Goal: Task Accomplishment & Management: Manage account settings

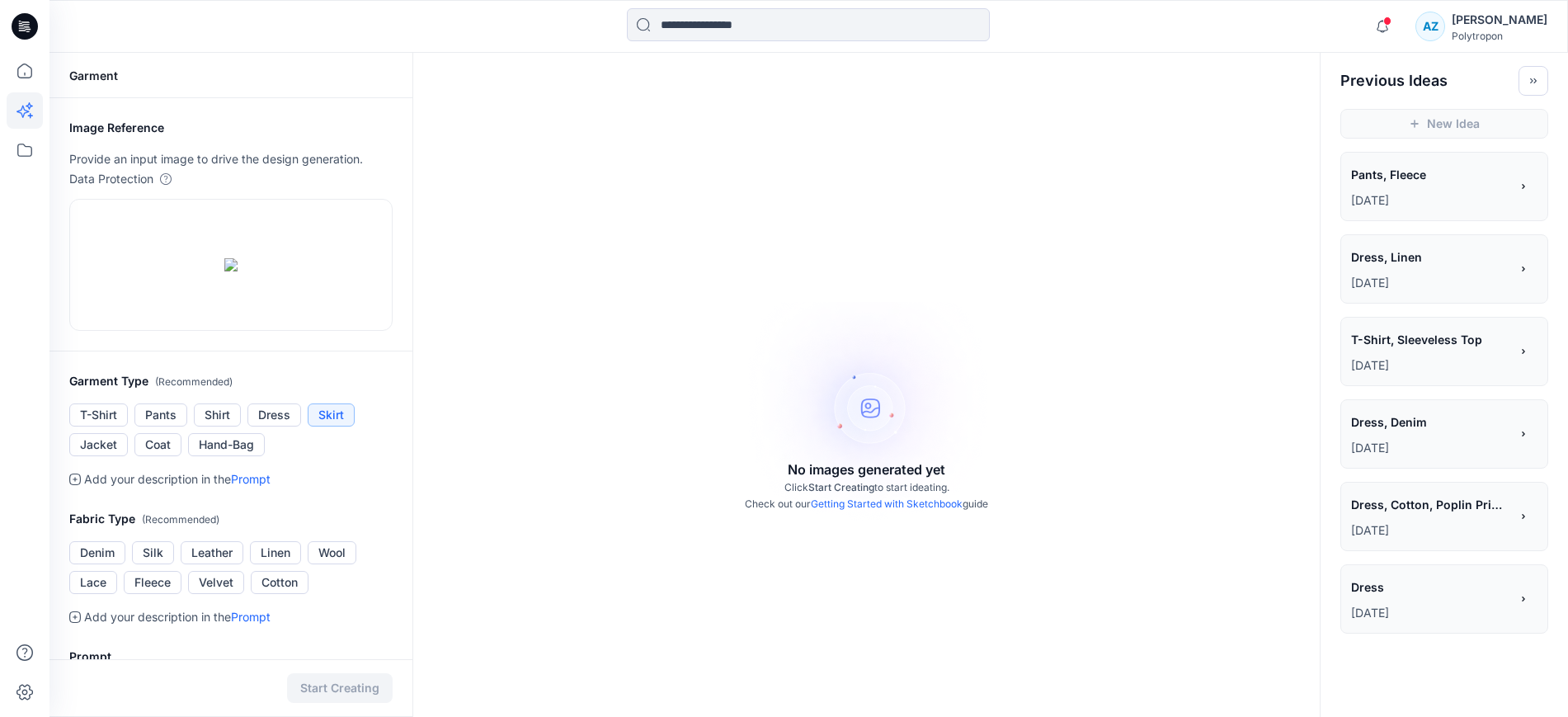
scroll to position [413, 0]
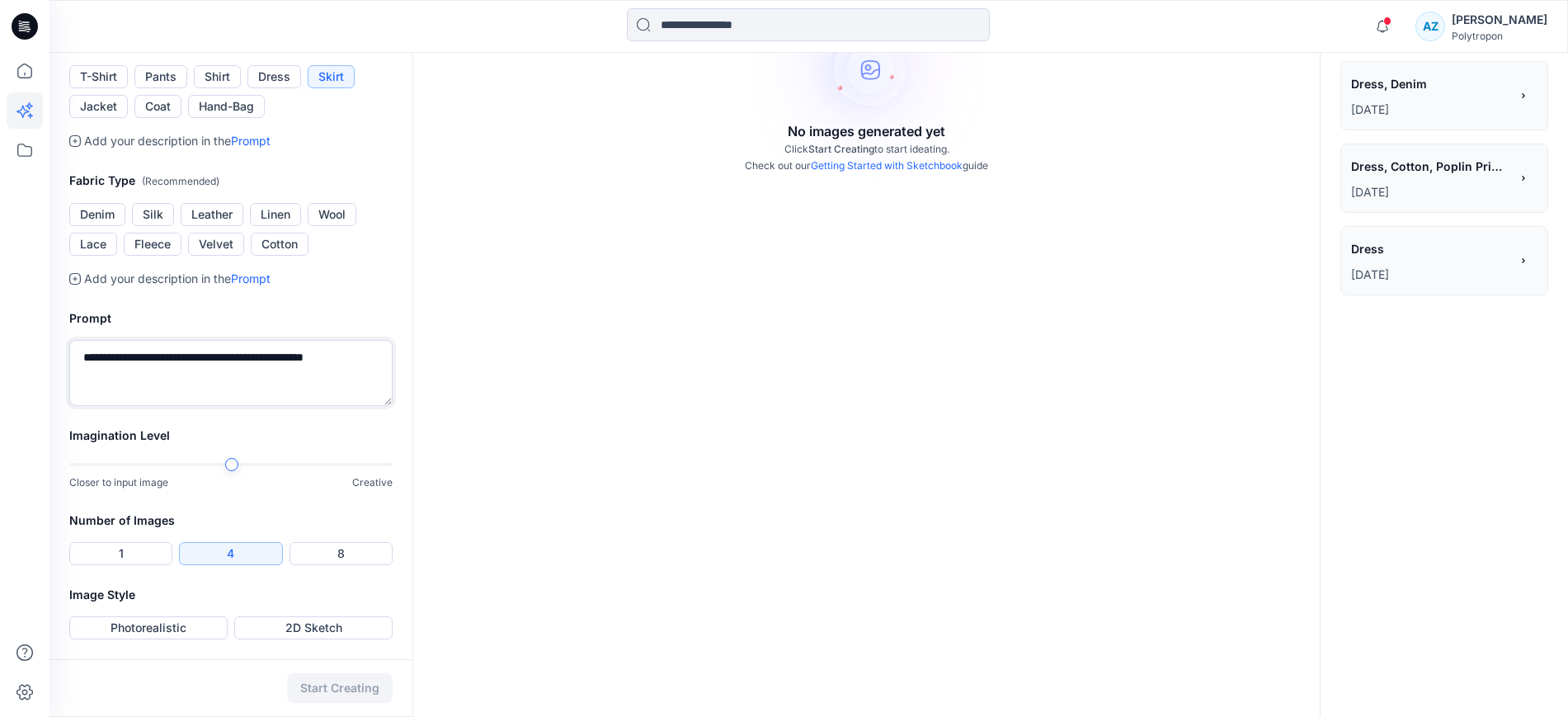
click at [277, 406] on textarea "**********" at bounding box center [230, 373] width 323 height 66
drag, startPoint x: 293, startPoint y: 494, endPoint x: 249, endPoint y: 496, distance: 44.0
click at [249, 406] on textarea "**********" at bounding box center [230, 373] width 323 height 66
type textarea "**********"
click at [1213, 307] on div "No images generated yet Click Start Creating to start ideating. Check out our G…" at bounding box center [866, 73] width 907 height 717
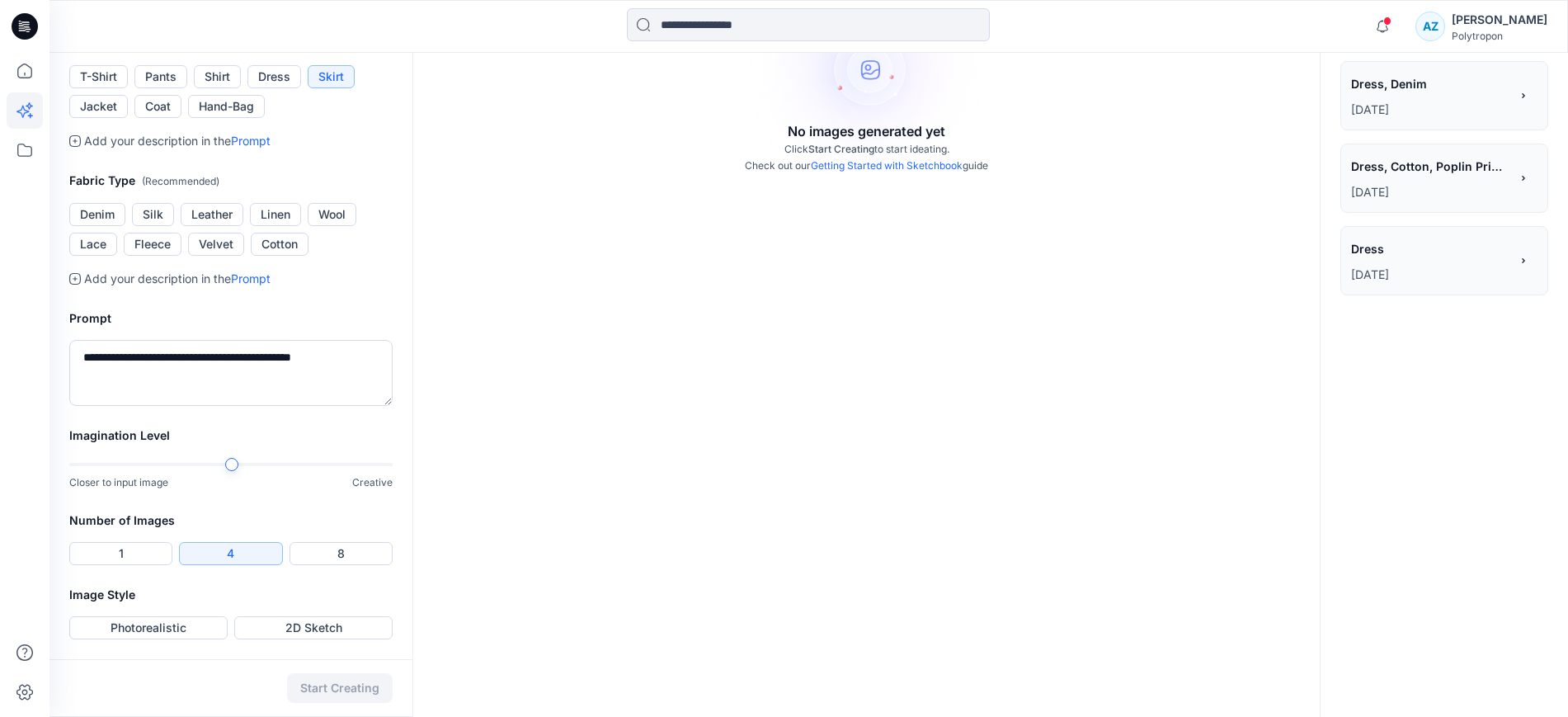
scroll to position [551, 0]
click at [135, 559] on button "1" at bounding box center [121, 553] width 103 height 23
click at [169, 624] on button "Photorealistic" at bounding box center [148, 628] width 158 height 23
click at [18, 544] on div at bounding box center [24, 384] width 36 height 664
click at [350, 682] on button "Start Creating" at bounding box center [340, 688] width 106 height 29
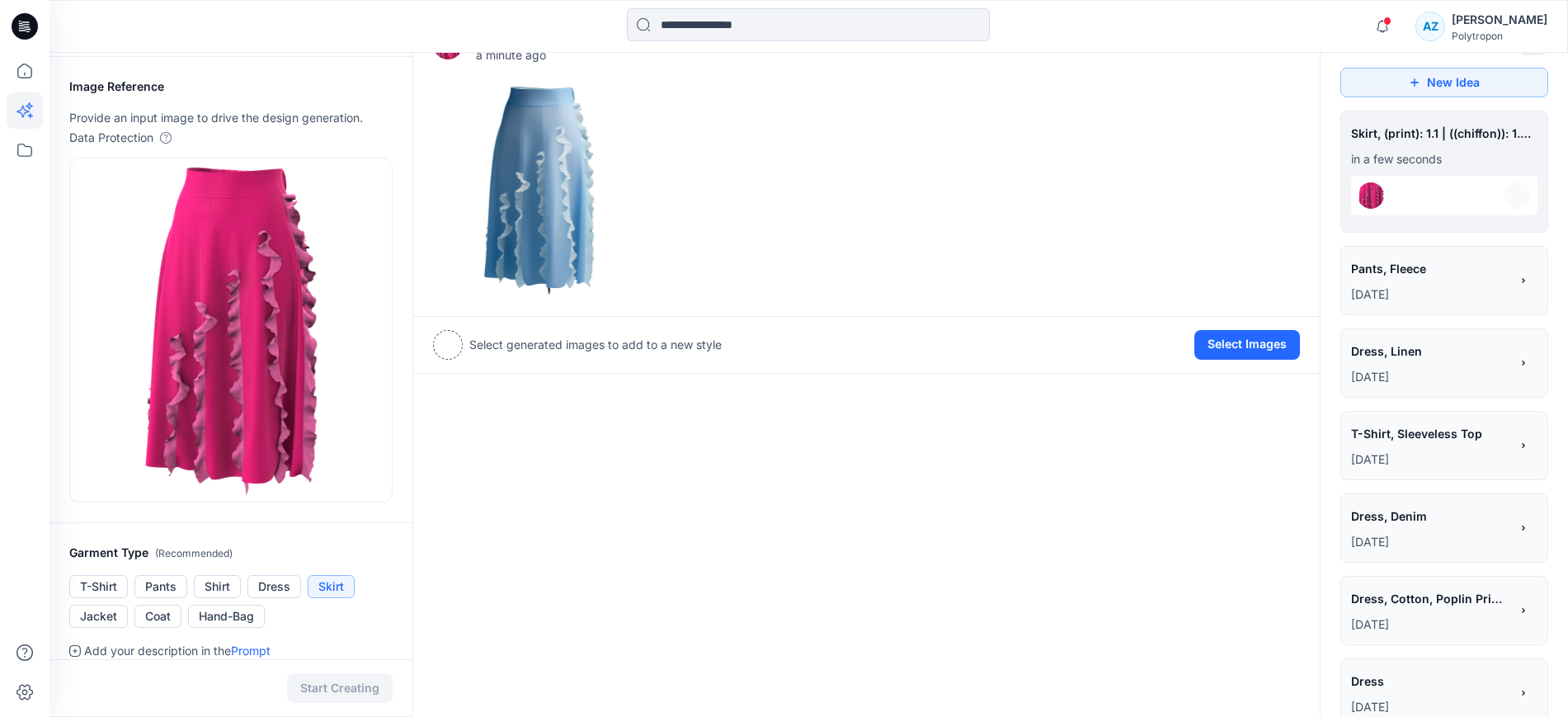
scroll to position [35, 0]
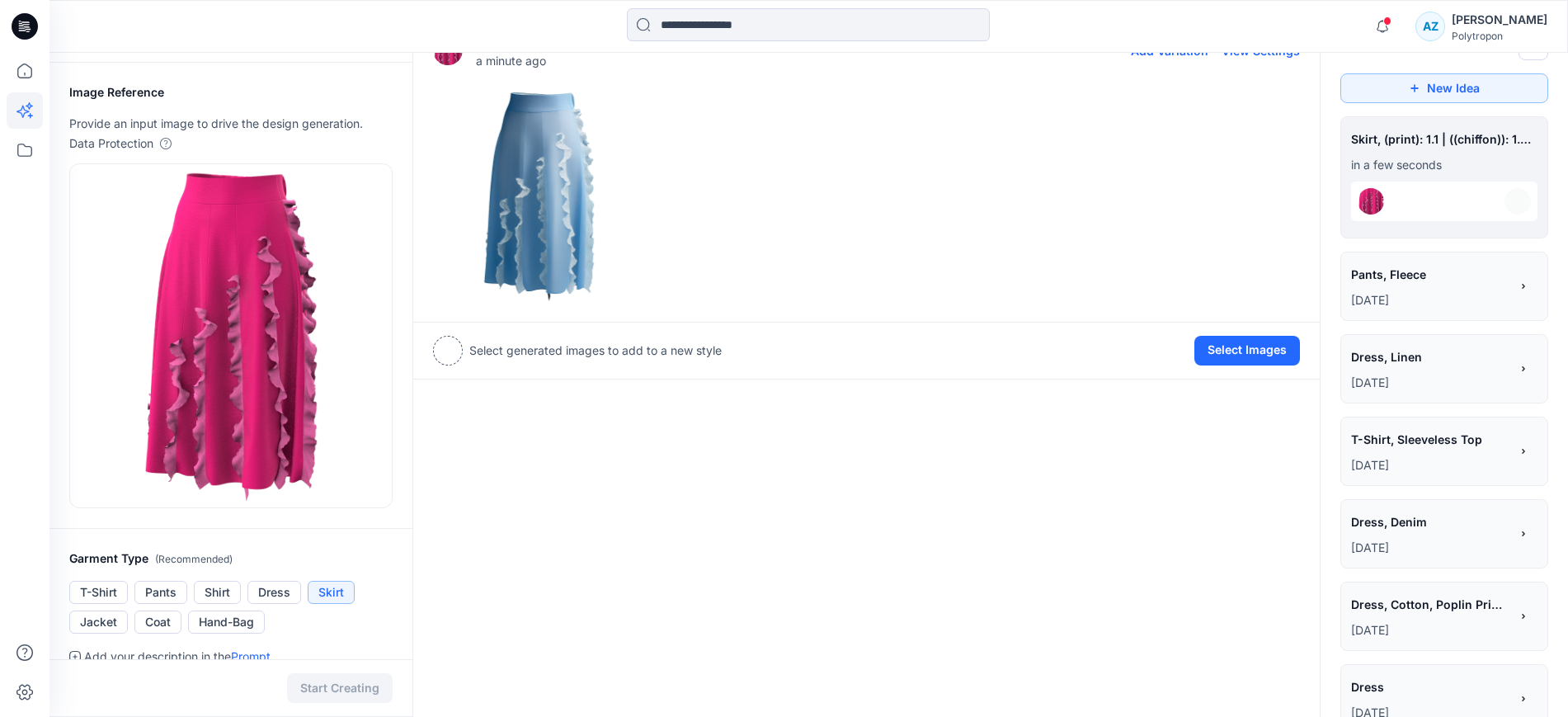
click at [537, 194] on img at bounding box center [539, 195] width 210 height 210
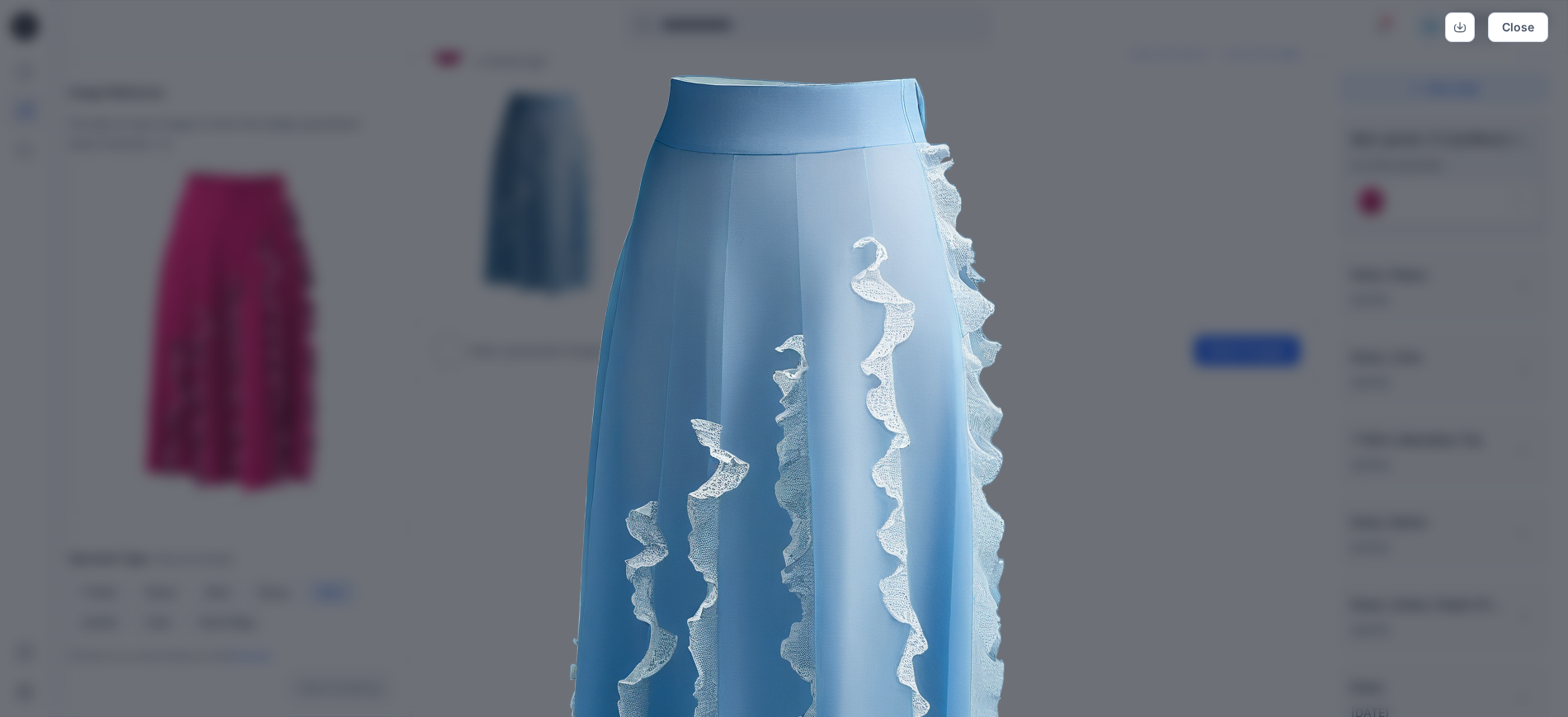
scroll to position [0, 0]
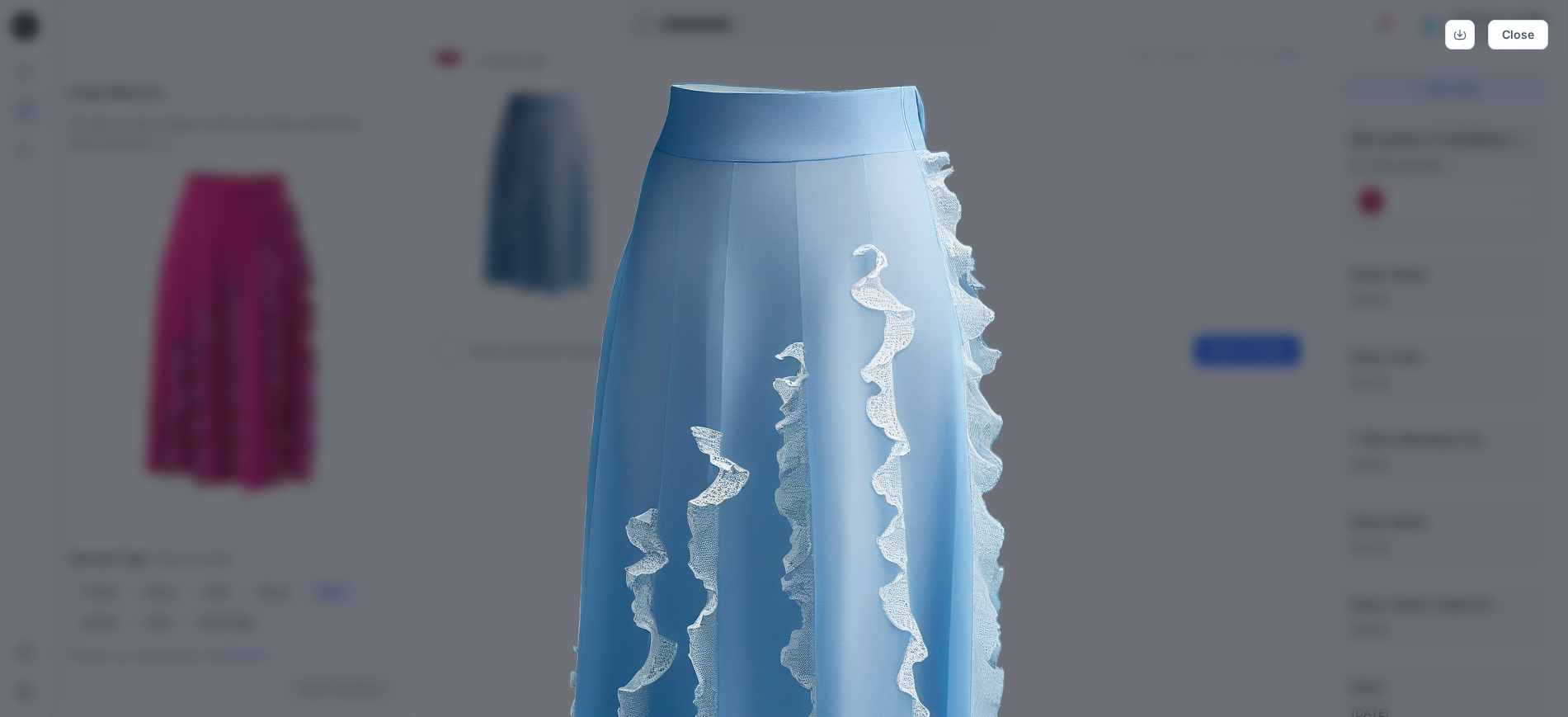
click at [521, 419] on img at bounding box center [784, 498] width 845 height 845
click at [1503, 34] on button "Close" at bounding box center [1517, 34] width 60 height 29
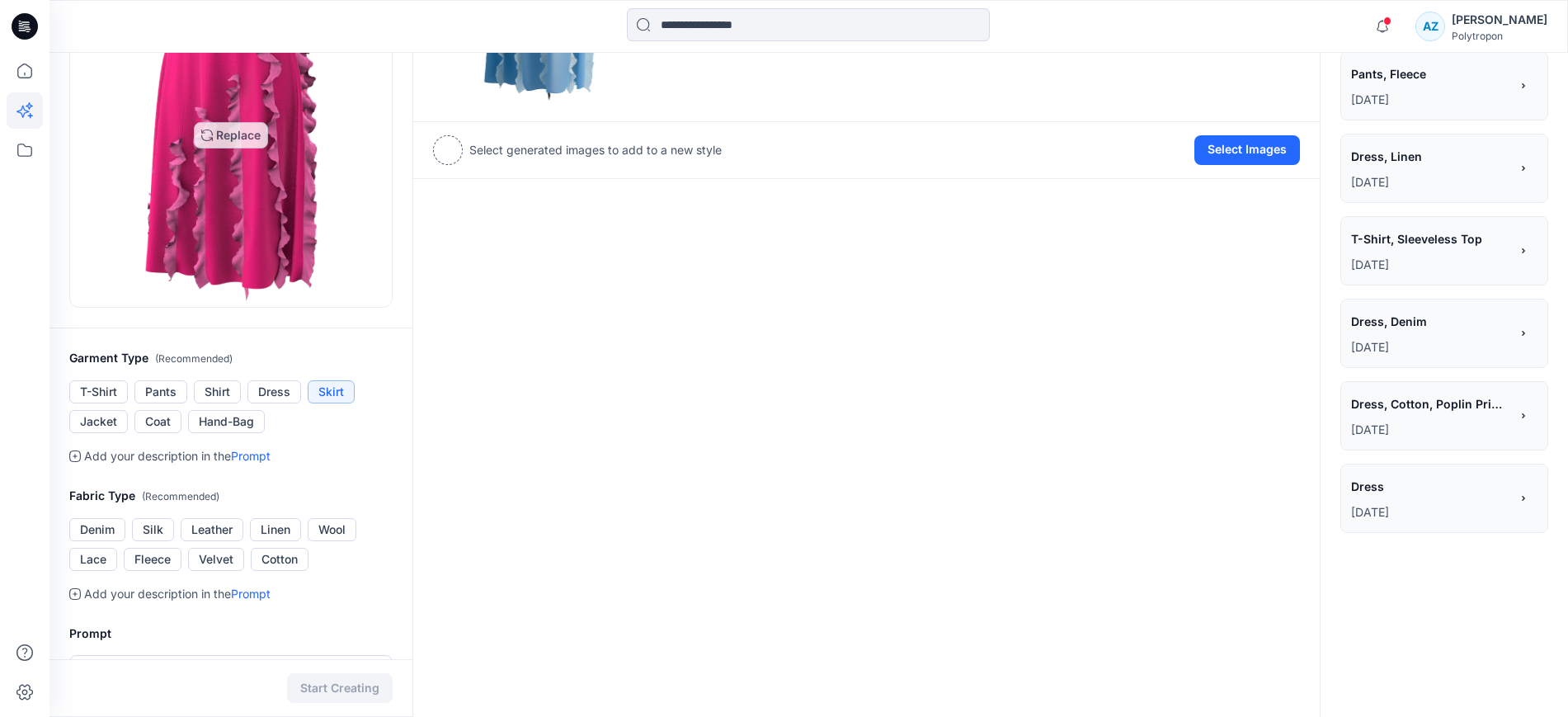
scroll to position [345, 0]
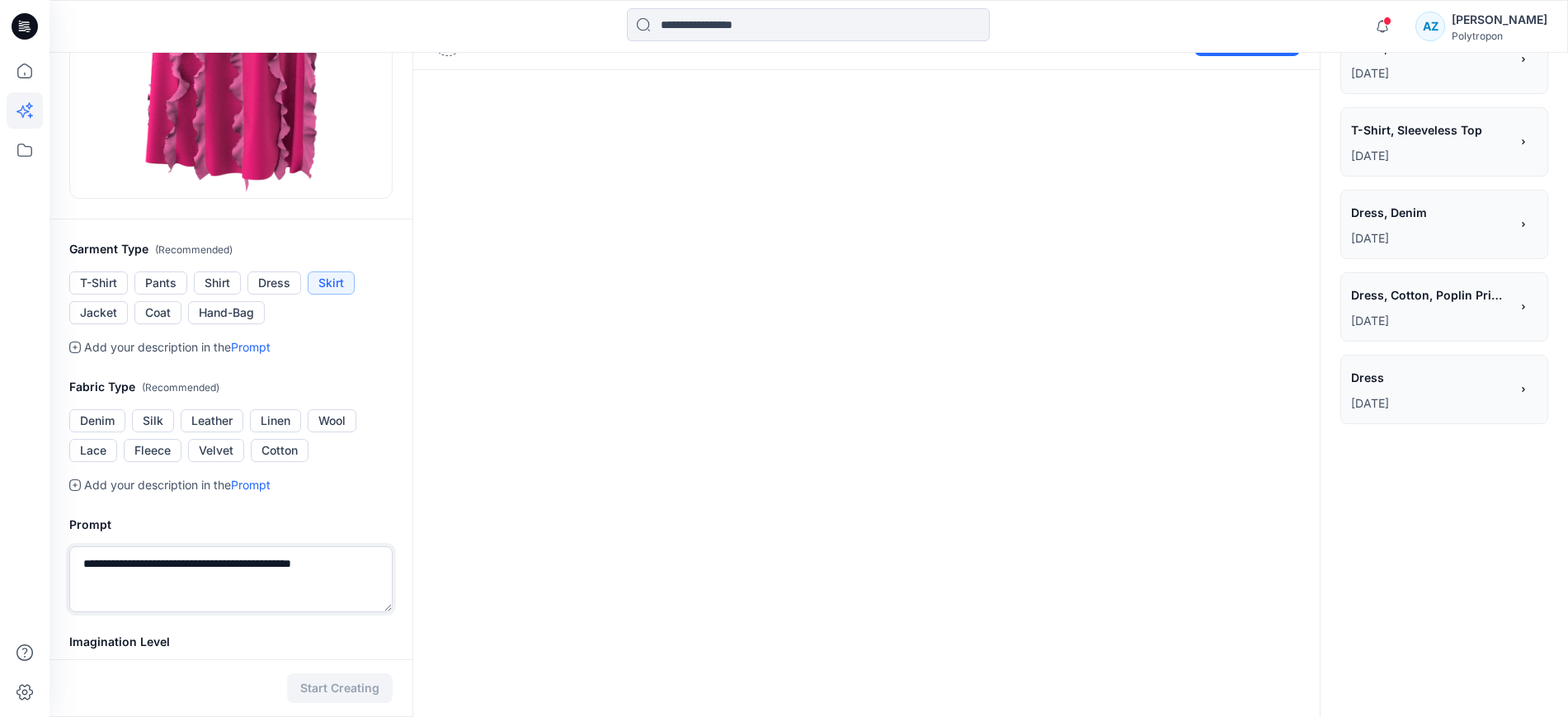
drag, startPoint x: 340, startPoint y: 569, endPoint x: 66, endPoint y: 567, distance: 274.0
click at [66, 567] on div "**********" at bounding box center [231, 563] width 363 height 137
type textarea "**********"
click at [338, 675] on button "Start Creating" at bounding box center [340, 688] width 106 height 29
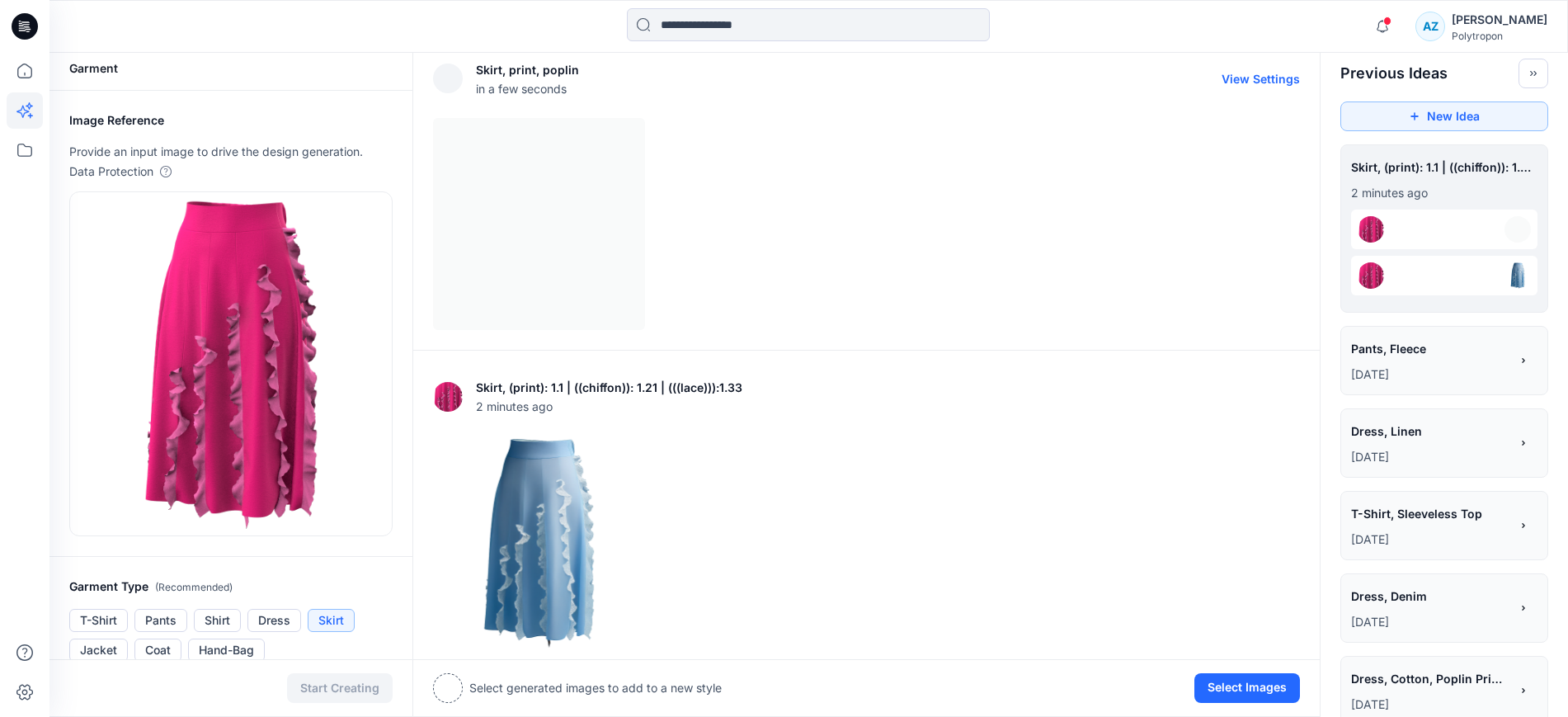
scroll to position [6, 0]
drag, startPoint x: 1417, startPoint y: 5, endPoint x: 1400, endPoint y: 10, distance: 17.7
click at [1400, 8] on div "Notifications Colorways successfully generated for the 1 selected style. New BW…" at bounding box center [809, 26] width 1518 height 53
click at [1398, 17] on icon "button" at bounding box center [1382, 27] width 31 height 33
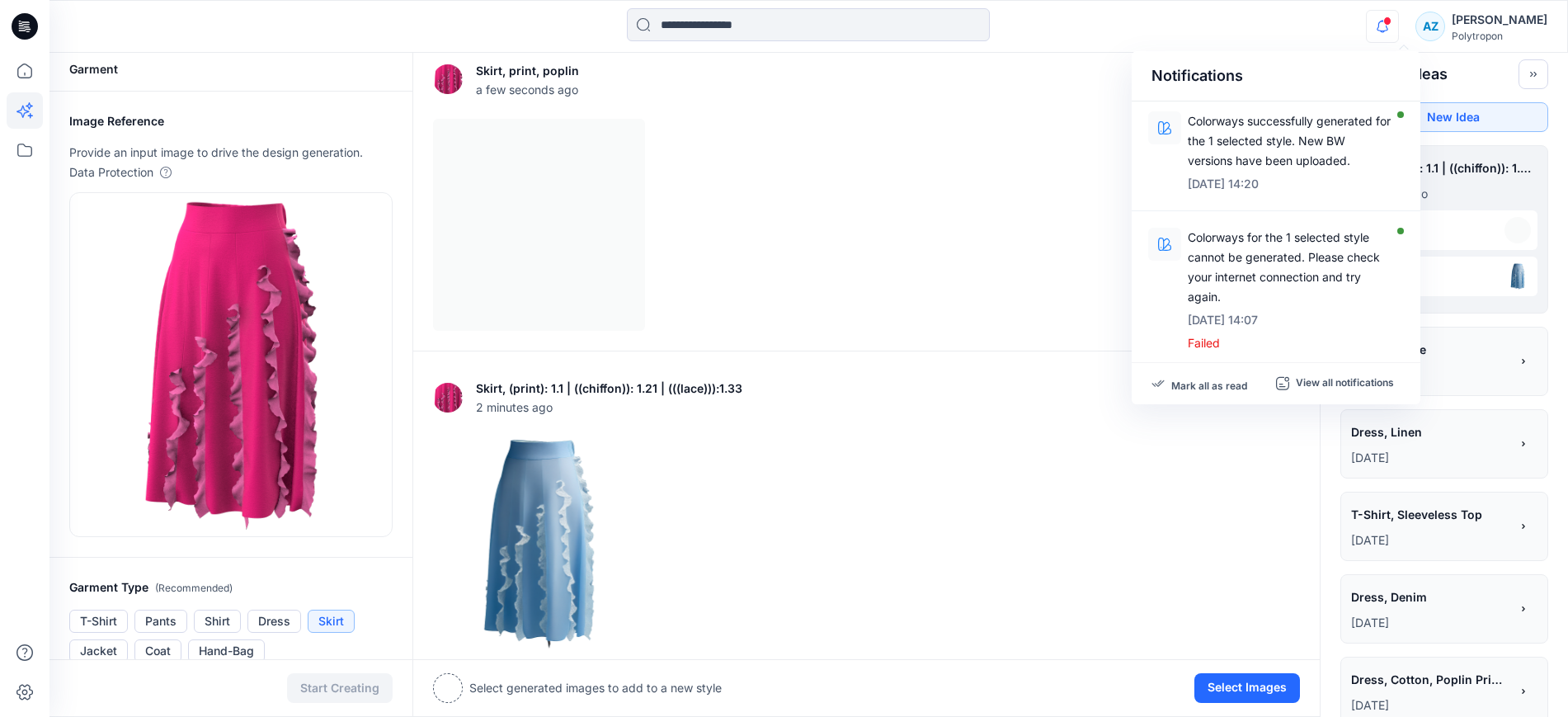
click at [1398, 18] on icon "button" at bounding box center [1382, 27] width 31 height 33
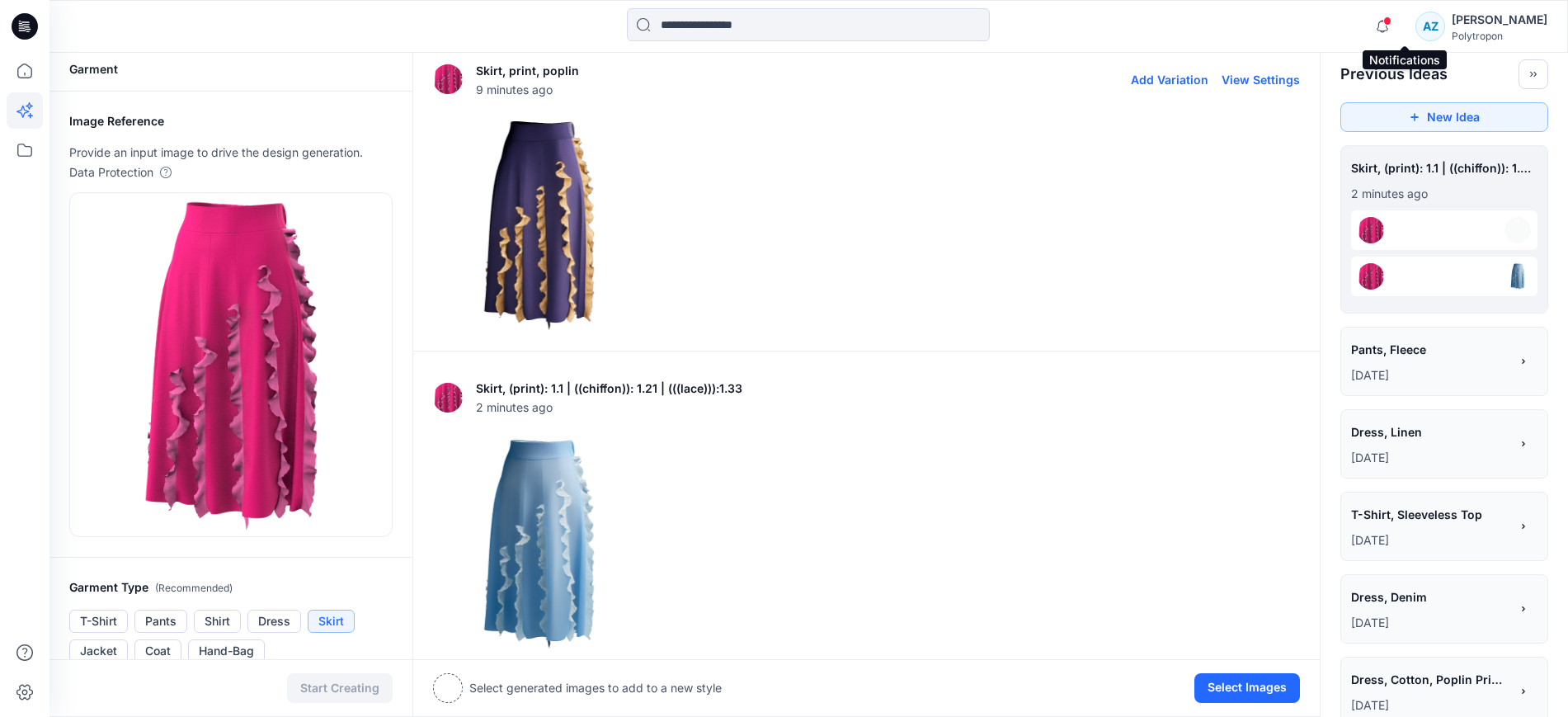
click at [555, 209] on img at bounding box center [539, 225] width 210 height 210
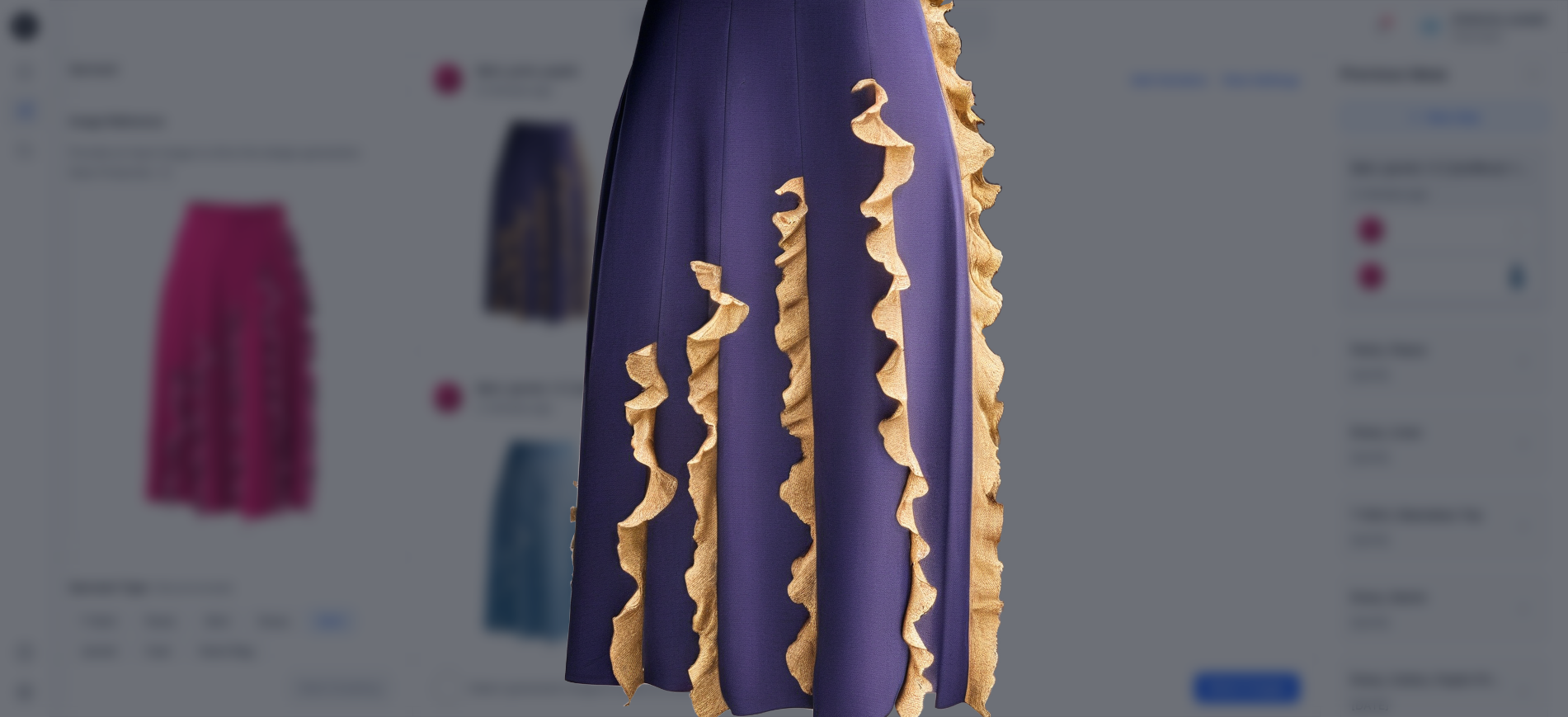
scroll to position [210, 0]
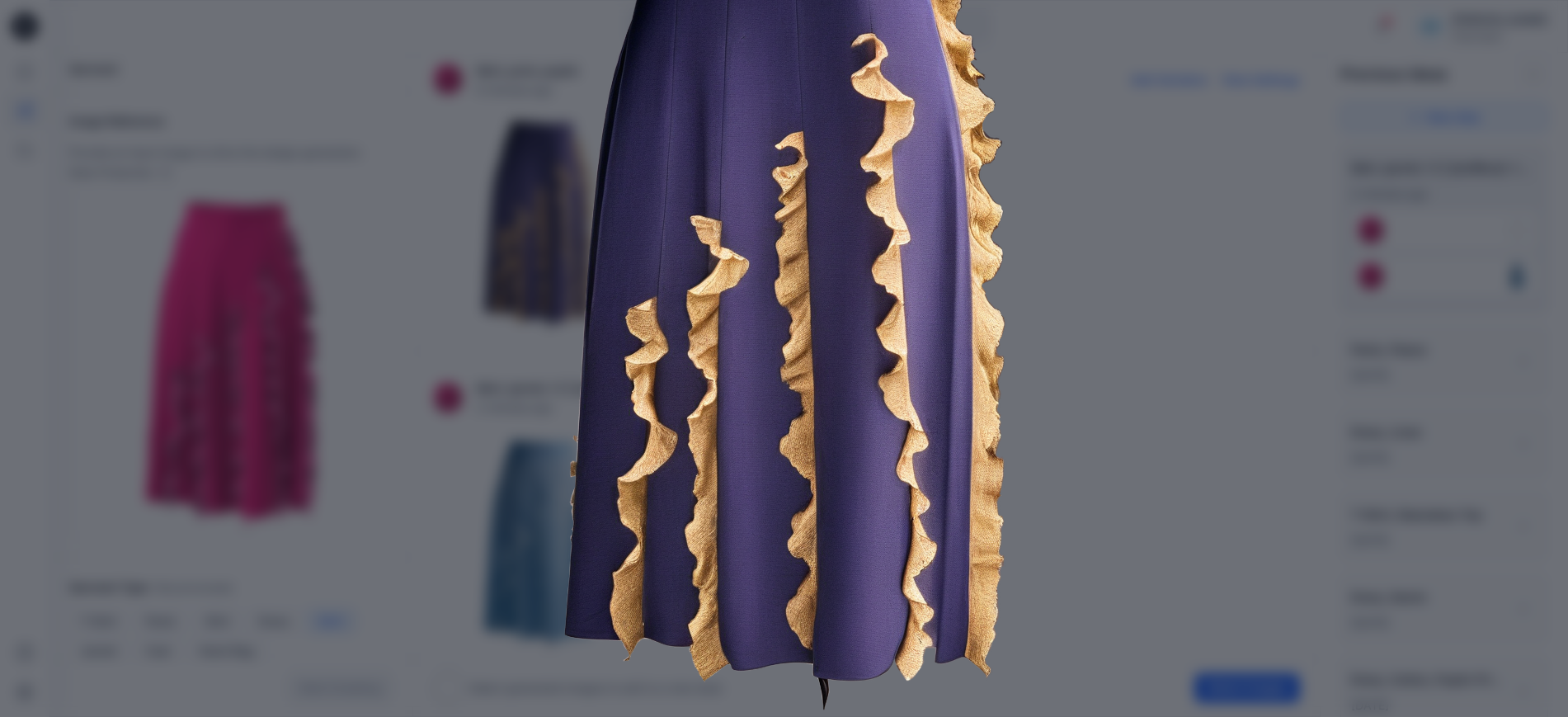
click at [552, 378] on img at bounding box center [784, 288] width 845 height 845
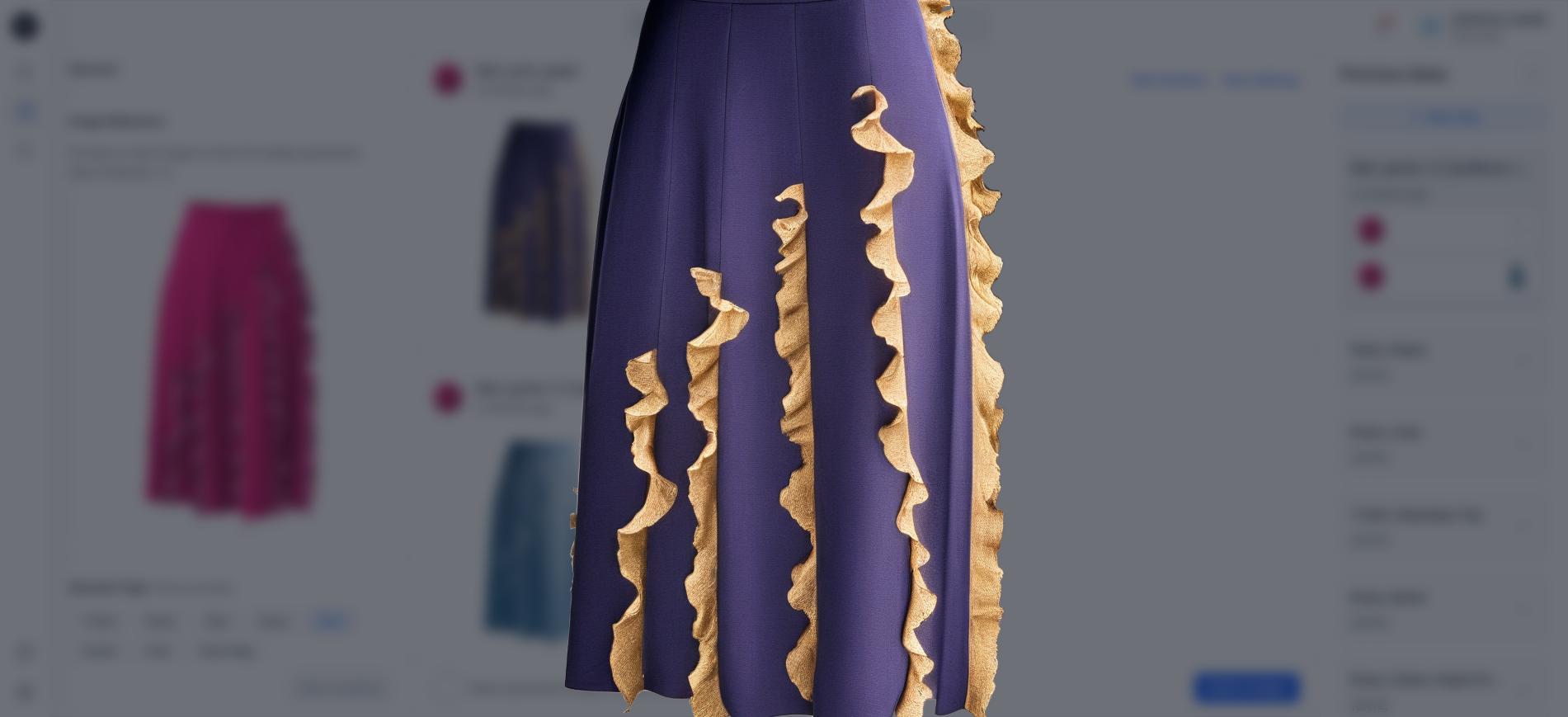
scroll to position [0, 0]
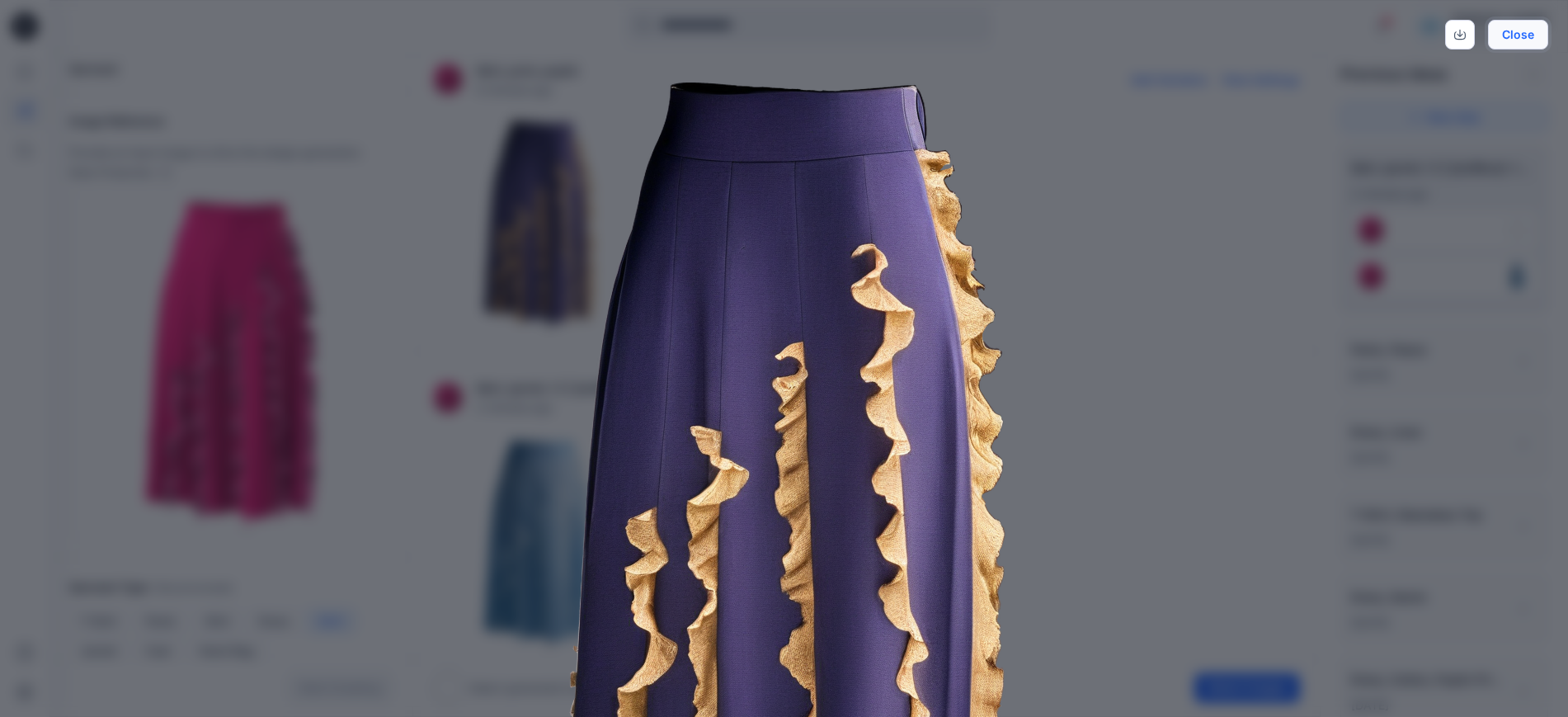
click at [1532, 24] on button "Close" at bounding box center [1517, 34] width 60 height 29
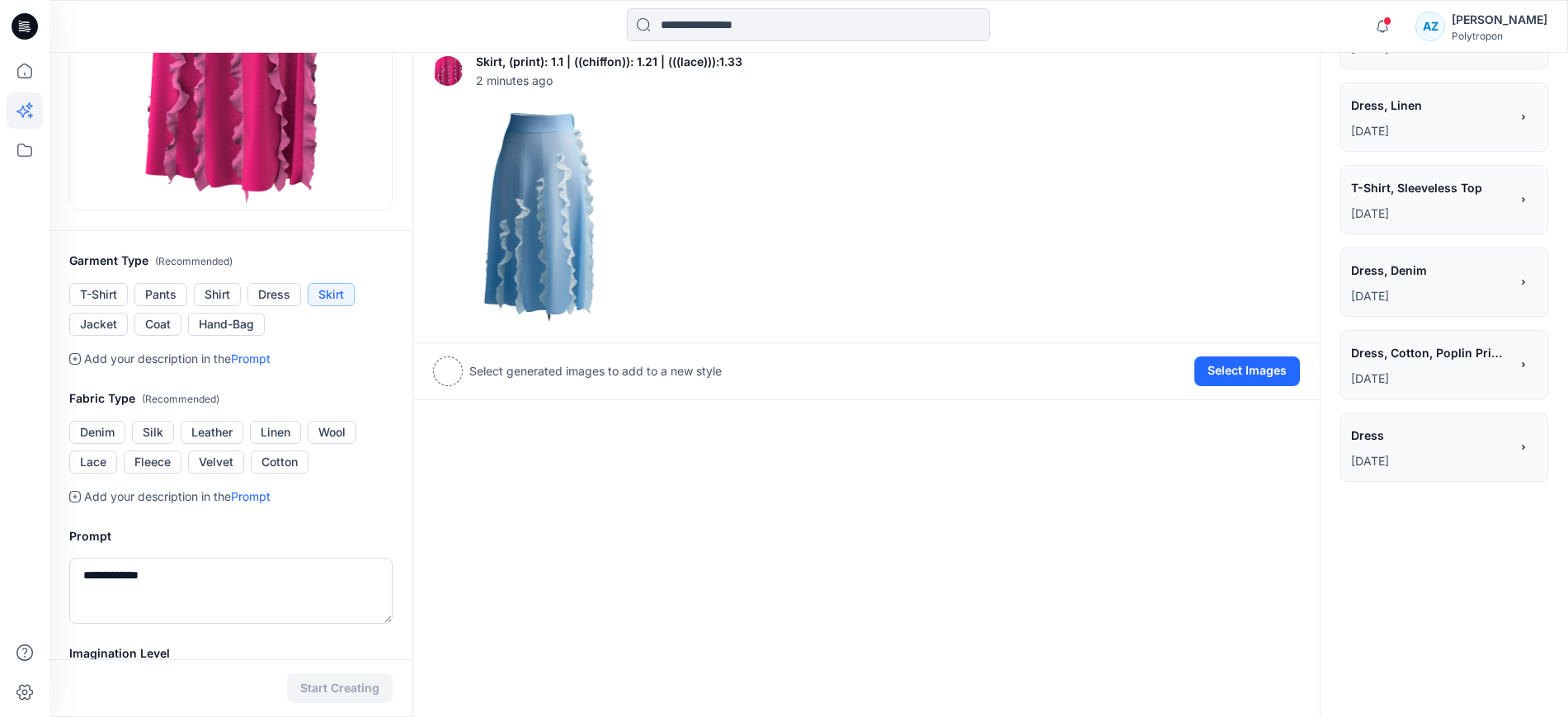
scroll to position [419, 0]
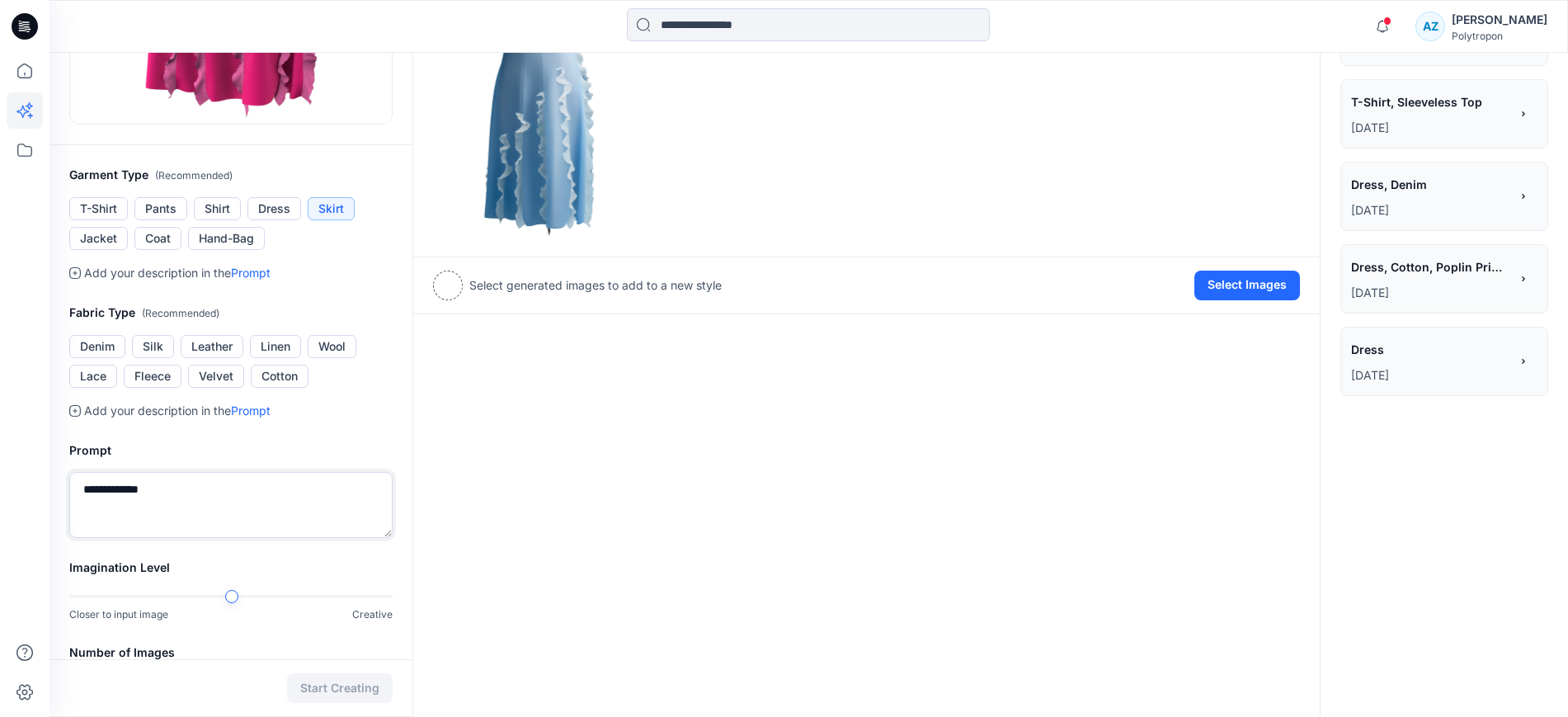
drag, startPoint x: 108, startPoint y: 488, endPoint x: 70, endPoint y: 495, distance: 38.6
click at [70, 495] on textarea "**********" at bounding box center [230, 505] width 323 height 66
click at [163, 482] on textarea "******" at bounding box center [230, 505] width 323 height 66
click at [124, 485] on textarea "**********" at bounding box center [230, 505] width 323 height 66
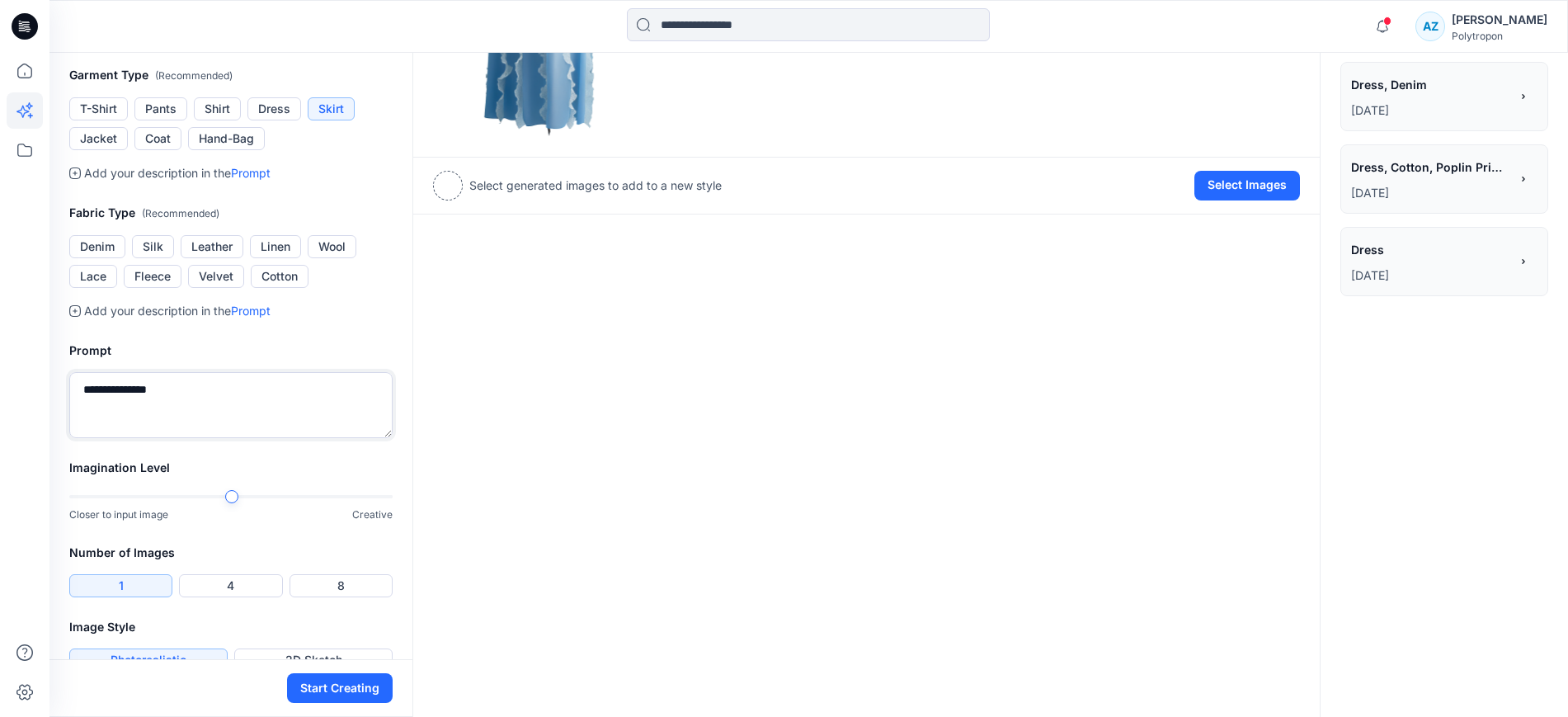
scroll to position [523, 0]
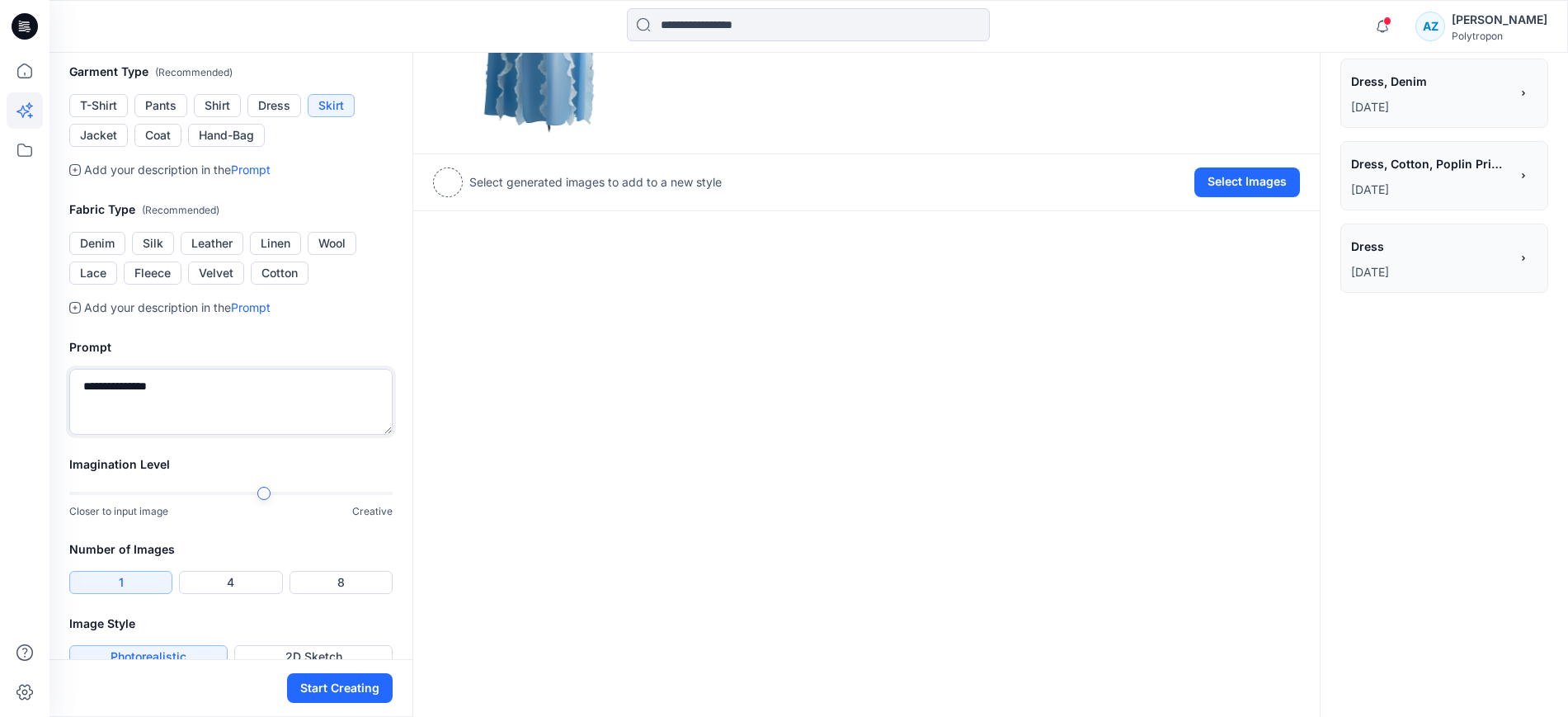
click at [262, 492] on div at bounding box center [263, 493] width 13 height 13
type textarea "**********"
click at [326, 688] on button "Start Creating" at bounding box center [340, 688] width 106 height 29
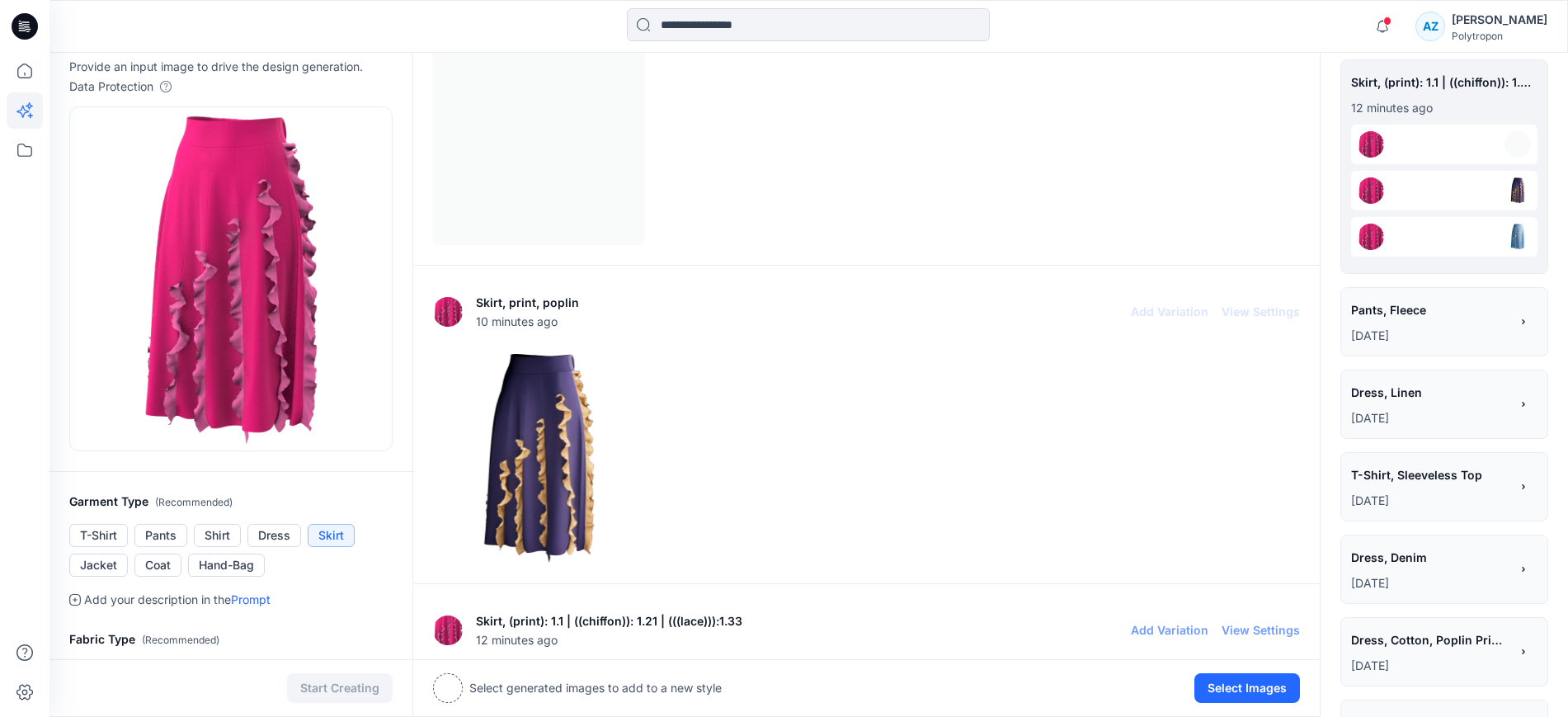
scroll to position [6, 0]
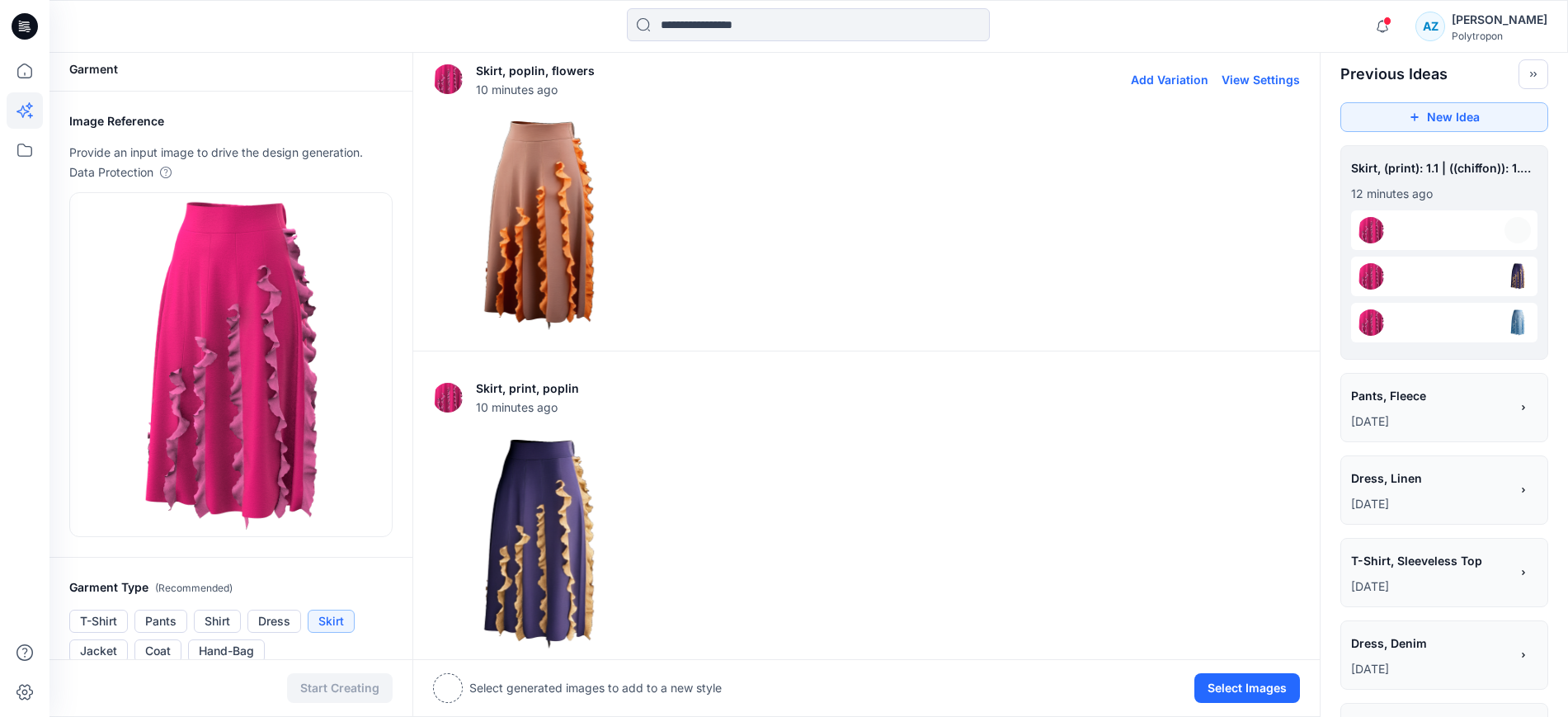
click at [550, 219] on img at bounding box center [539, 225] width 210 height 210
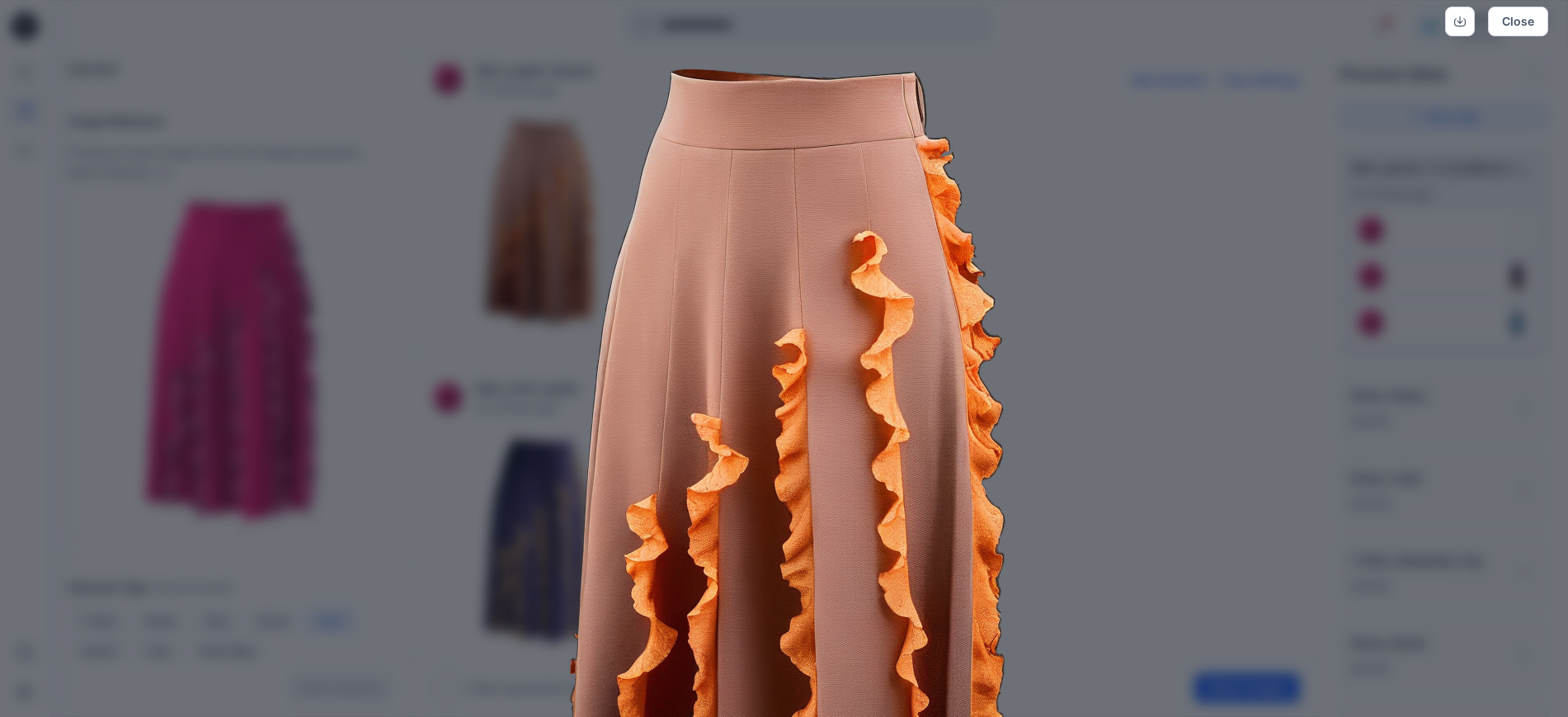
scroll to position [0, 0]
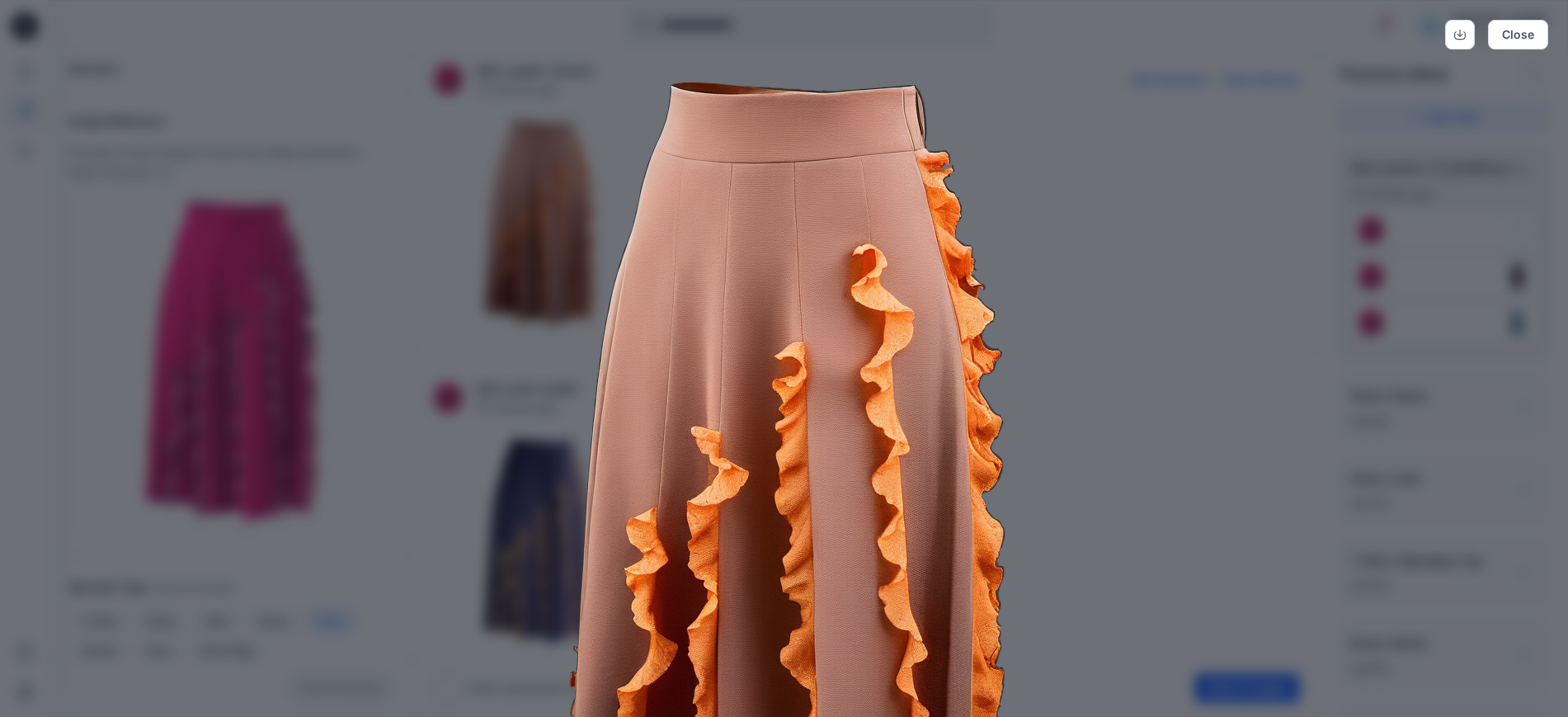
click at [492, 382] on img at bounding box center [784, 498] width 845 height 845
drag, startPoint x: 1521, startPoint y: 31, endPoint x: 1421, endPoint y: 53, distance: 102.4
click at [1521, 31] on button "Close" at bounding box center [1517, 34] width 60 height 29
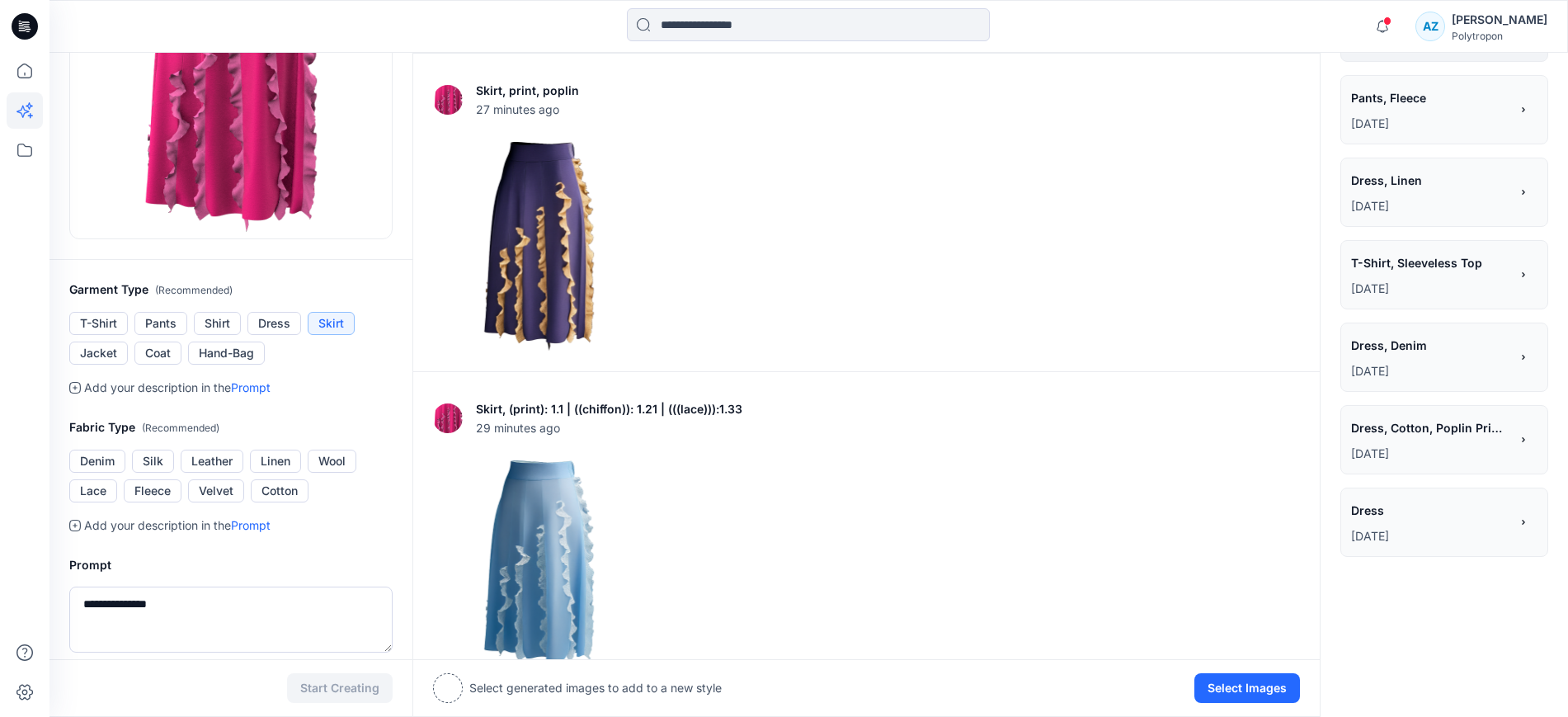
scroll to position [316, 0]
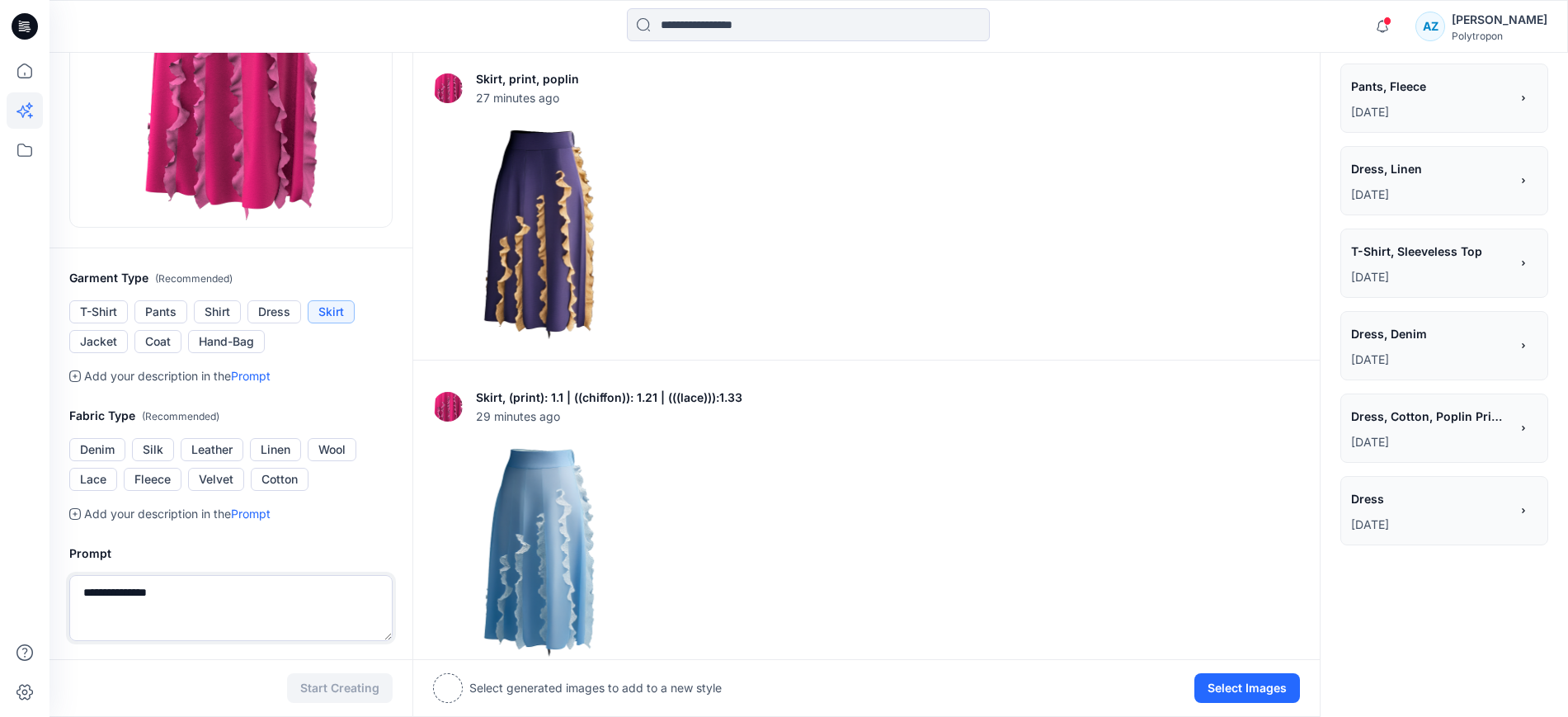
click at [240, 589] on textarea "**********" at bounding box center [230, 608] width 323 height 66
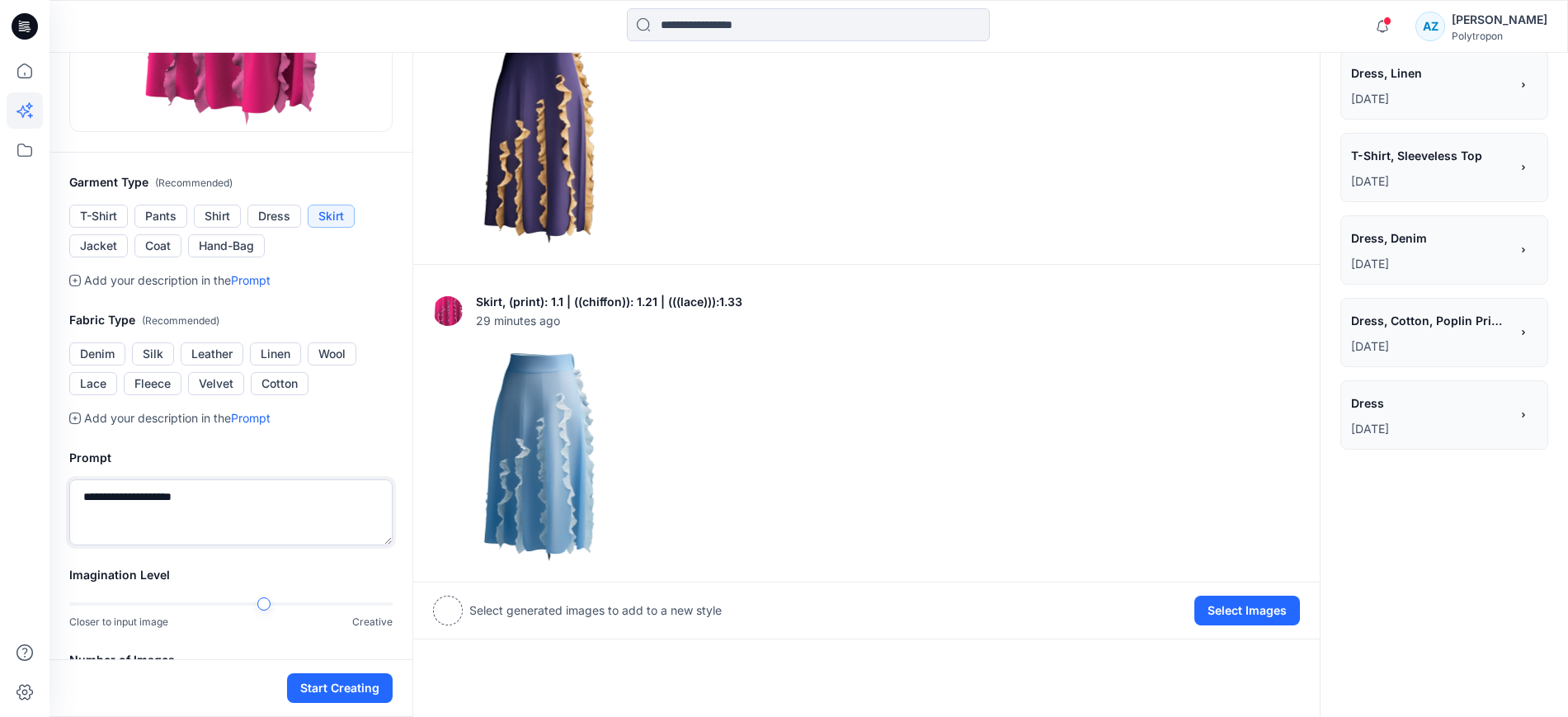
scroll to position [419, 0]
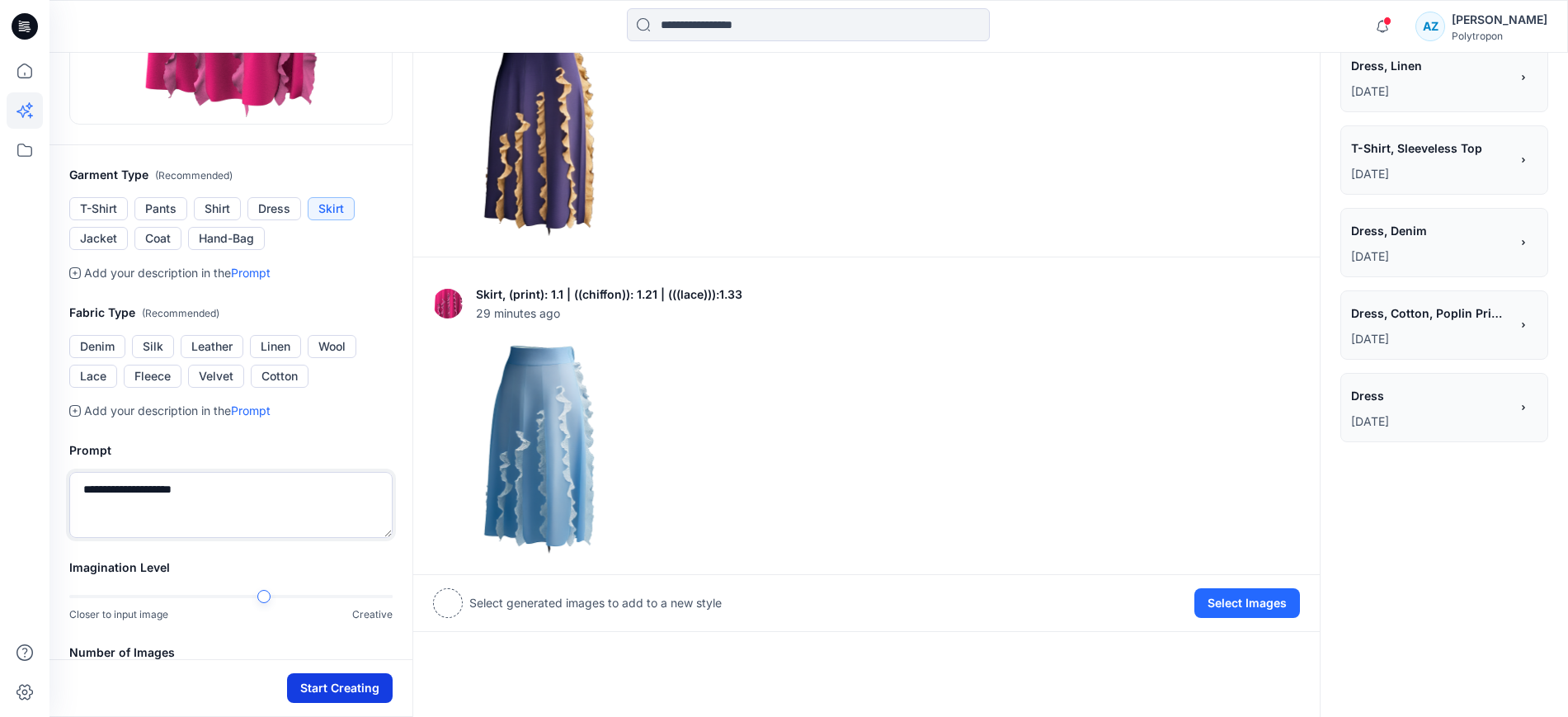
type textarea "**********"
click at [358, 681] on button "Start Creating" at bounding box center [340, 688] width 106 height 29
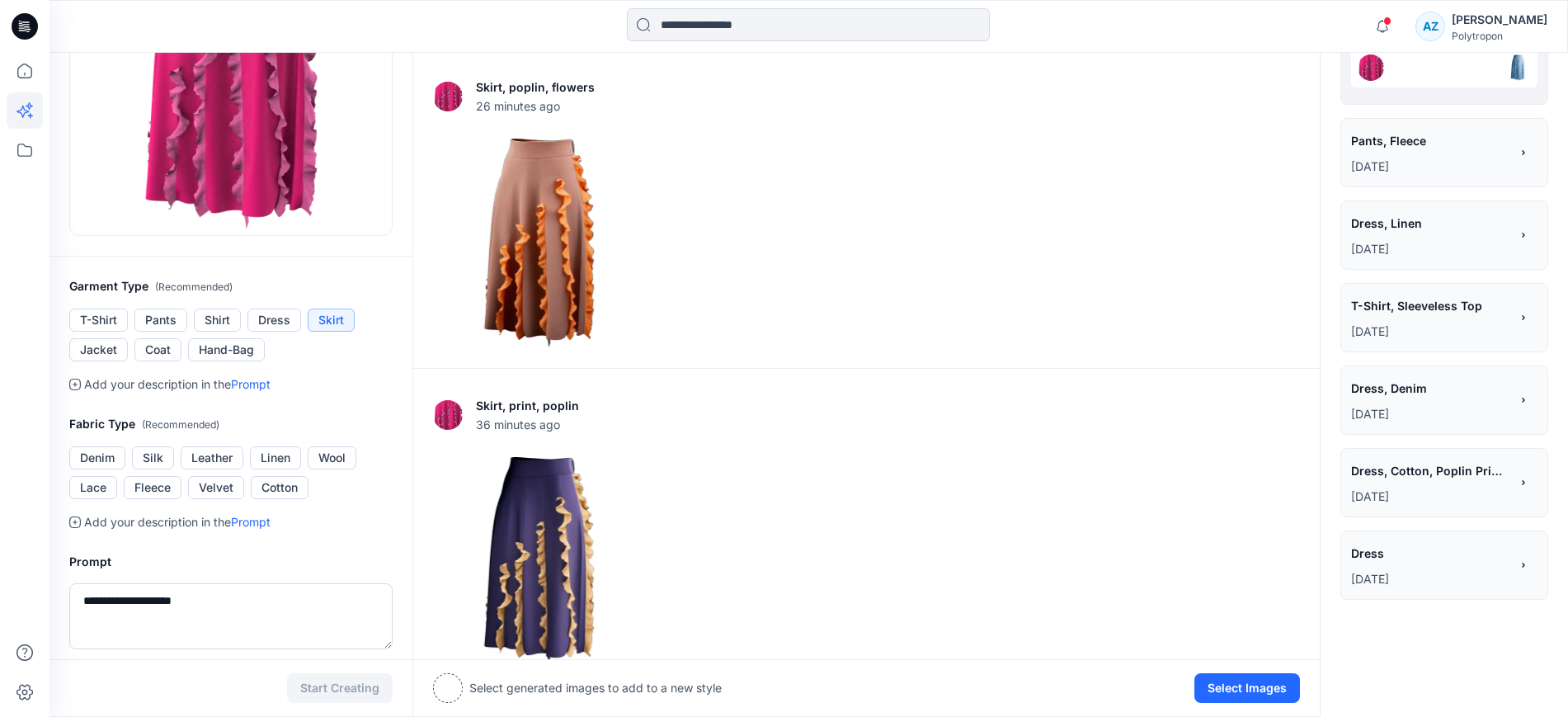
scroll to position [316, 0]
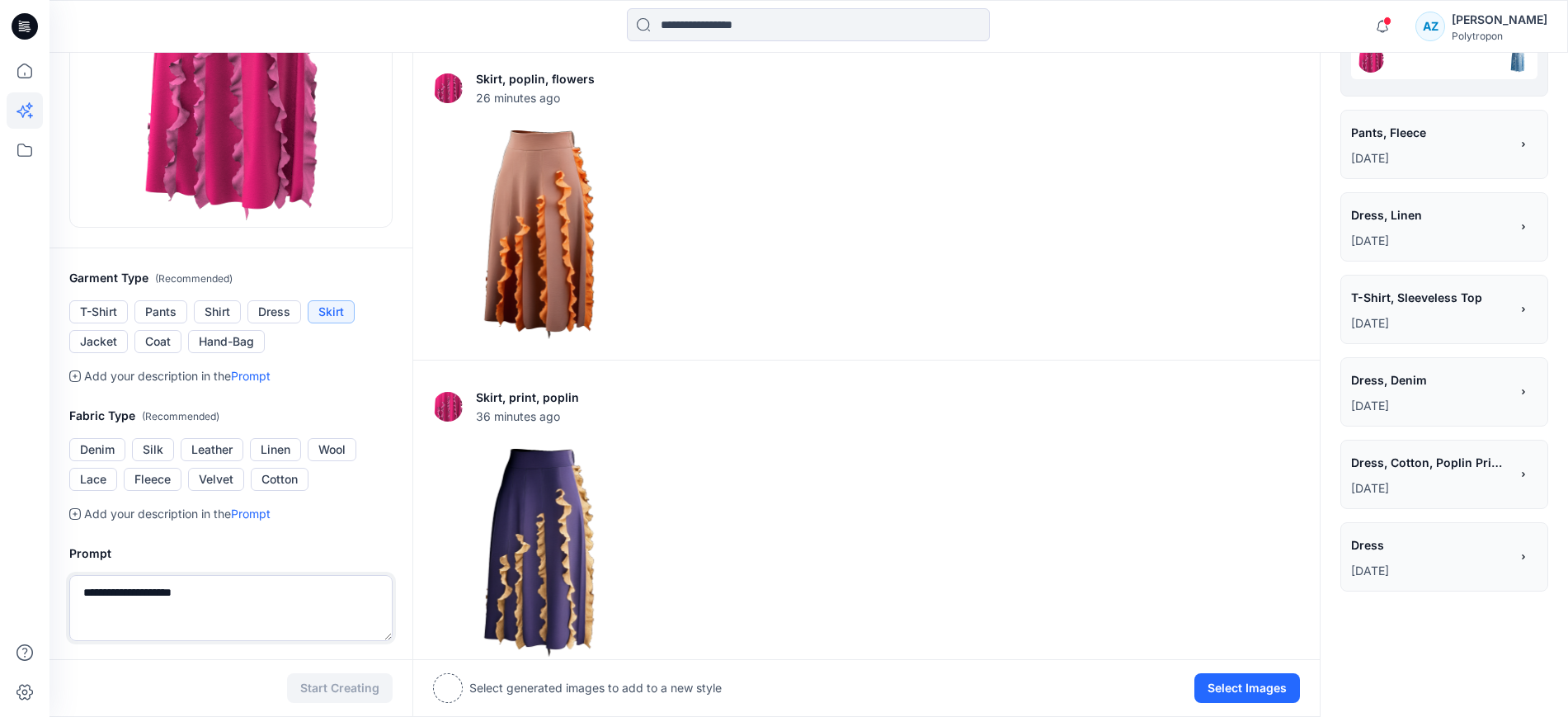
drag, startPoint x: 217, startPoint y: 585, endPoint x: 120, endPoint y: 607, distance: 99.5
click at [120, 607] on textarea "**********" at bounding box center [230, 608] width 323 height 66
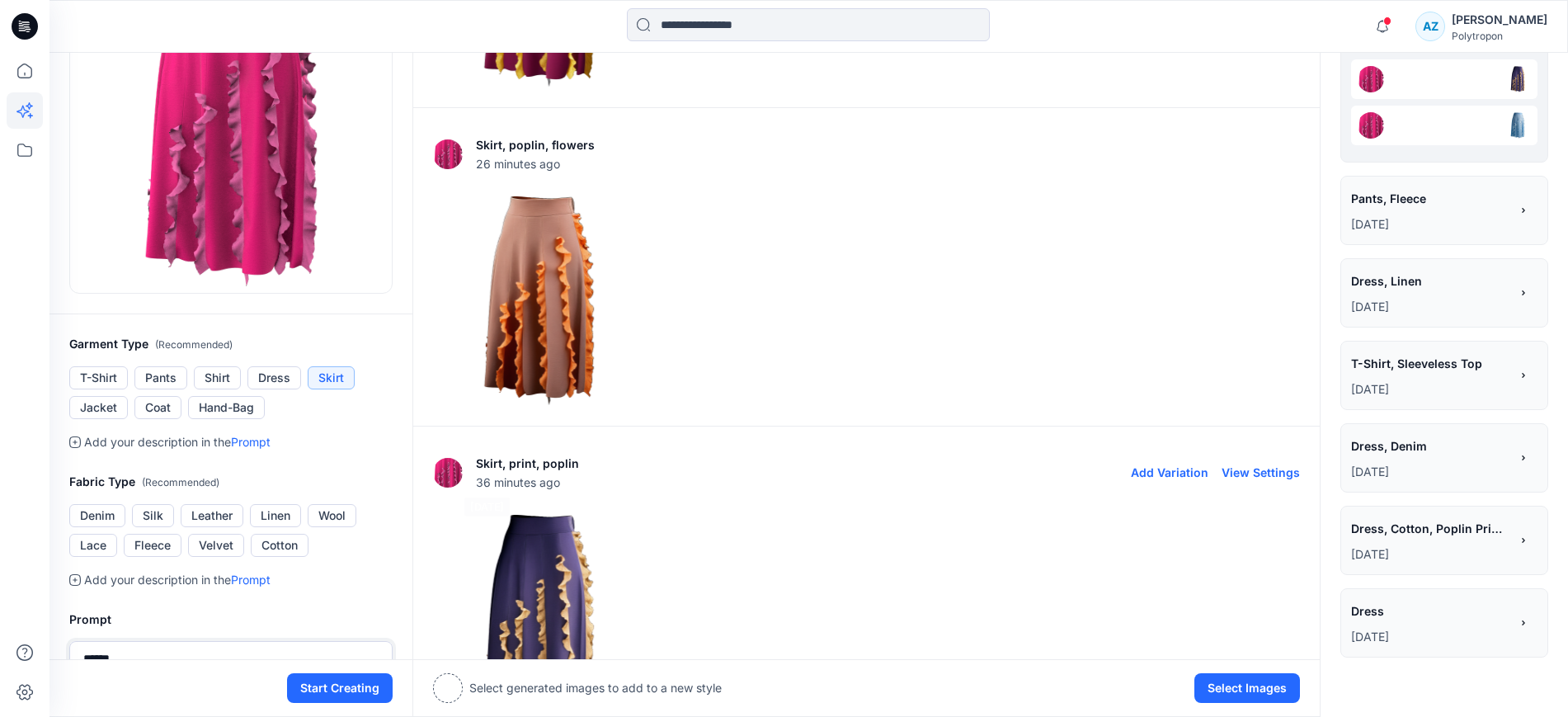
scroll to position [0, 0]
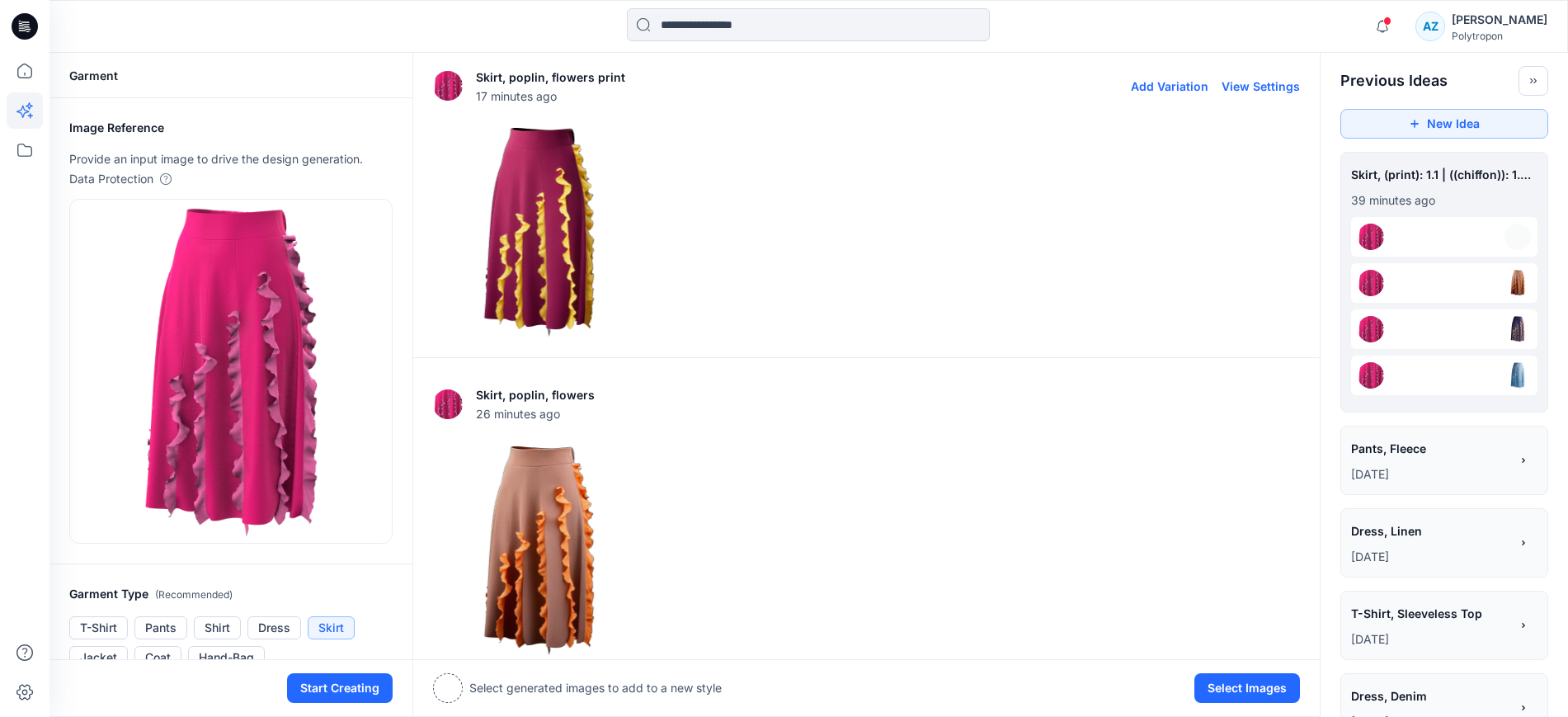
click at [582, 236] on img at bounding box center [539, 231] width 210 height 210
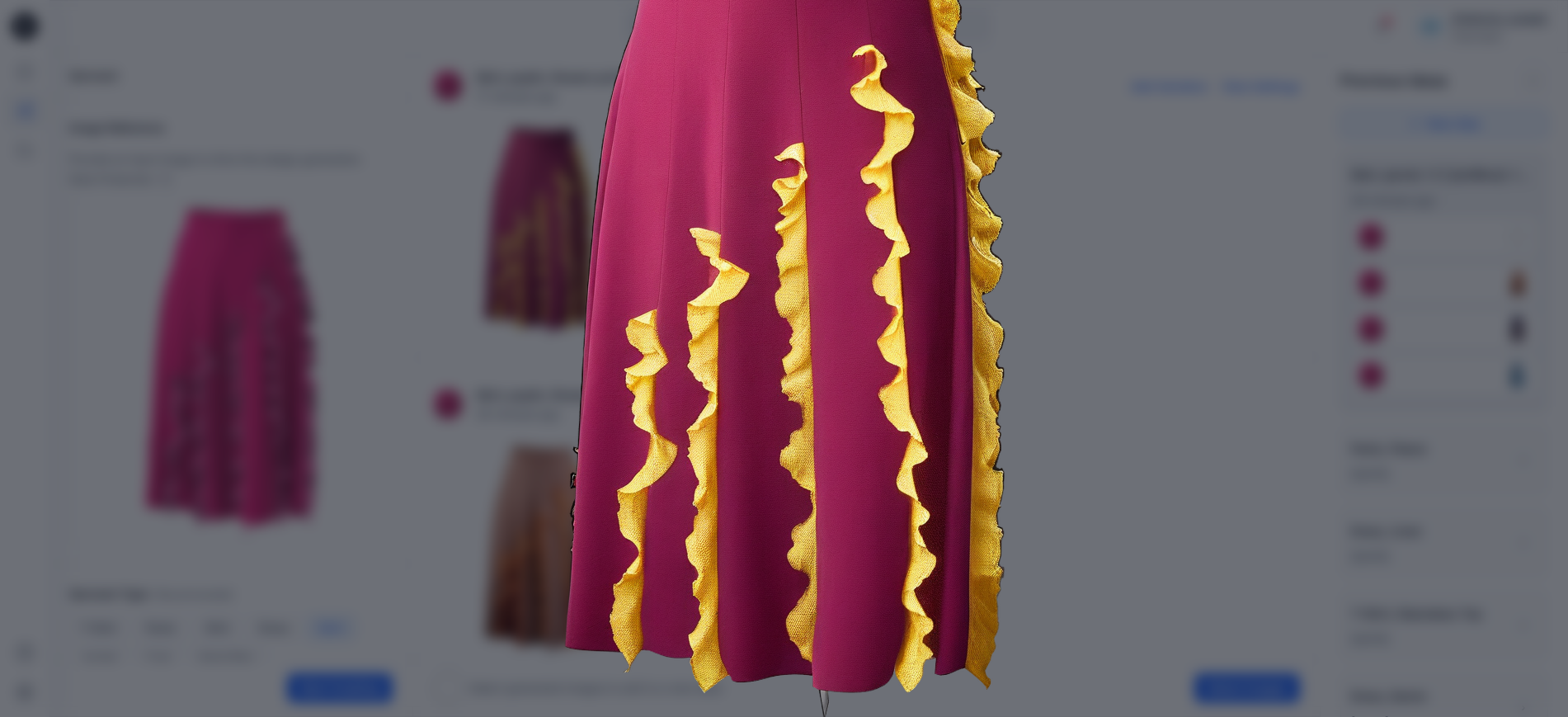
scroll to position [210, 0]
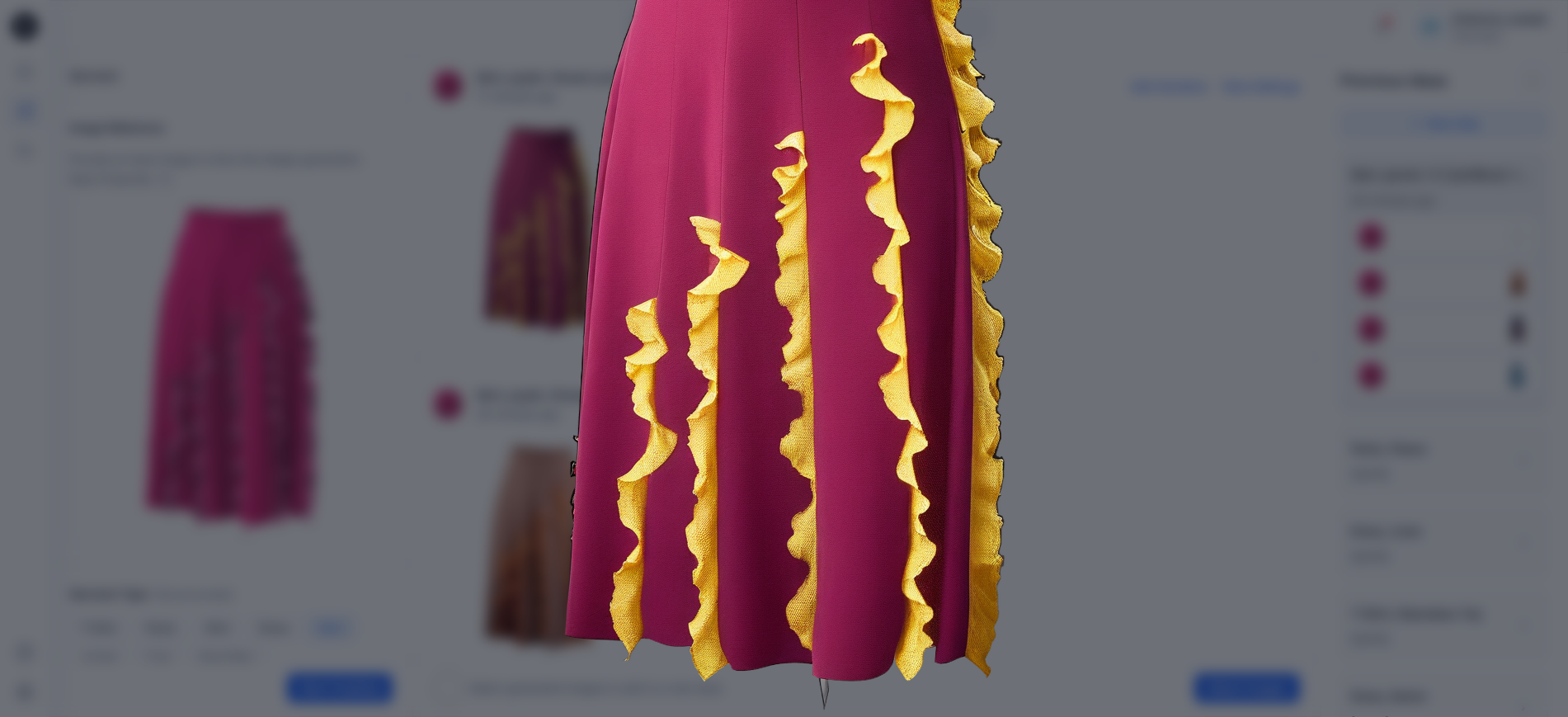
click at [490, 379] on img at bounding box center [784, 288] width 845 height 845
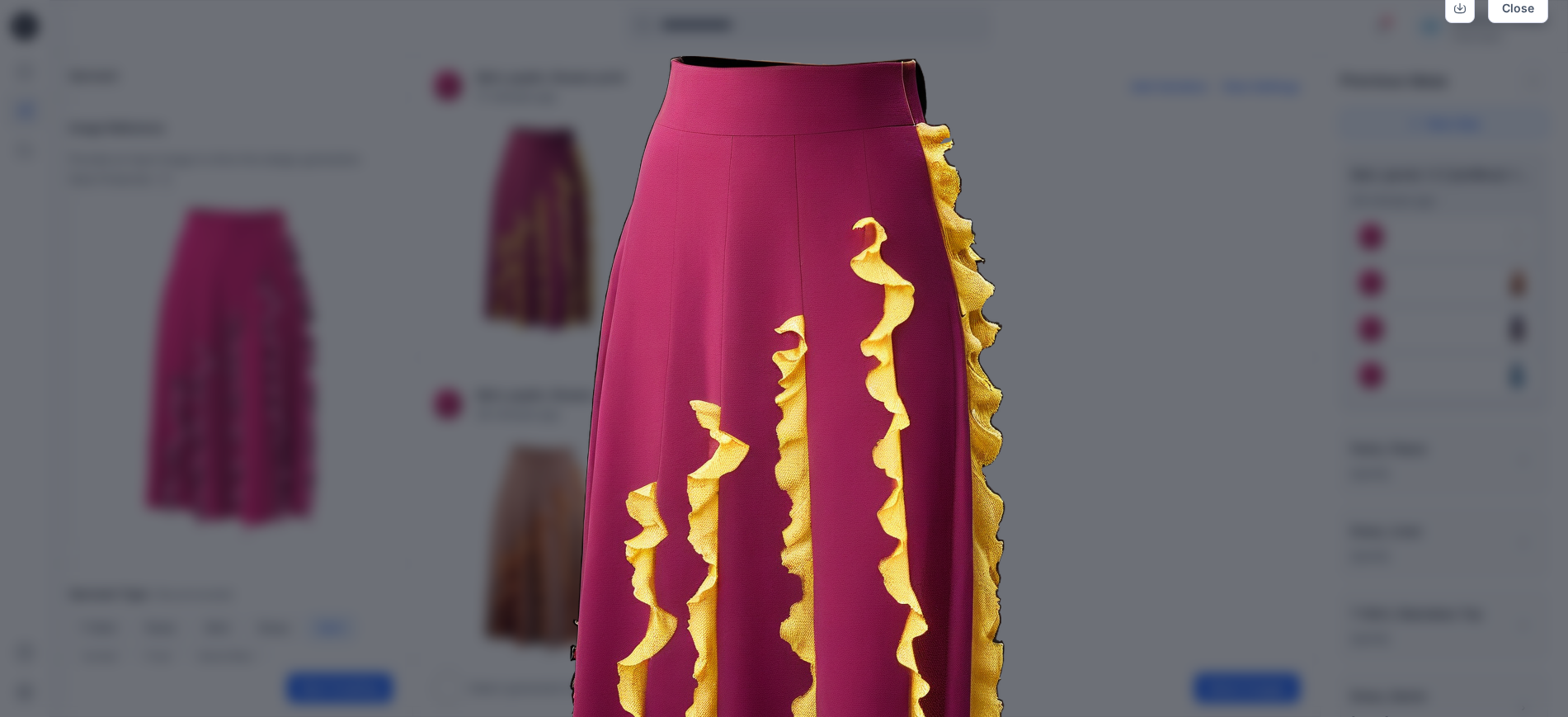
scroll to position [0, 0]
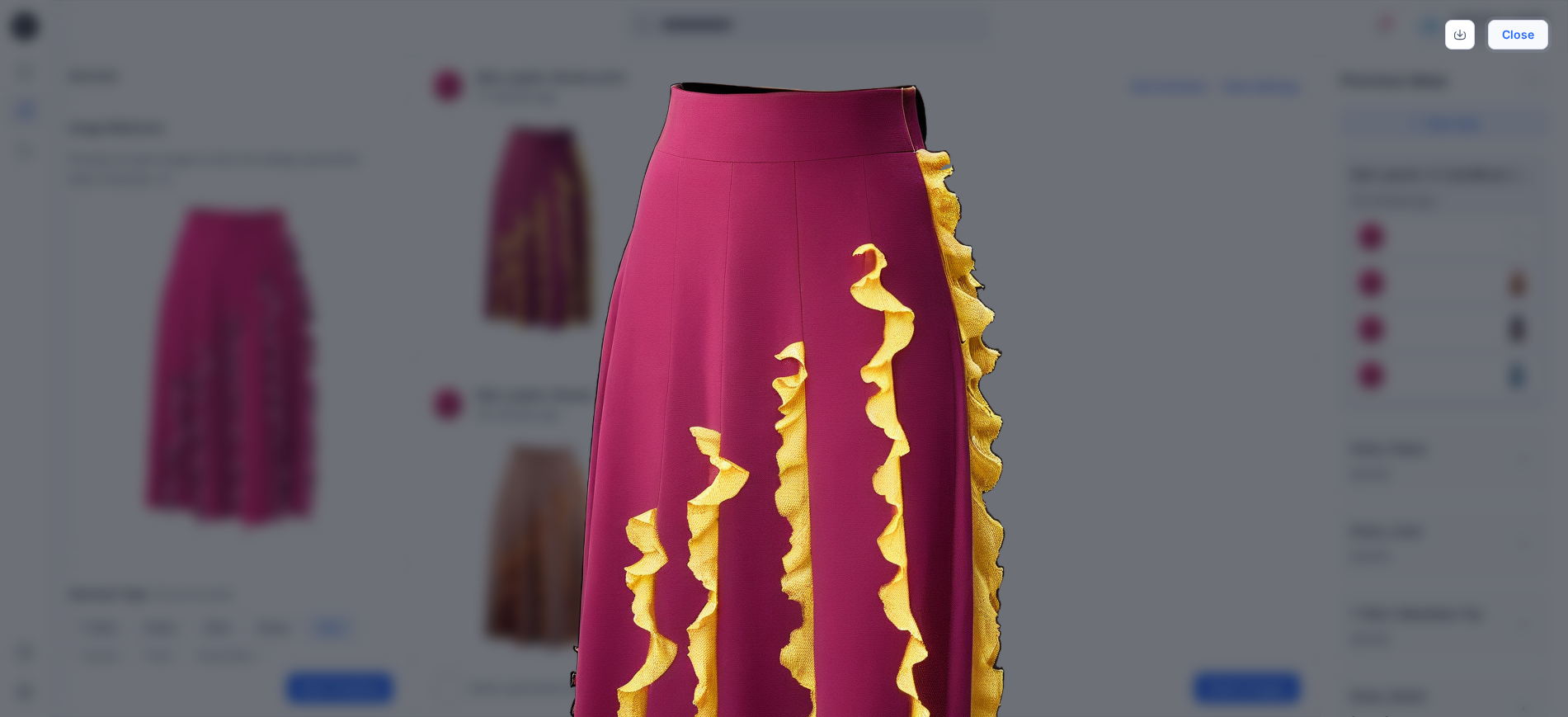
click at [1509, 35] on button "Close" at bounding box center [1517, 34] width 60 height 29
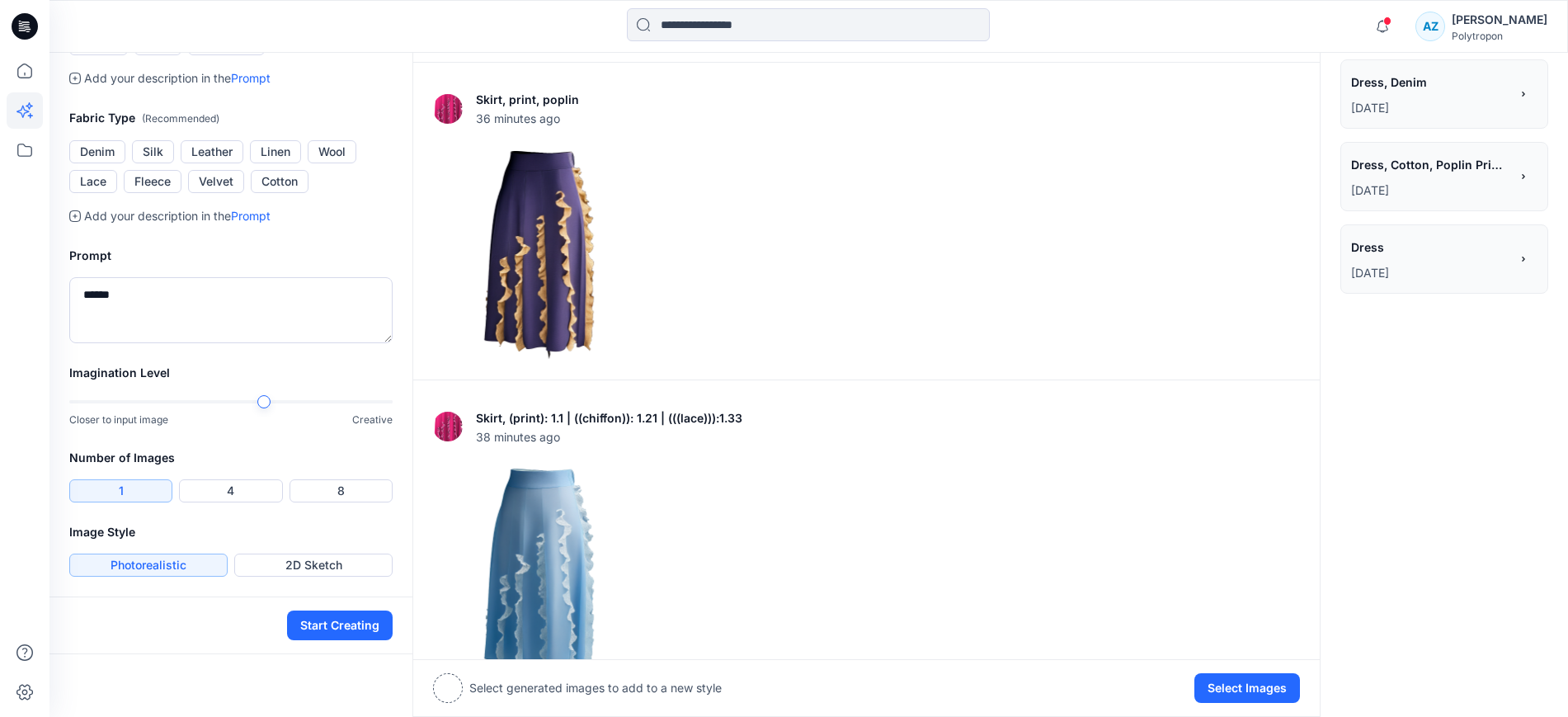
scroll to position [618, 0]
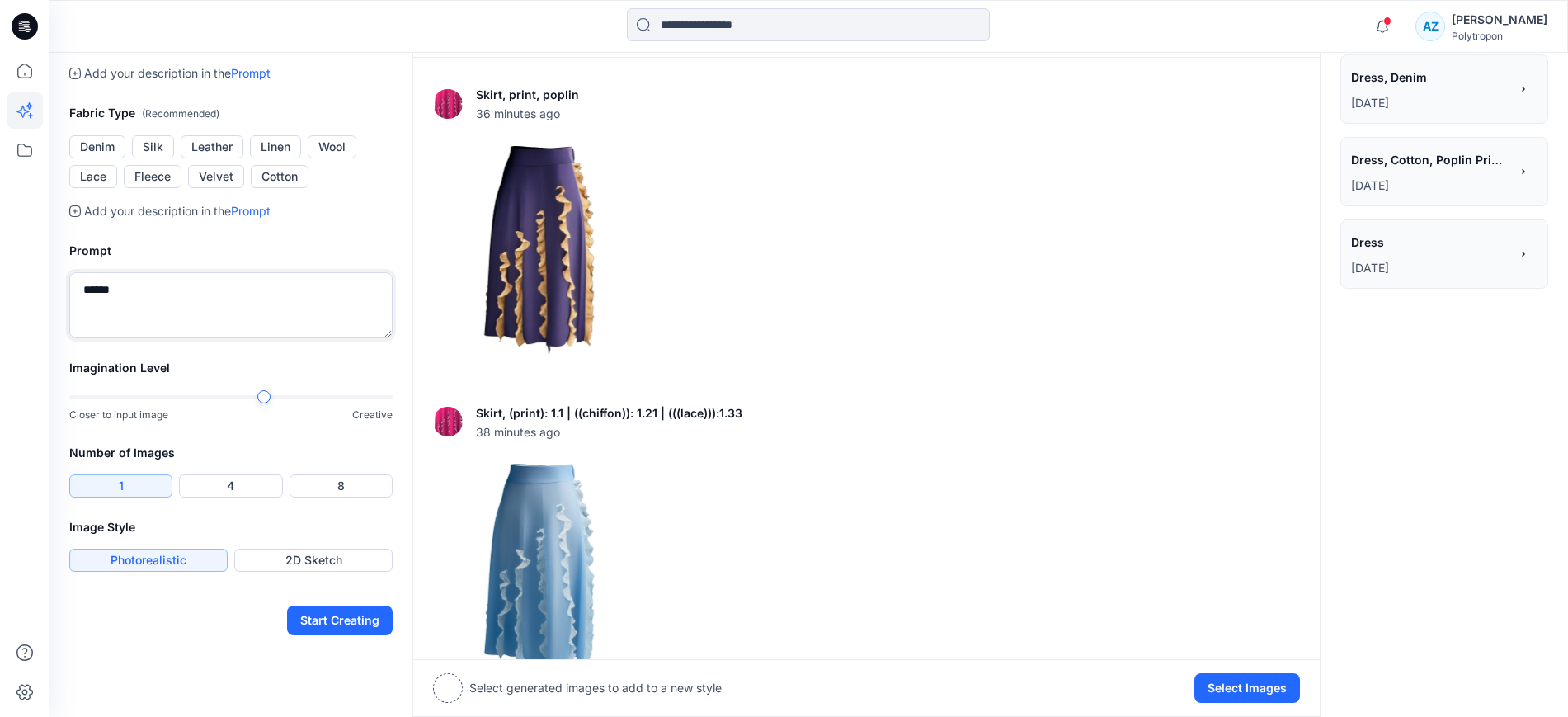
click at [149, 303] on textarea "******" at bounding box center [230, 305] width 323 height 66
type textarea "**********"
click at [352, 615] on button "Start Creating" at bounding box center [340, 620] width 106 height 29
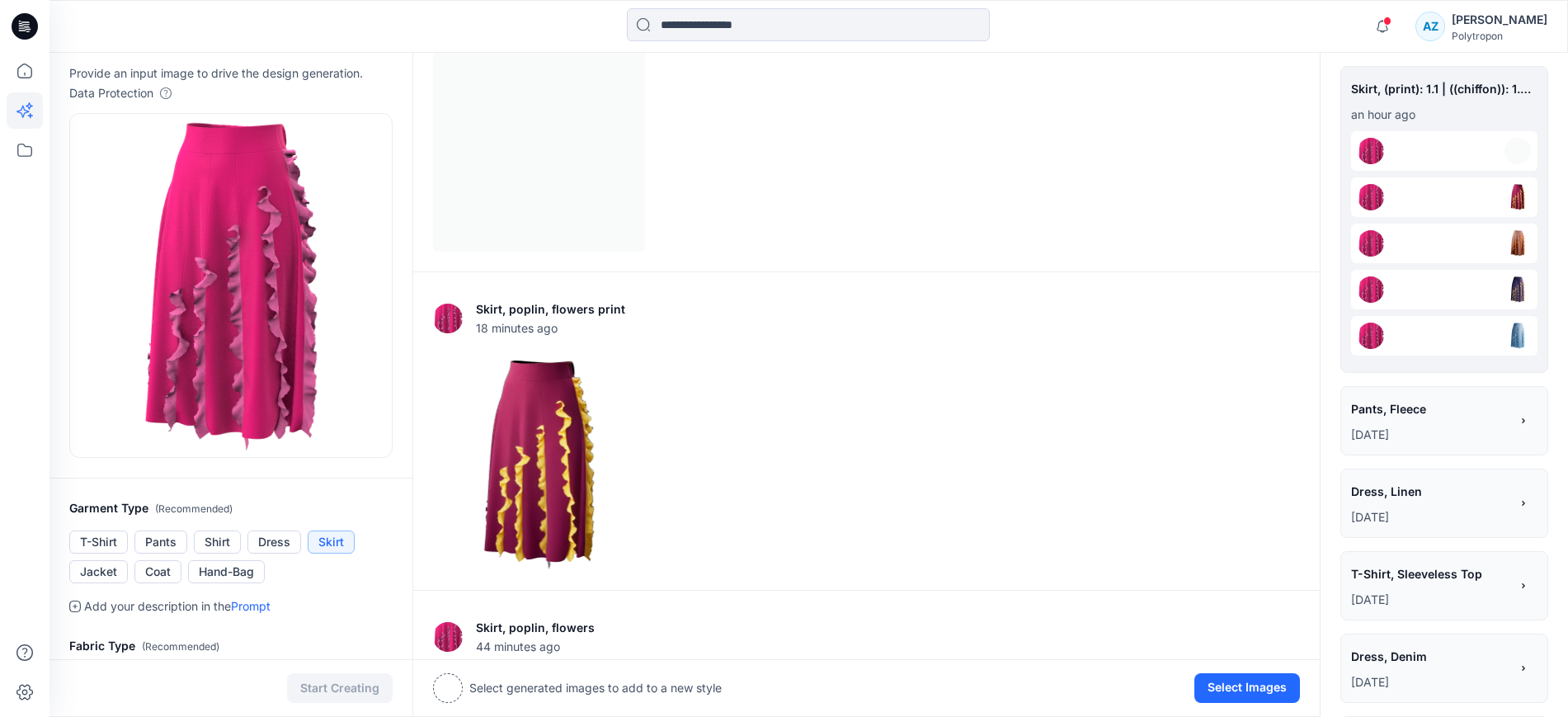
scroll to position [6, 0]
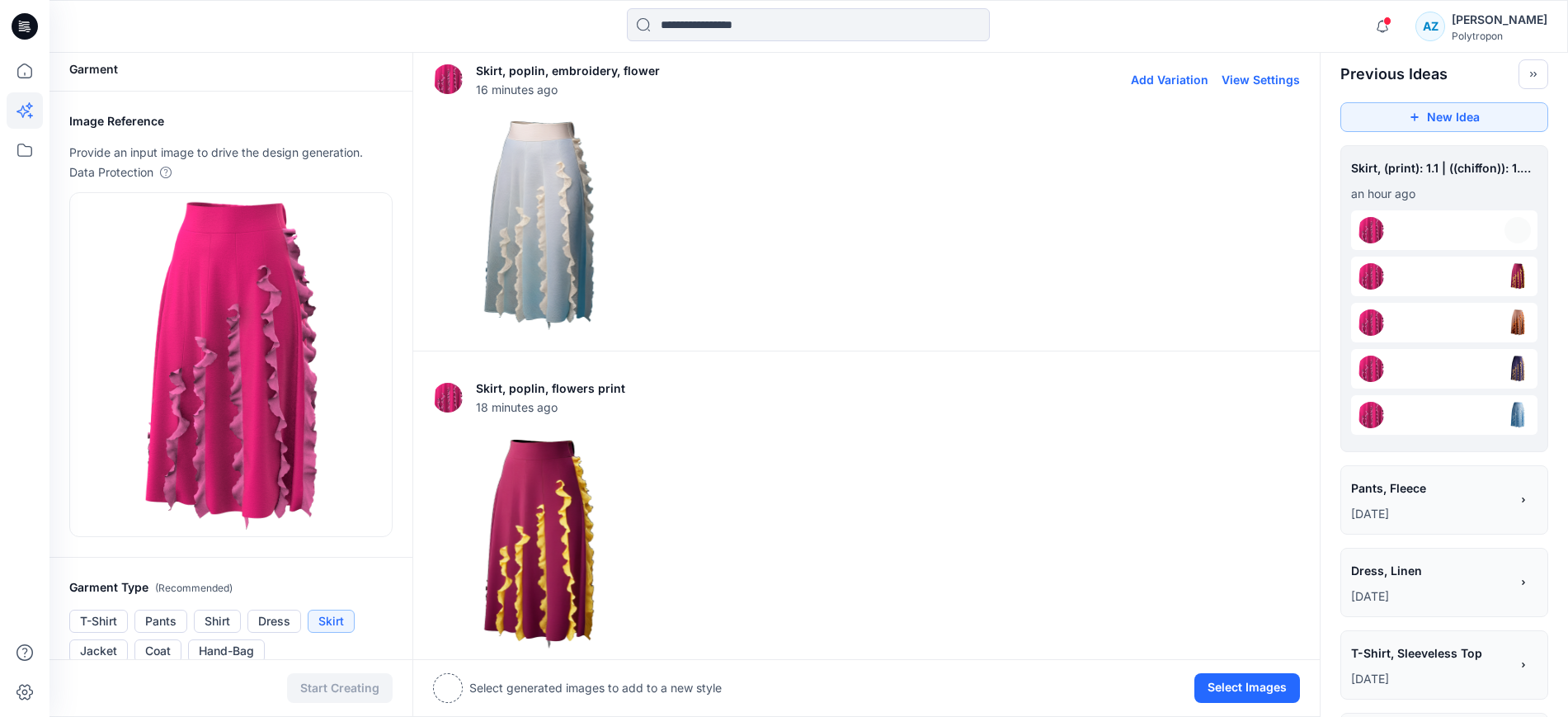
click at [570, 245] on img at bounding box center [539, 225] width 210 height 210
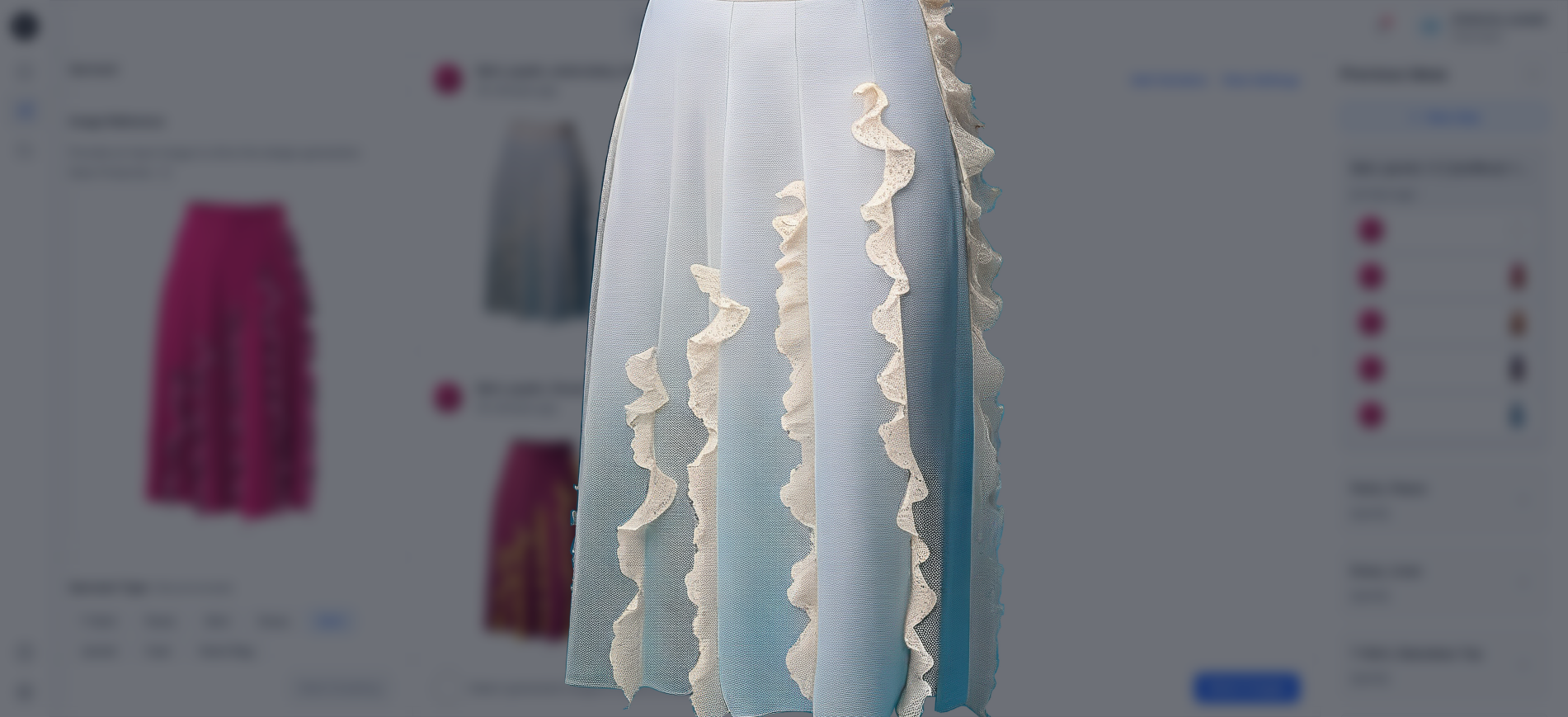
scroll to position [210, 0]
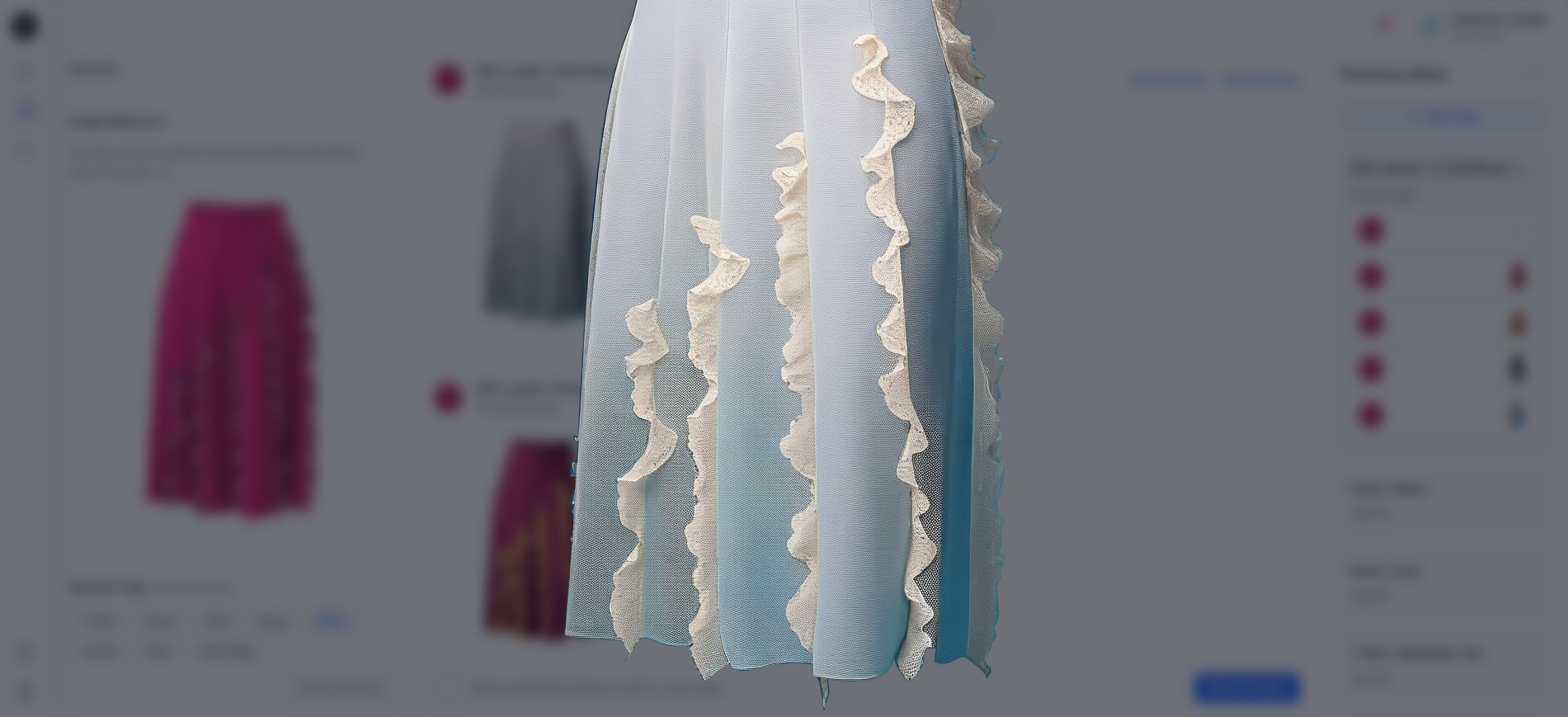
click at [1067, 220] on img at bounding box center [784, 288] width 845 height 845
click at [500, 338] on img at bounding box center [784, 288] width 845 height 845
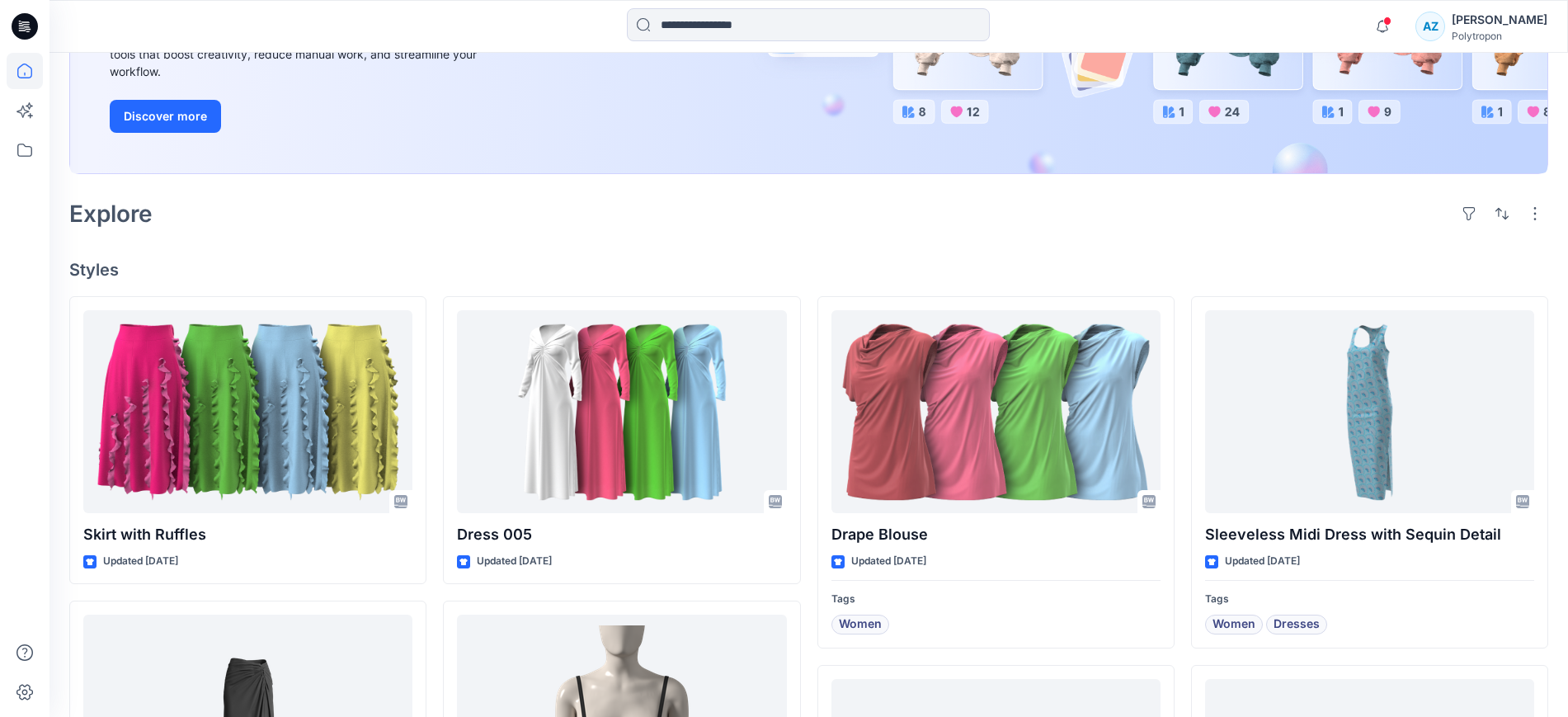
scroll to position [310, 0]
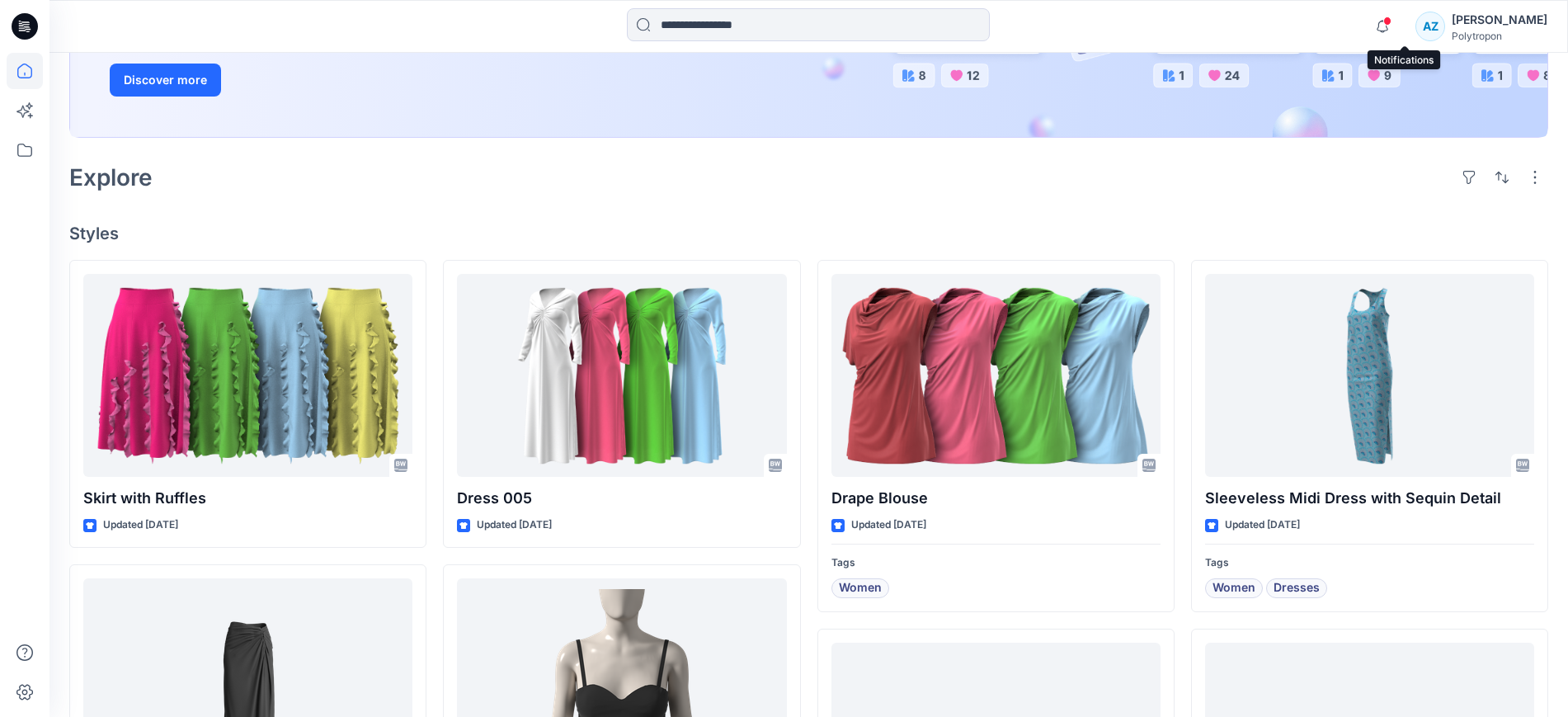
click at [1391, 19] on span at bounding box center [1387, 21] width 8 height 9
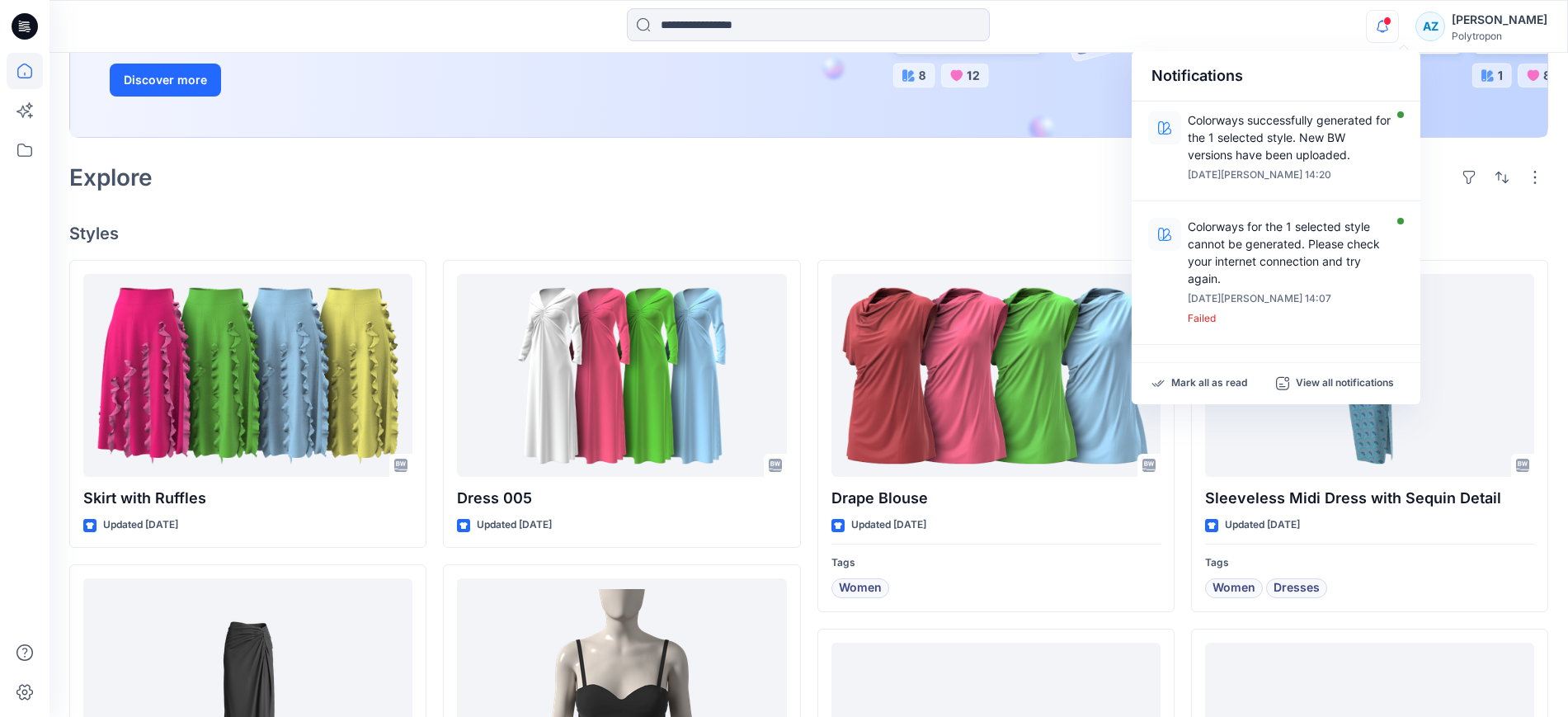
click at [303, 204] on div "Welcome back, [PERSON_NAME] New New Unleash Creativity, Speed Up Development Ex…" at bounding box center [809, 522] width 1518 height 1556
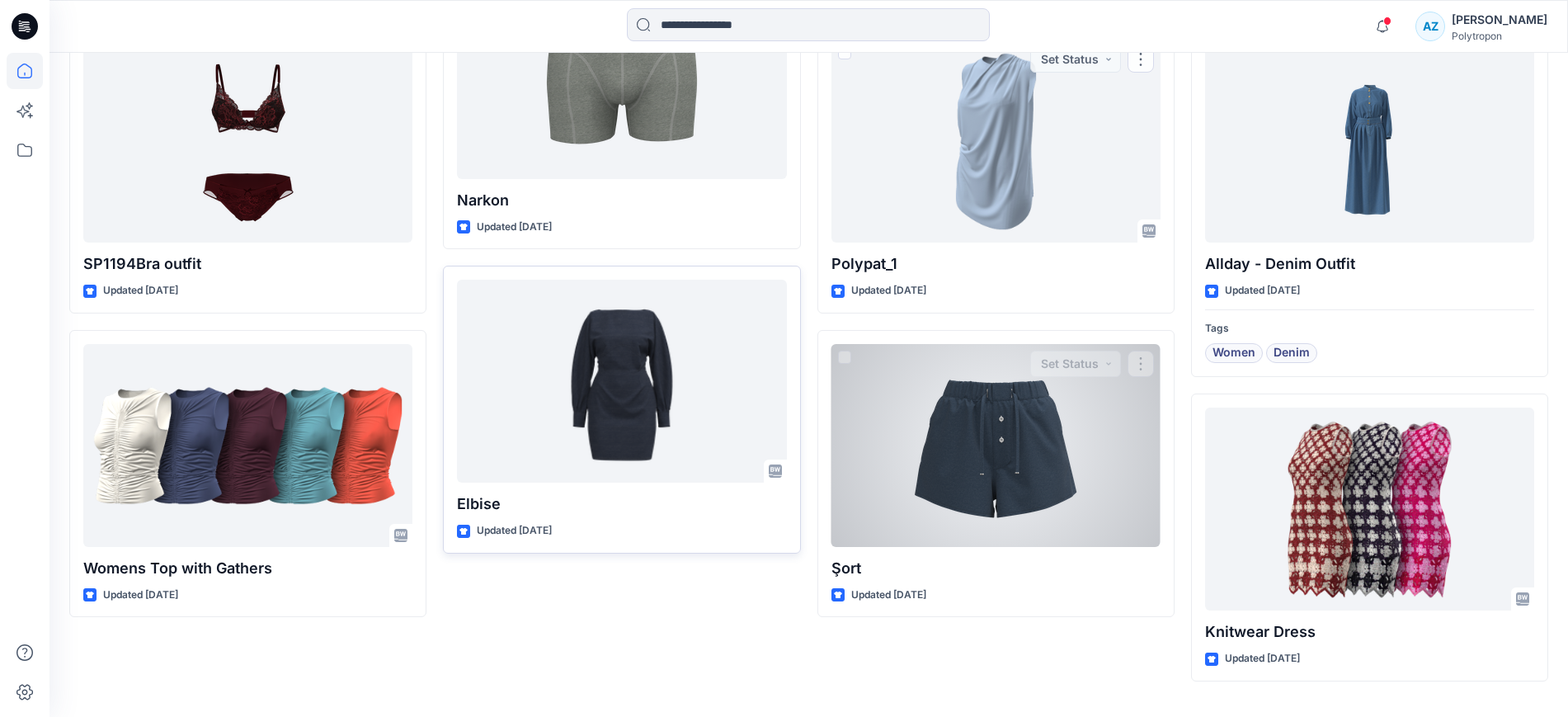
scroll to position [1868, 0]
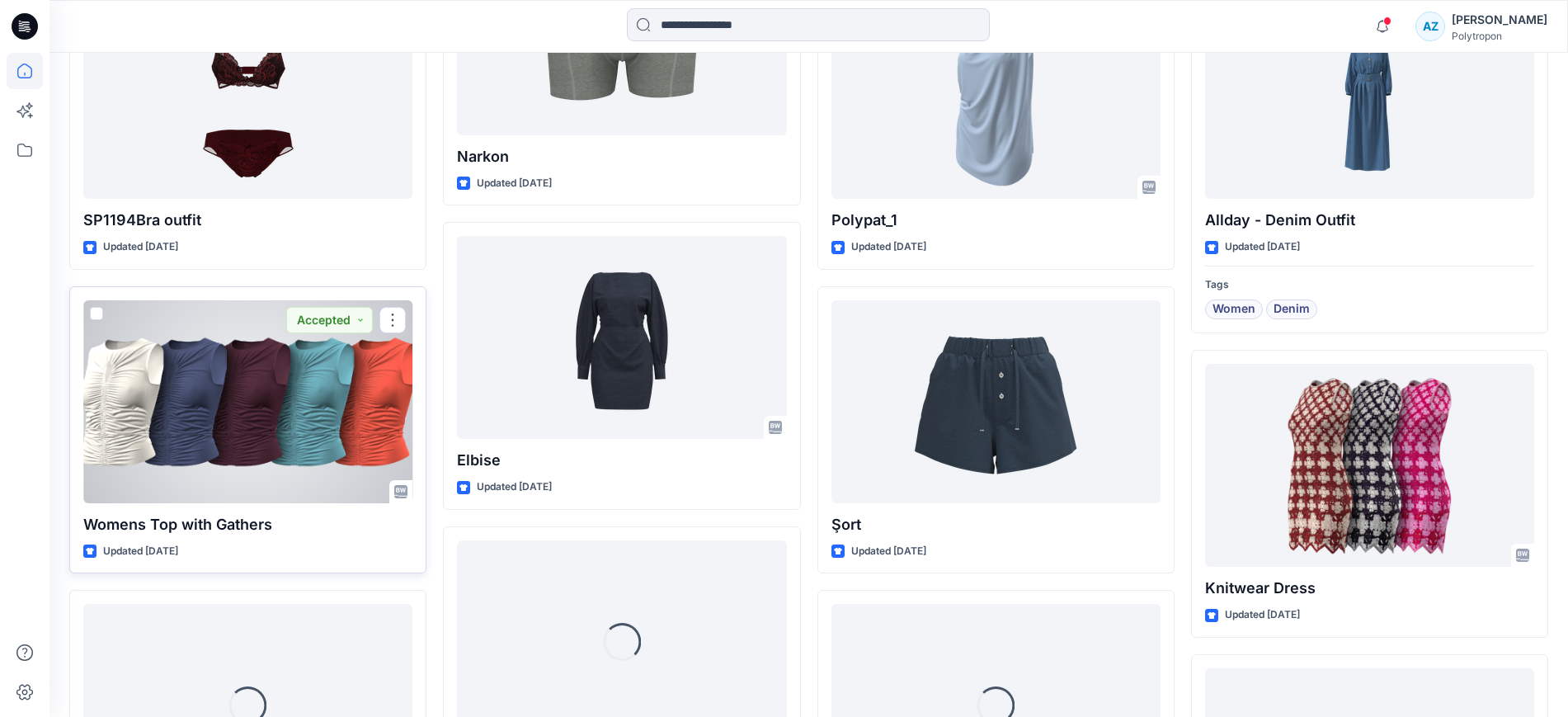
click at [280, 392] on div at bounding box center [247, 402] width 329 height 203
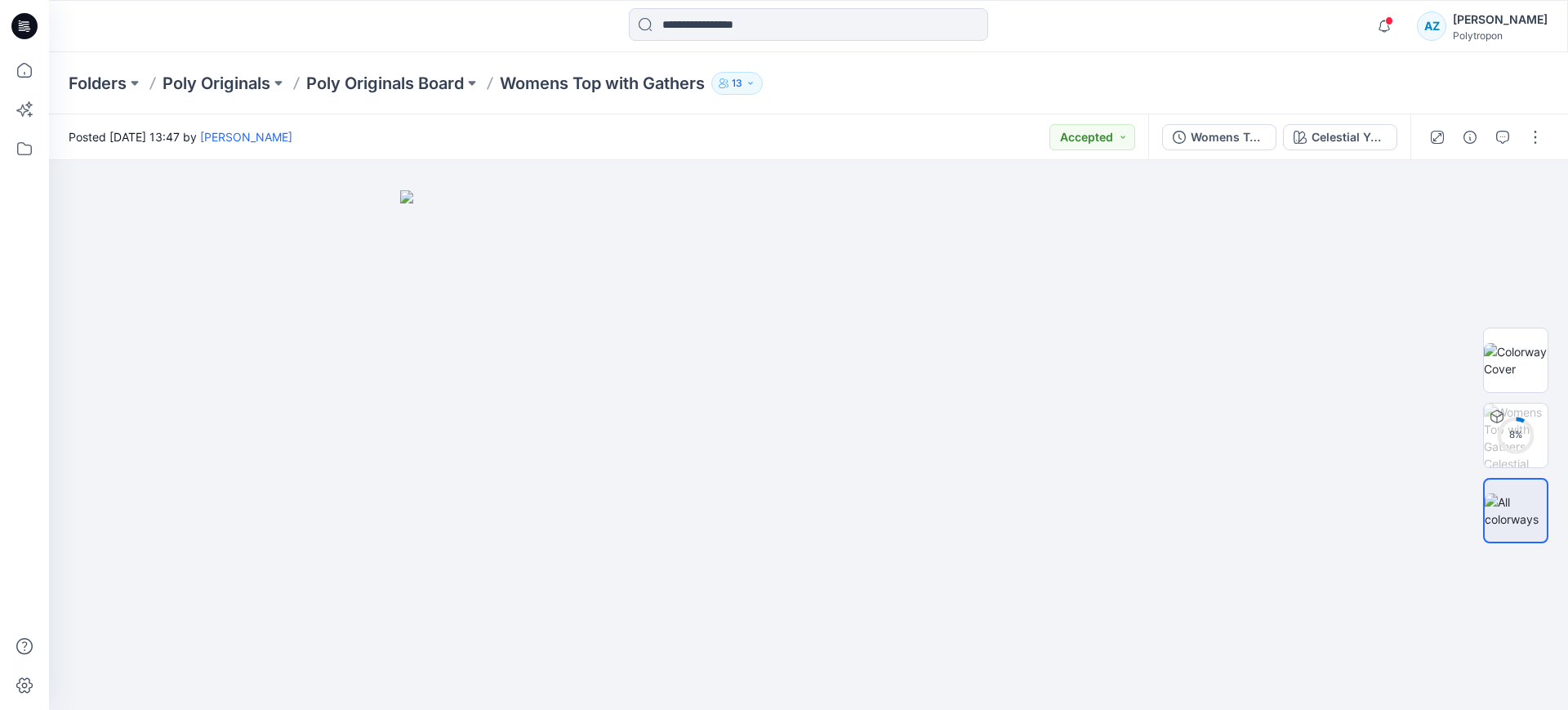
click at [724, 78] on icon "button" at bounding box center [723, 83] width 10 height 10
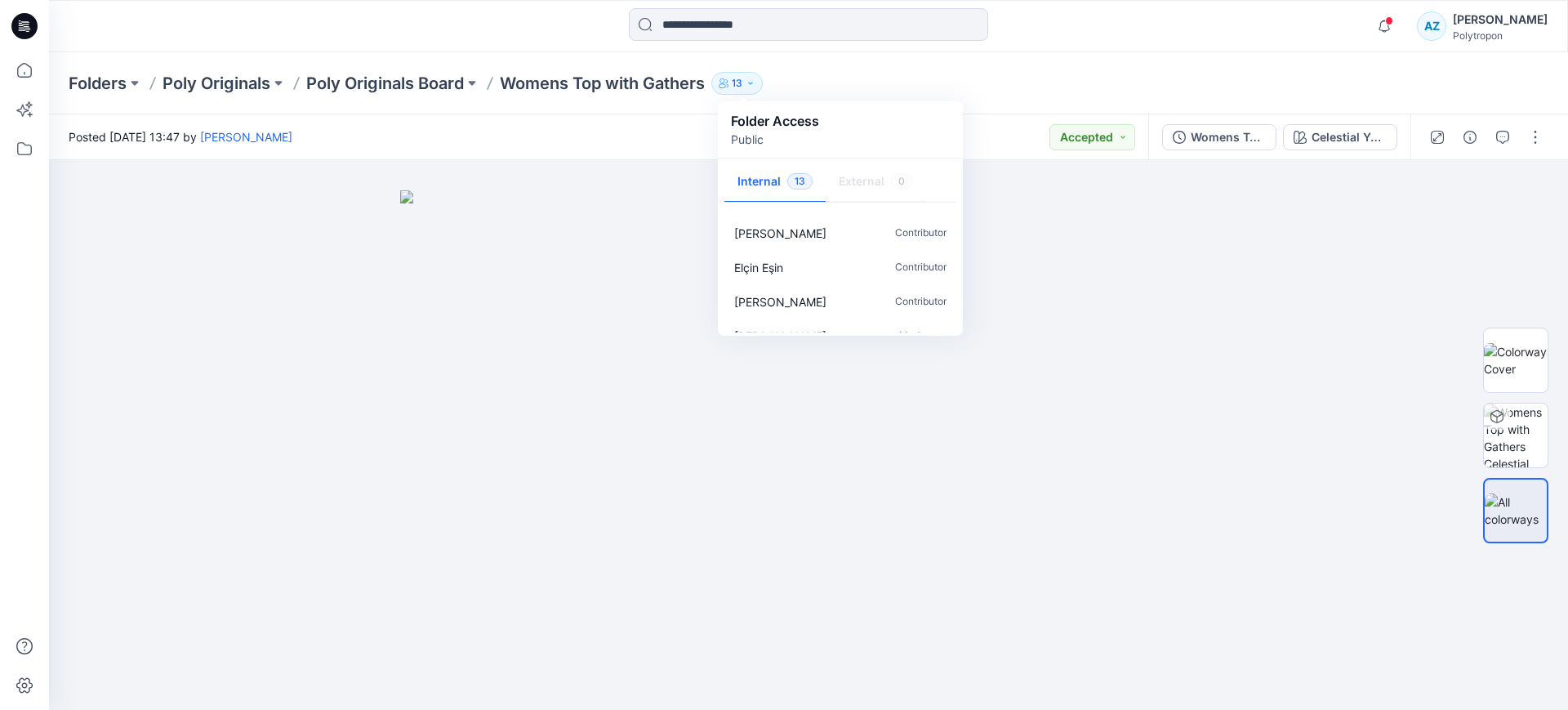
scroll to position [323, 0]
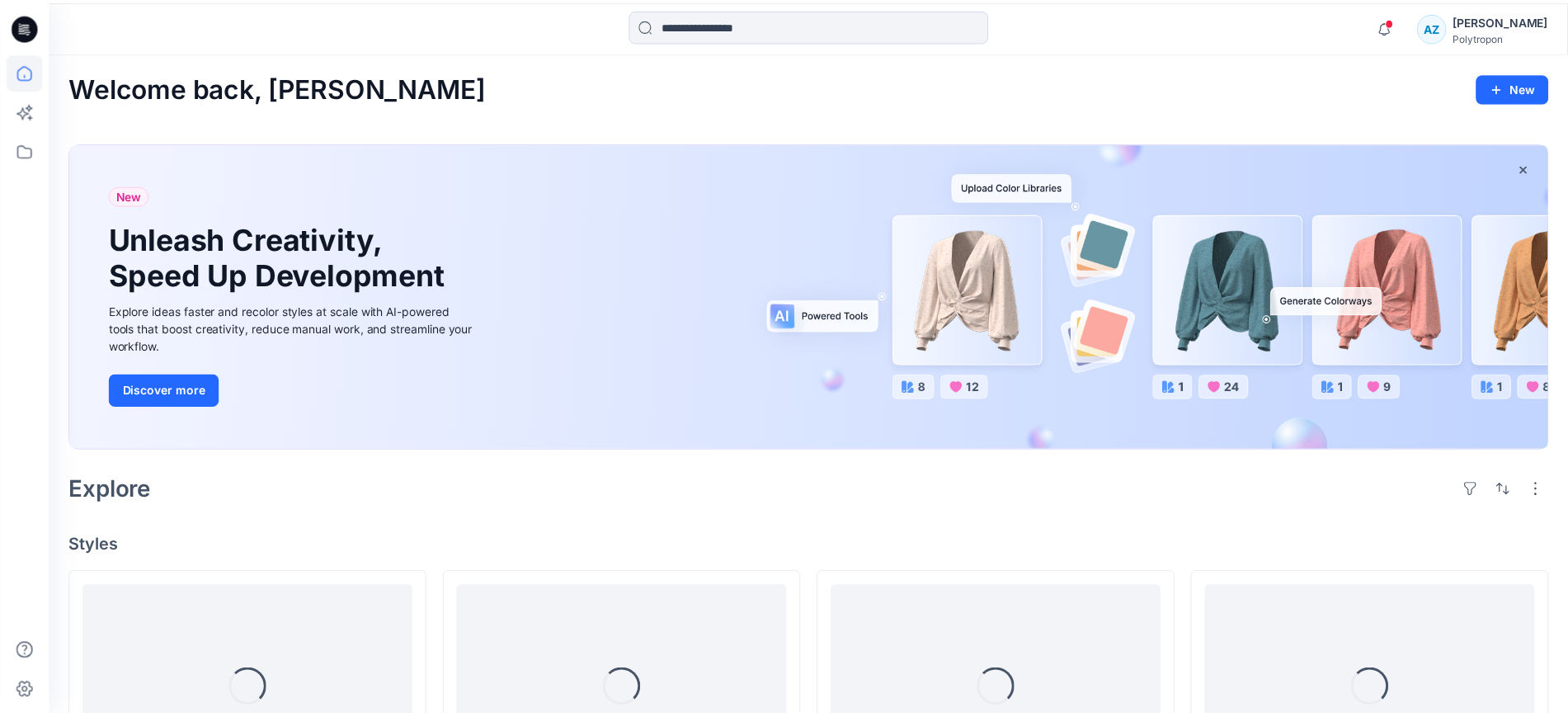
scroll to position [1868, 0]
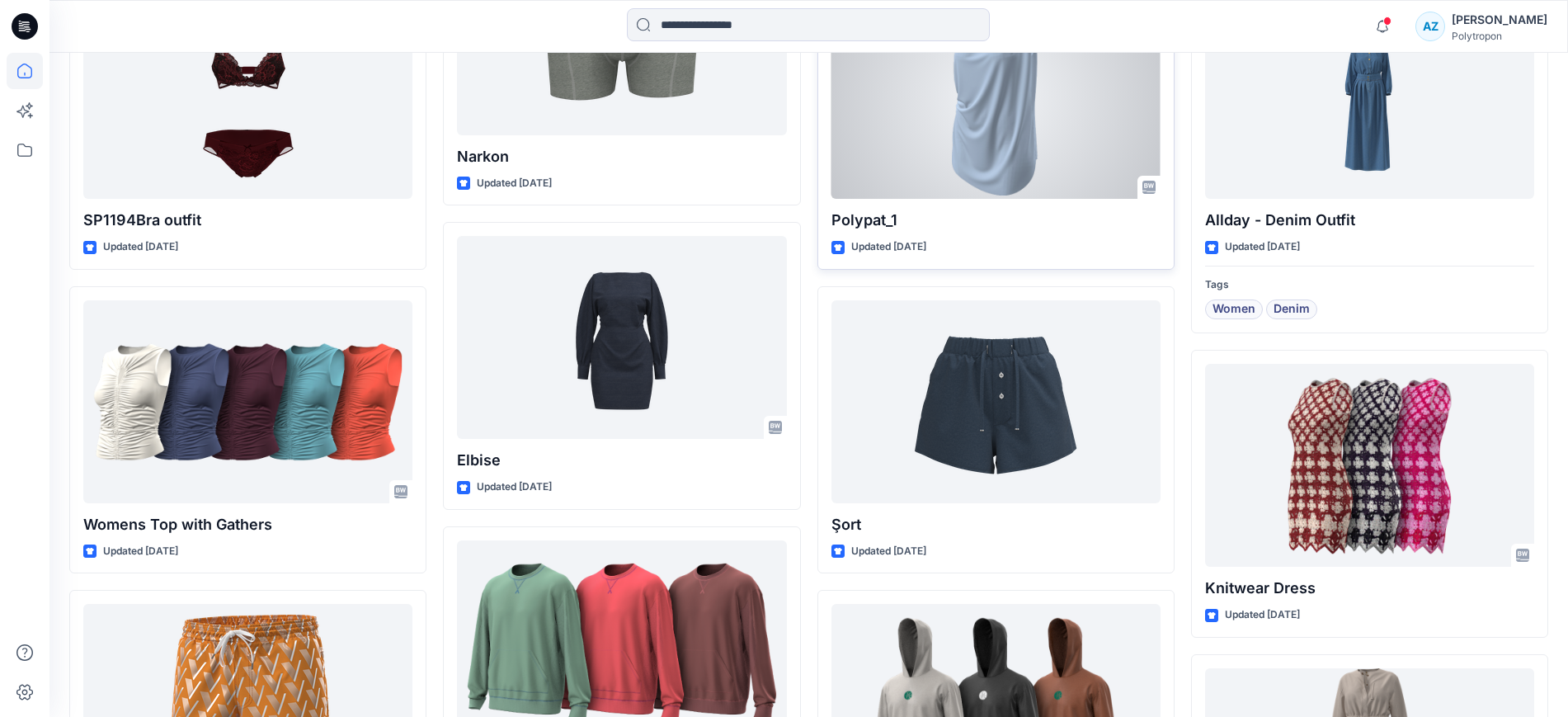
click at [1045, 132] on div at bounding box center [995, 98] width 329 height 203
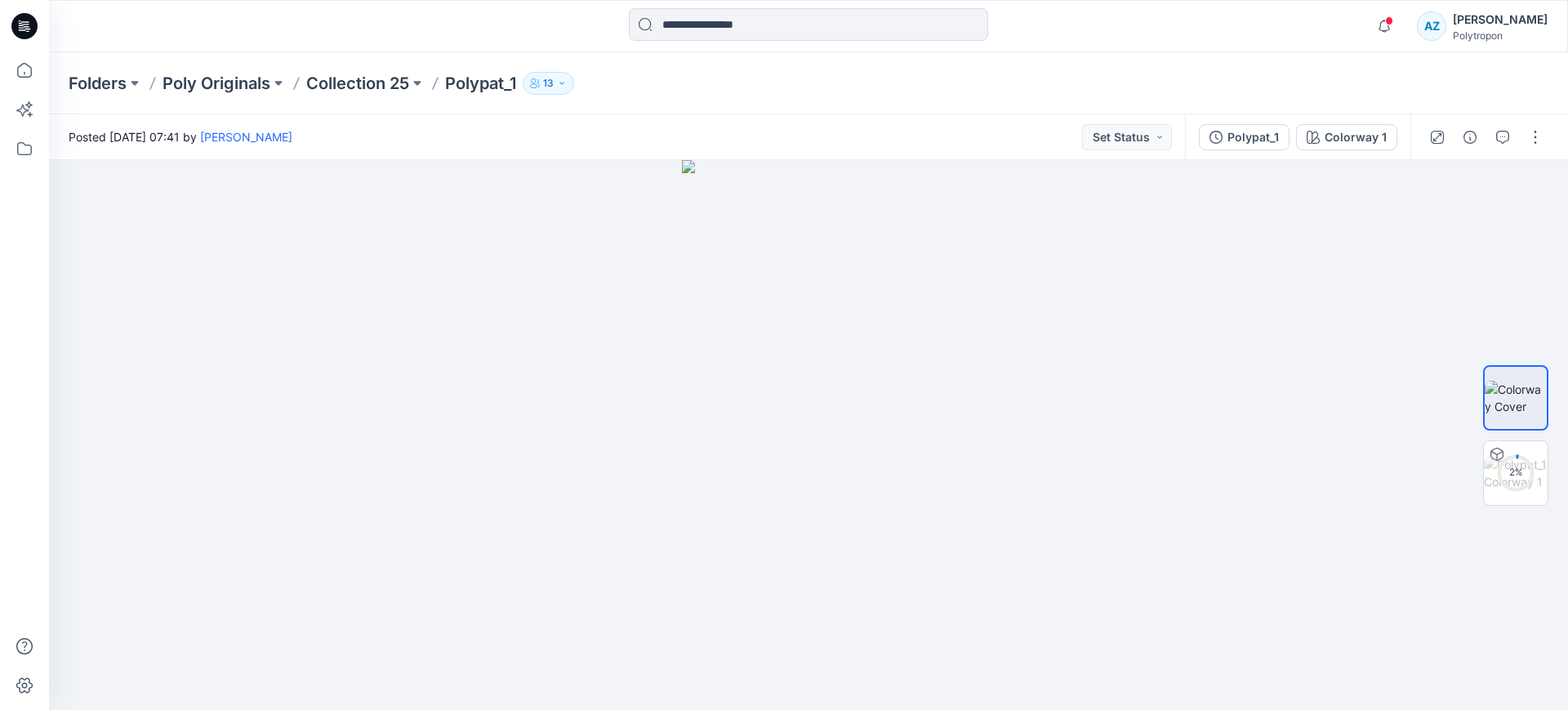
click at [552, 83] on p "13" at bounding box center [548, 83] width 11 height 18
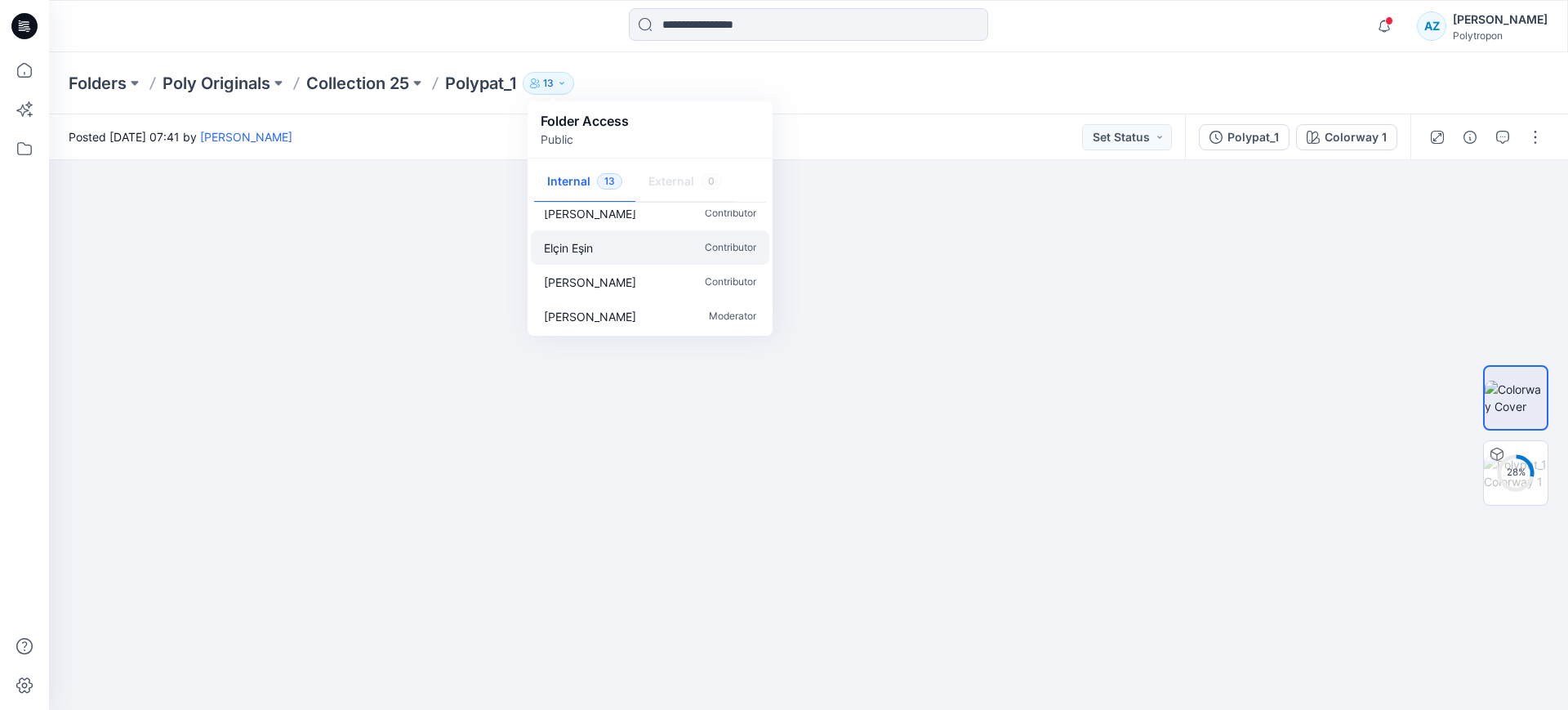
scroll to position [323, 0]
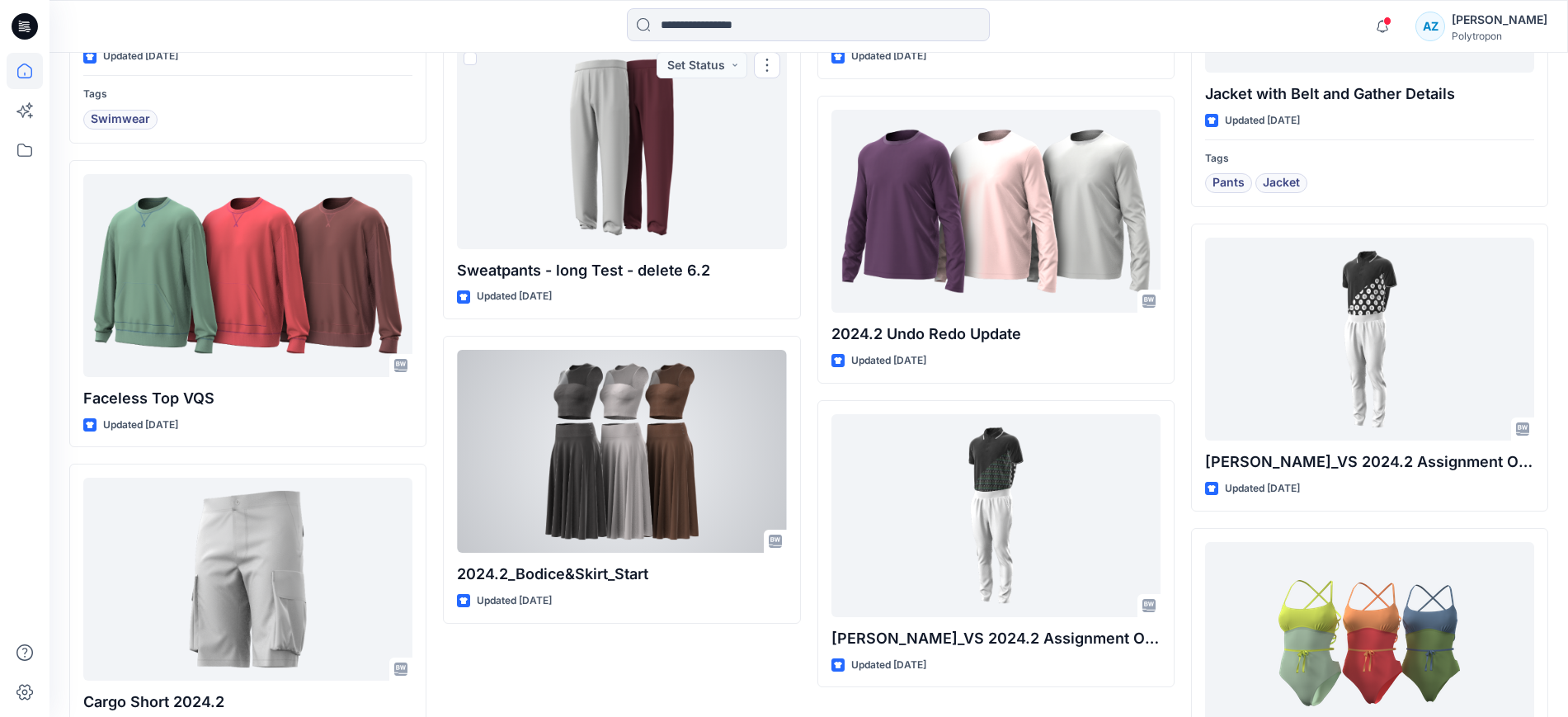
scroll to position [2693, 0]
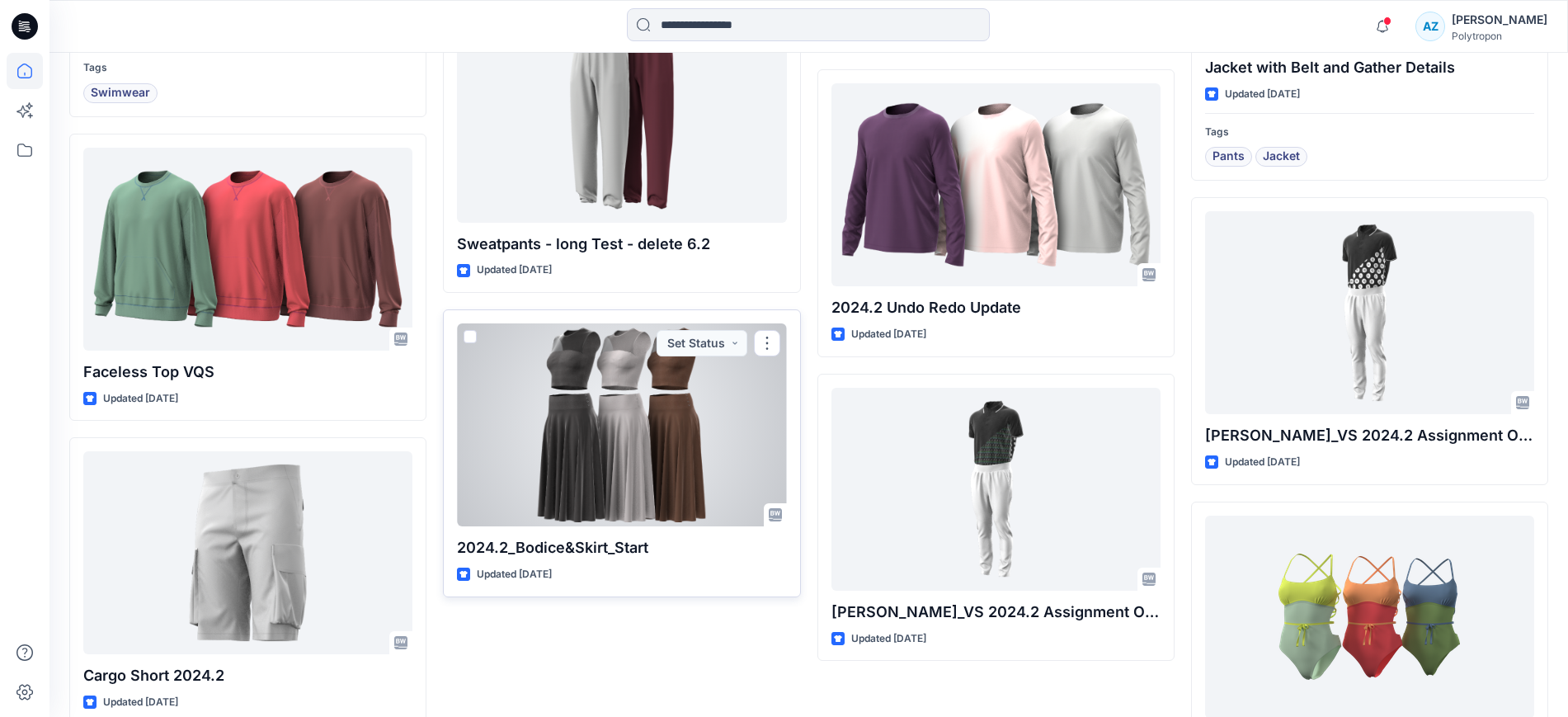
click at [612, 420] on div at bounding box center [621, 425] width 329 height 203
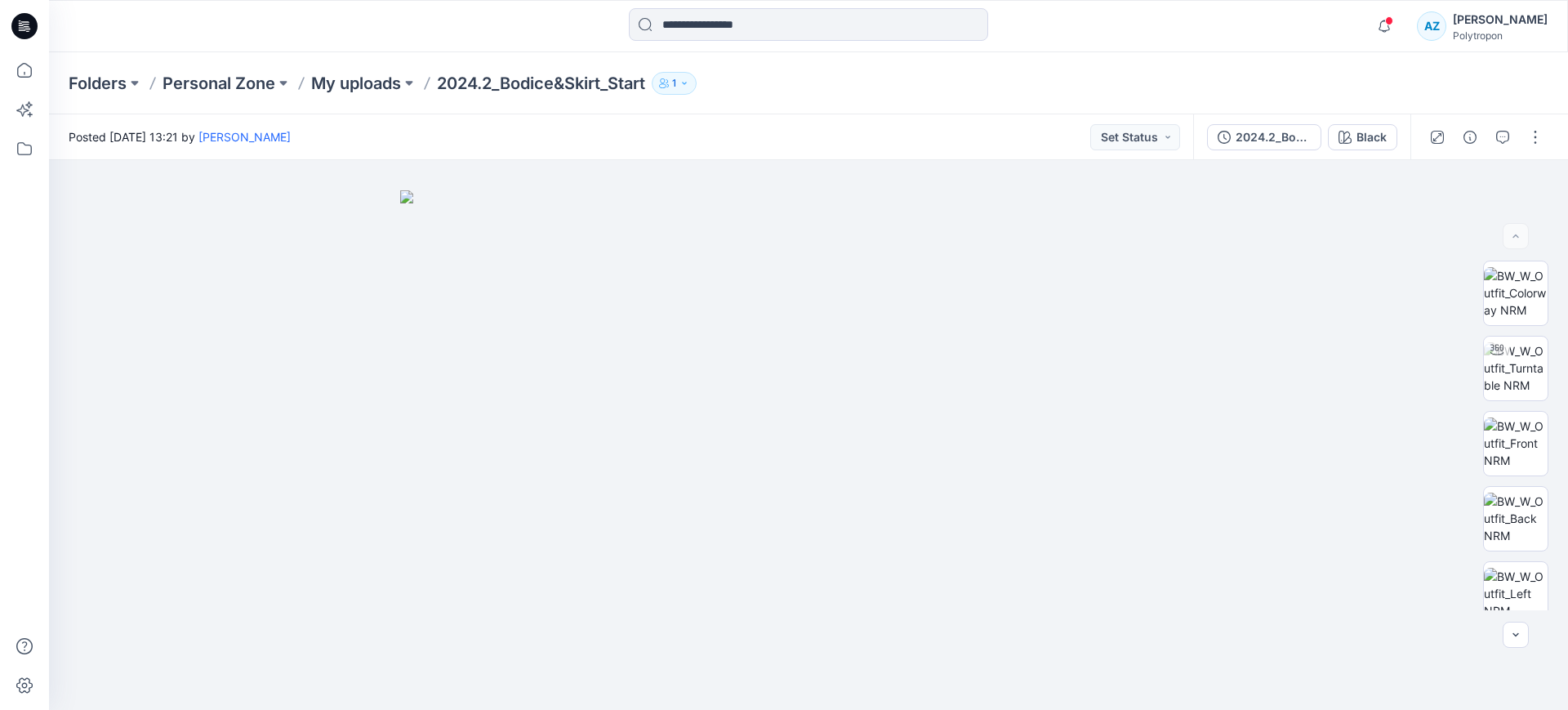
click at [684, 89] on button "1" at bounding box center [673, 83] width 45 height 23
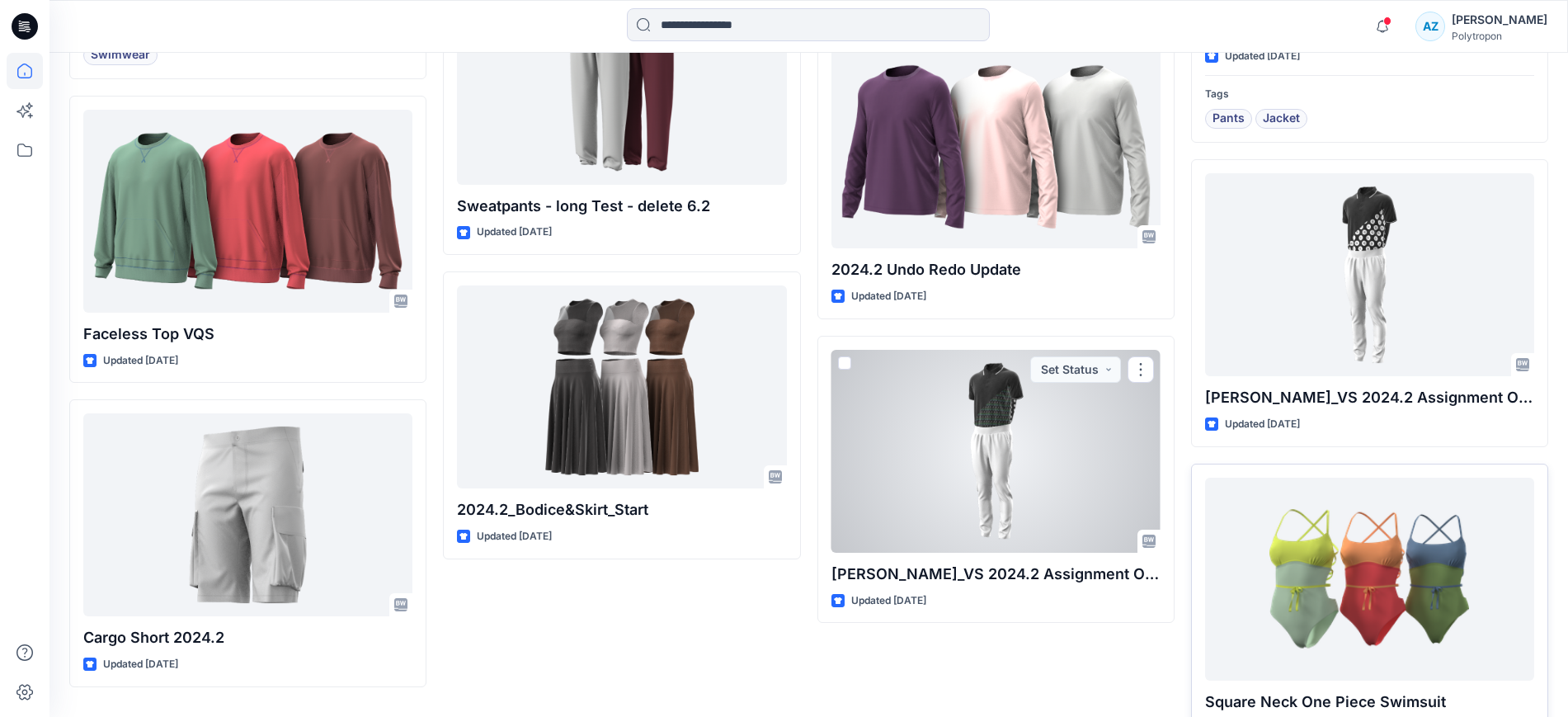
scroll to position [2796, 0]
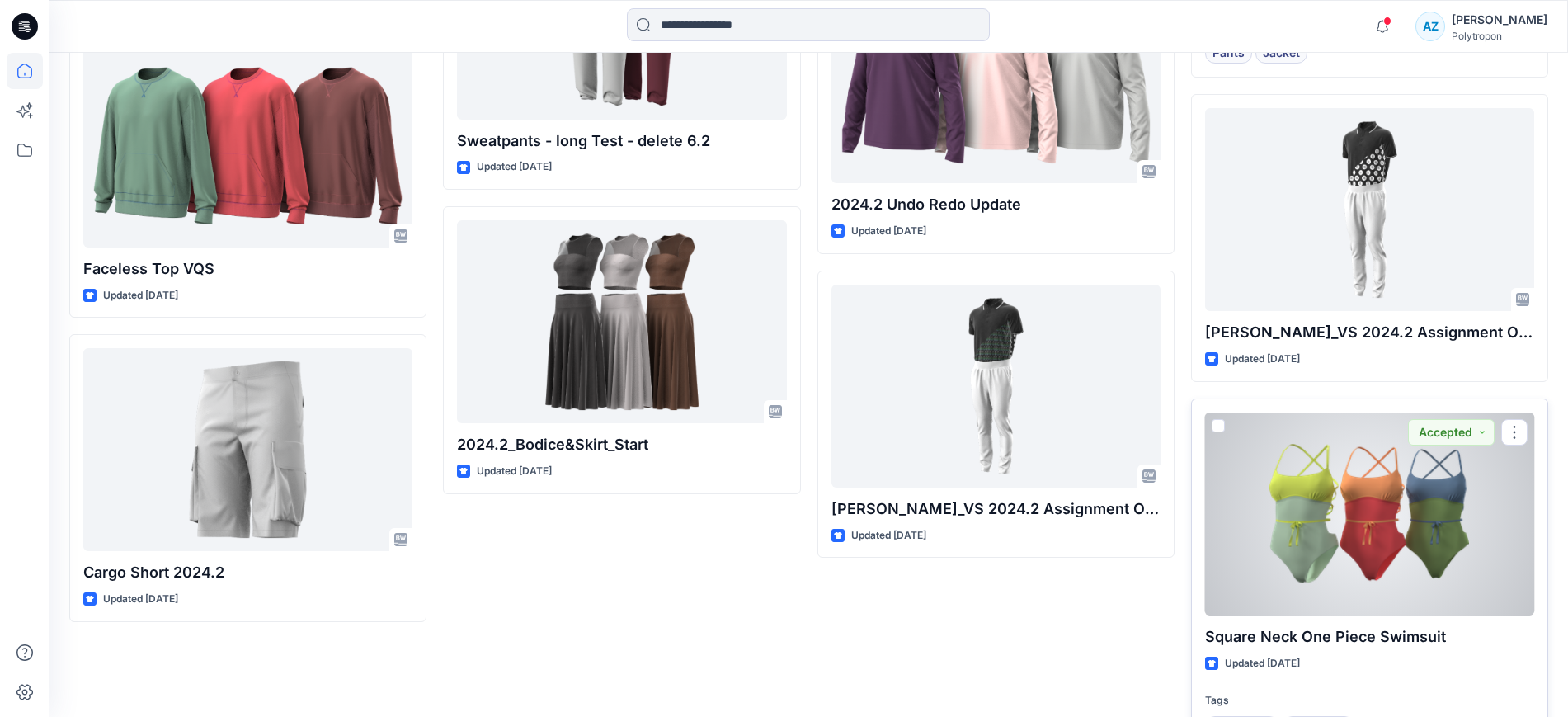
click at [1379, 528] on div at bounding box center [1369, 514] width 329 height 203
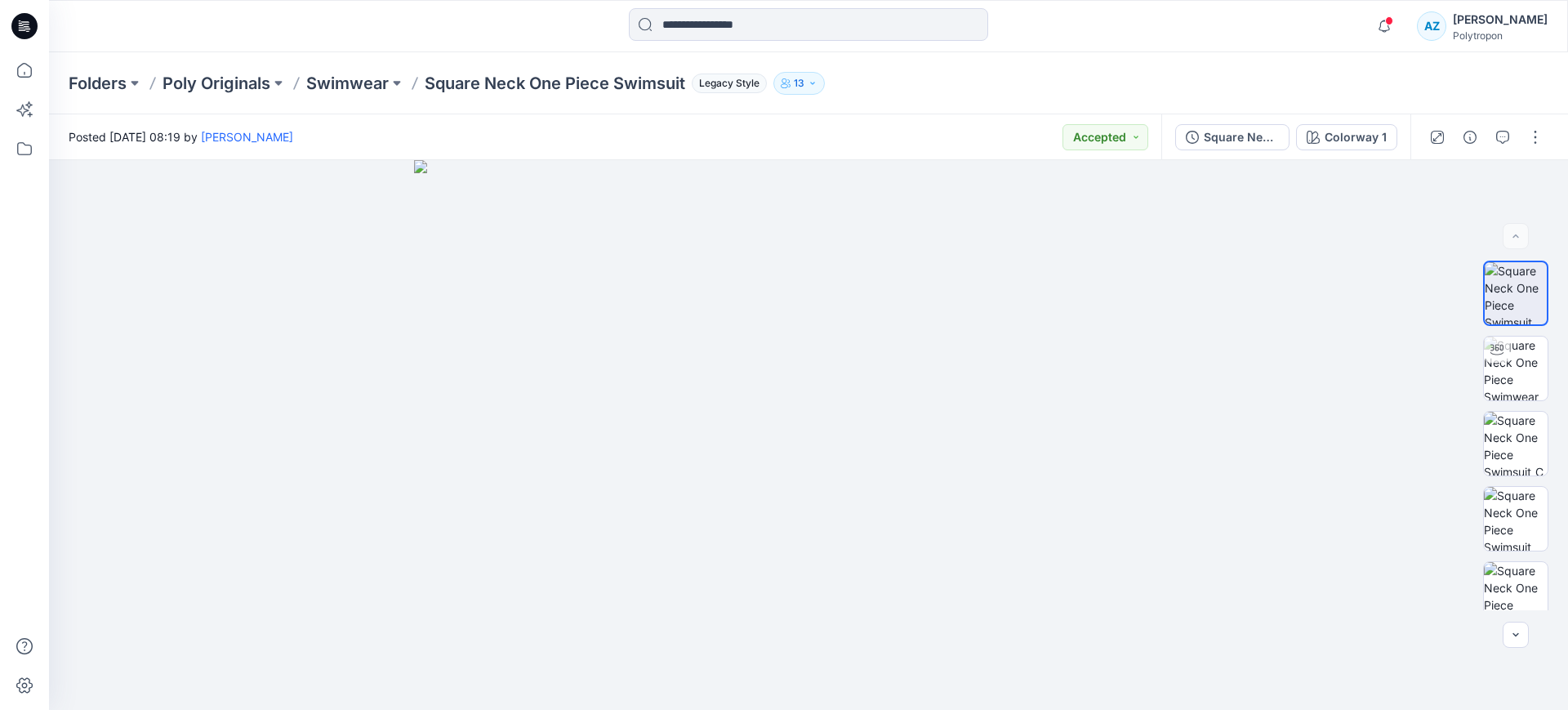
click at [812, 86] on icon "button" at bounding box center [812, 83] width 10 height 10
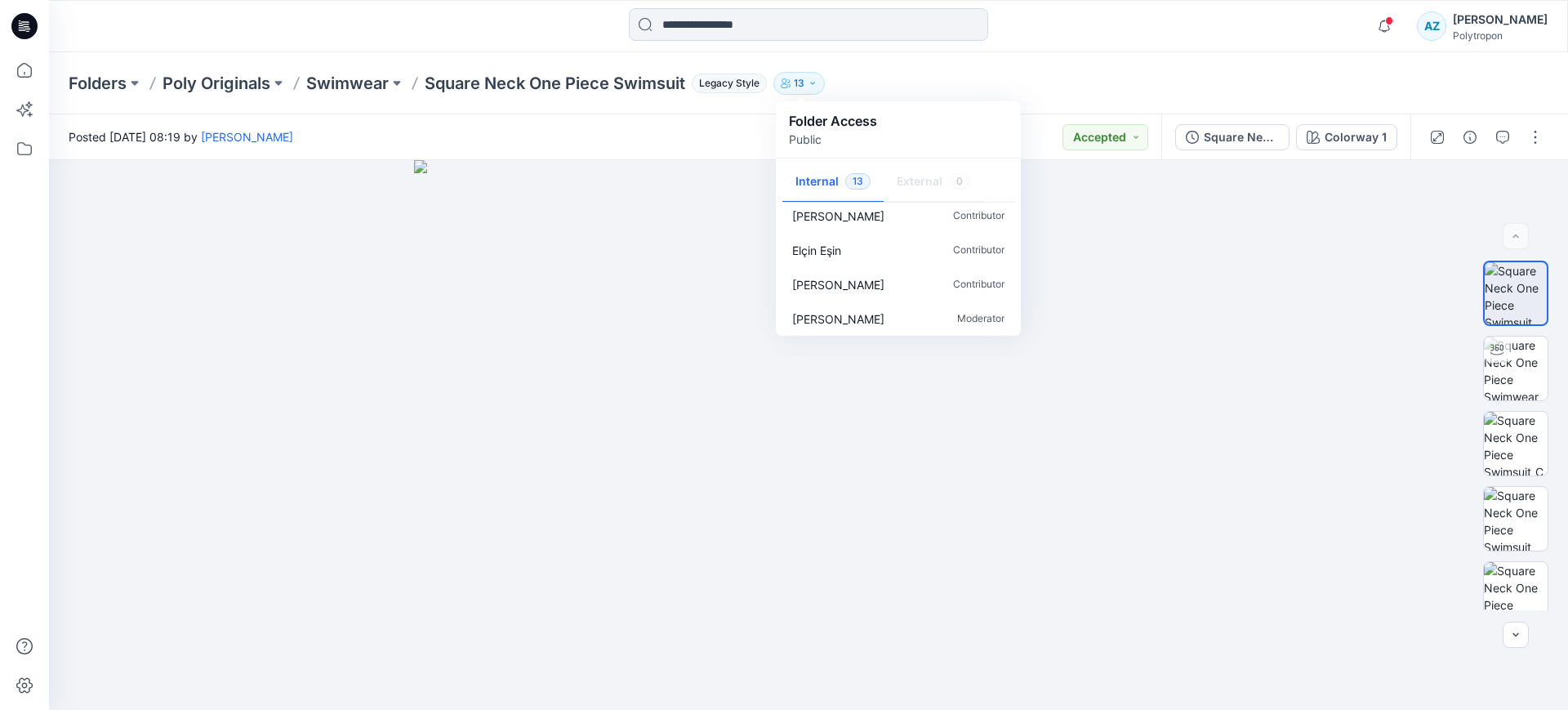
scroll to position [323, 0]
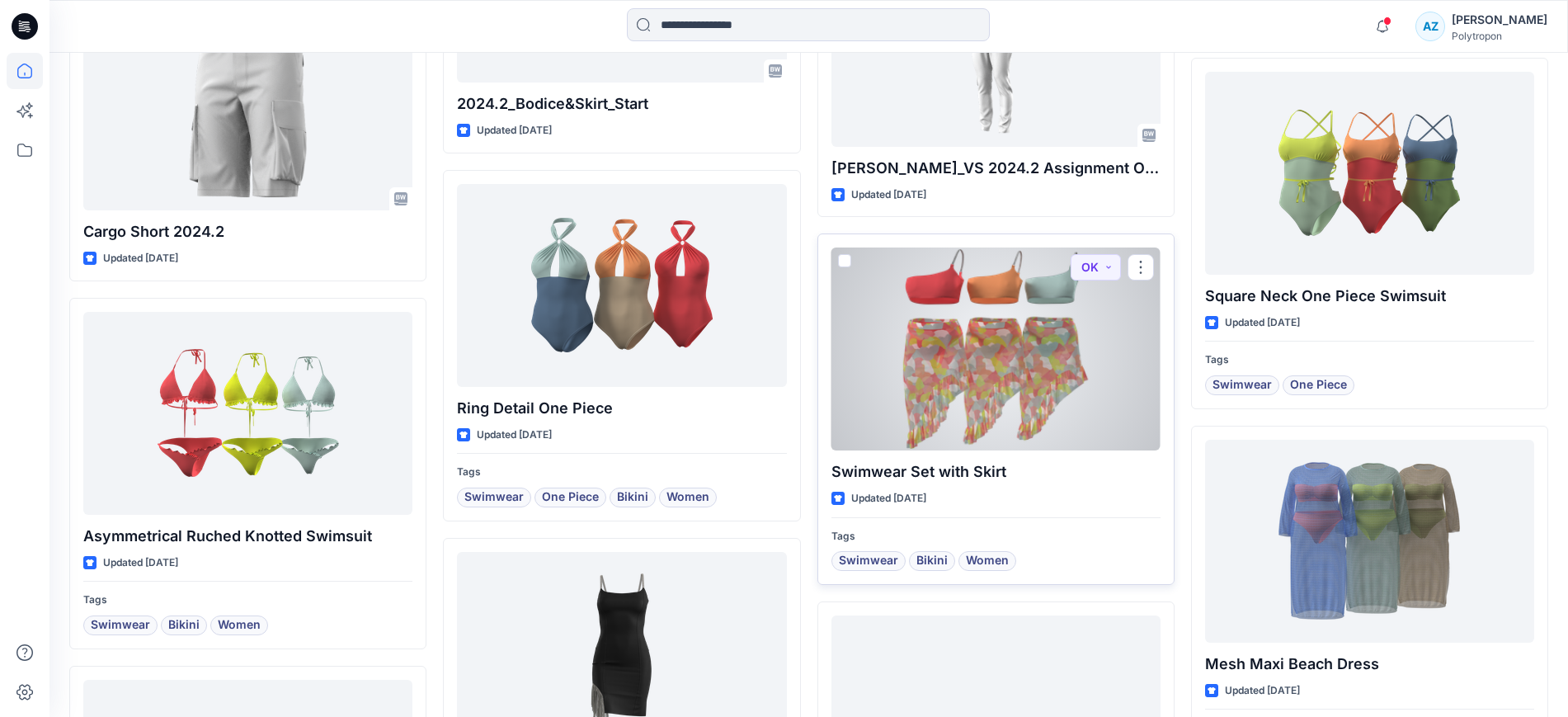
scroll to position [3114, 0]
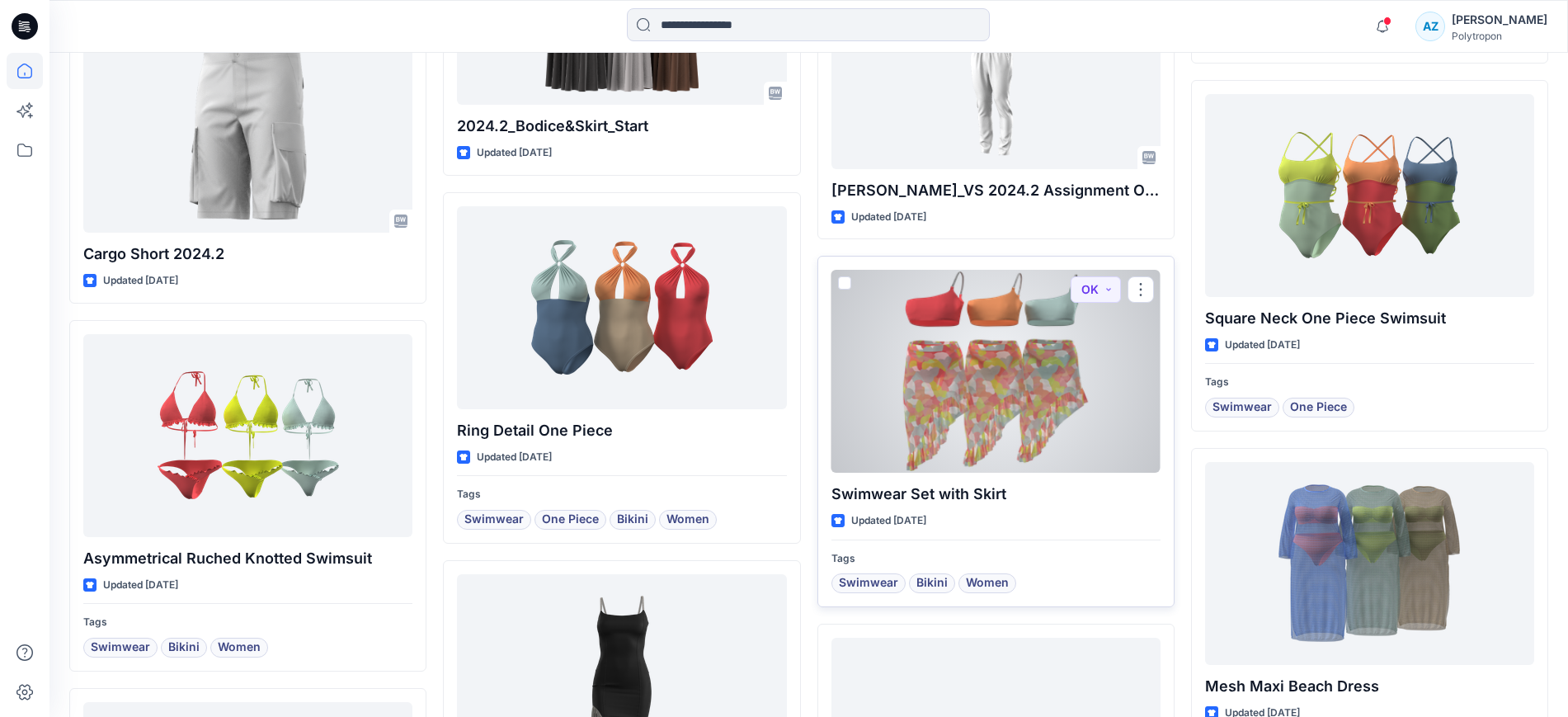
click at [965, 375] on div at bounding box center [995, 371] width 329 height 203
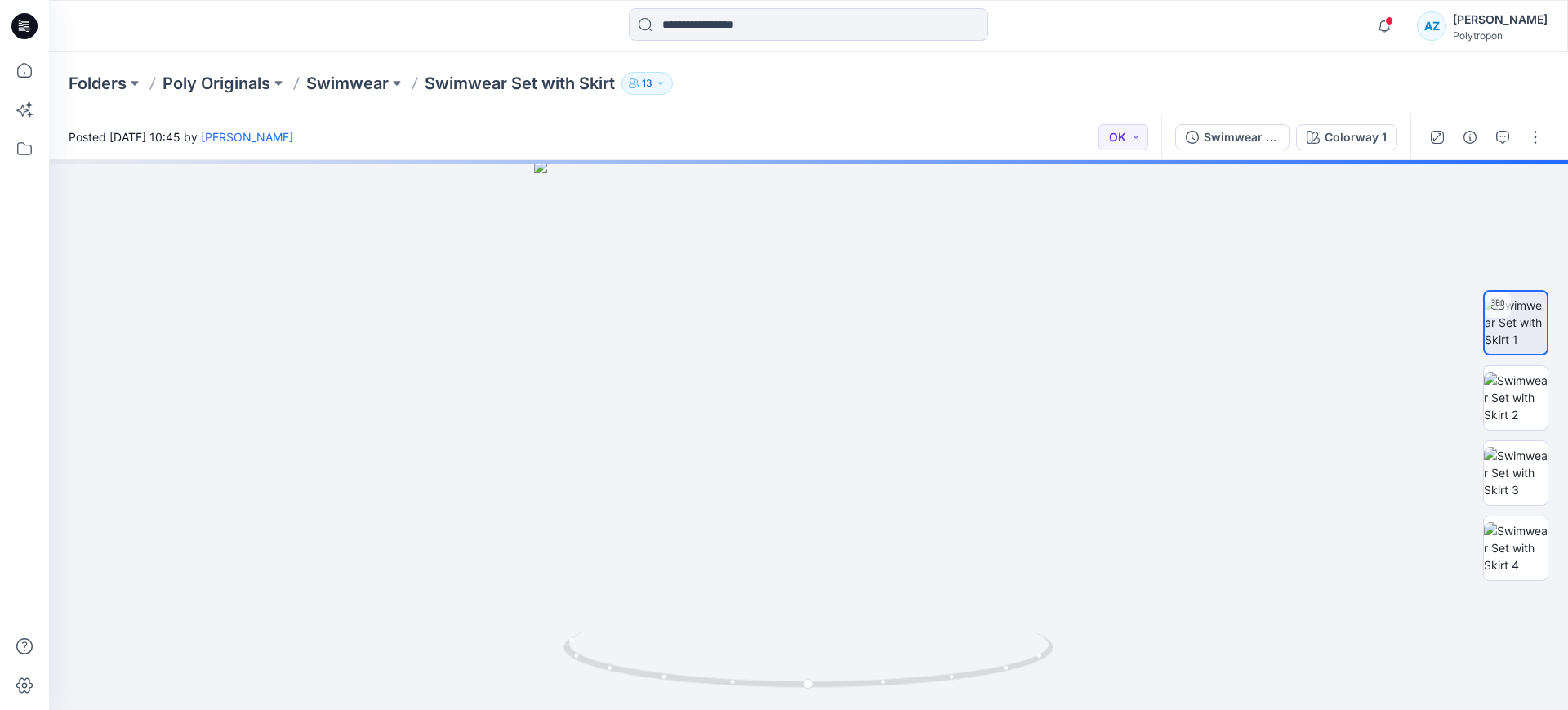
click at [652, 80] on p "13" at bounding box center [648, 83] width 11 height 18
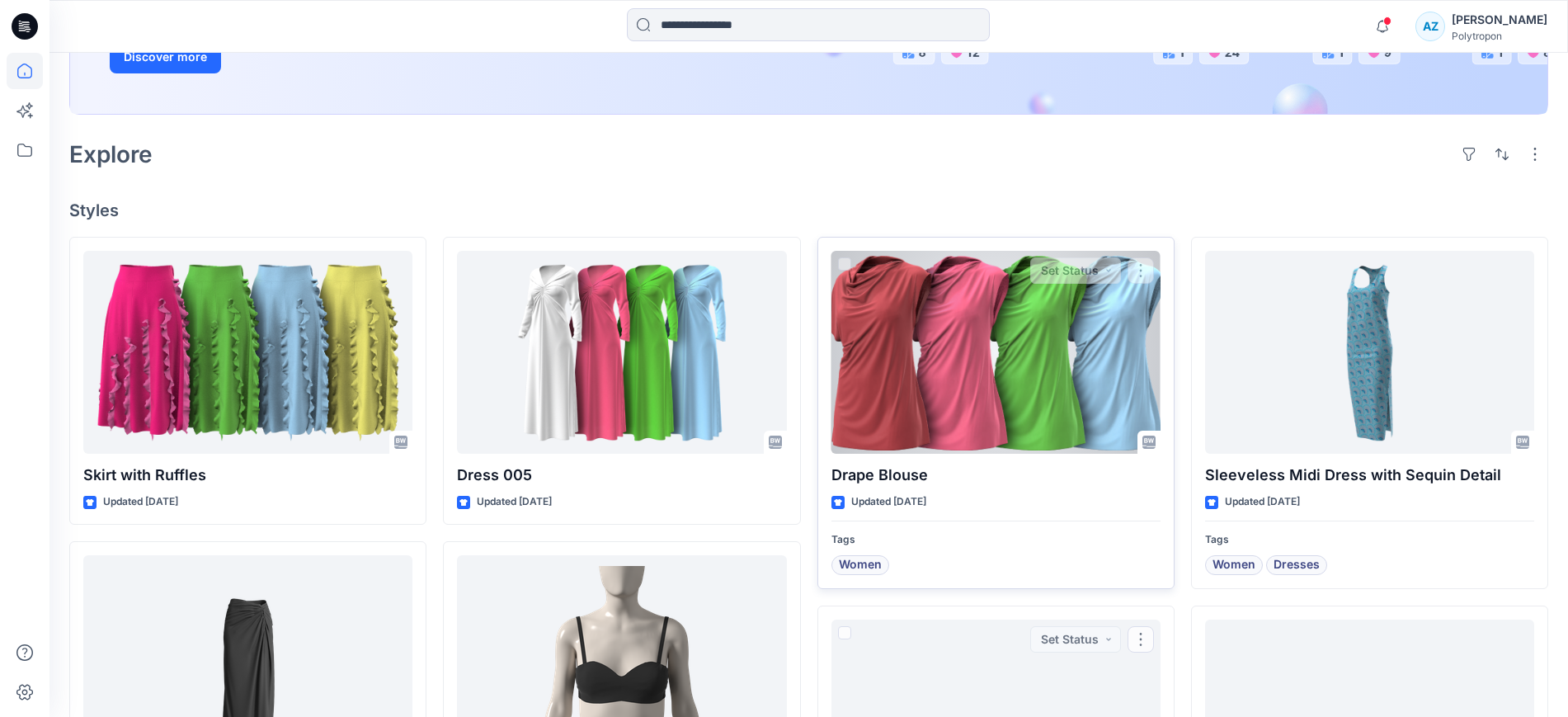
scroll to position [330, 0]
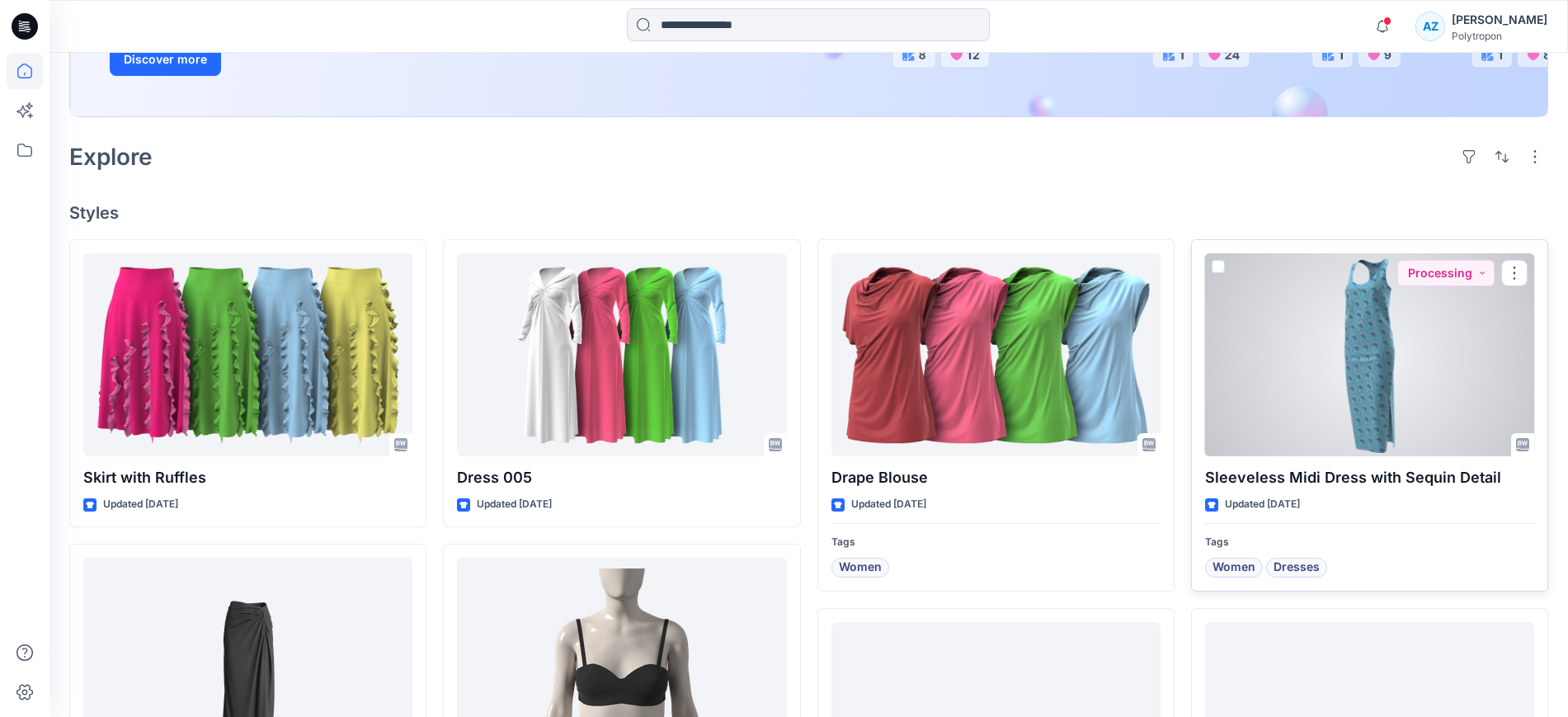
click at [1358, 360] on div at bounding box center [1369, 355] width 329 height 203
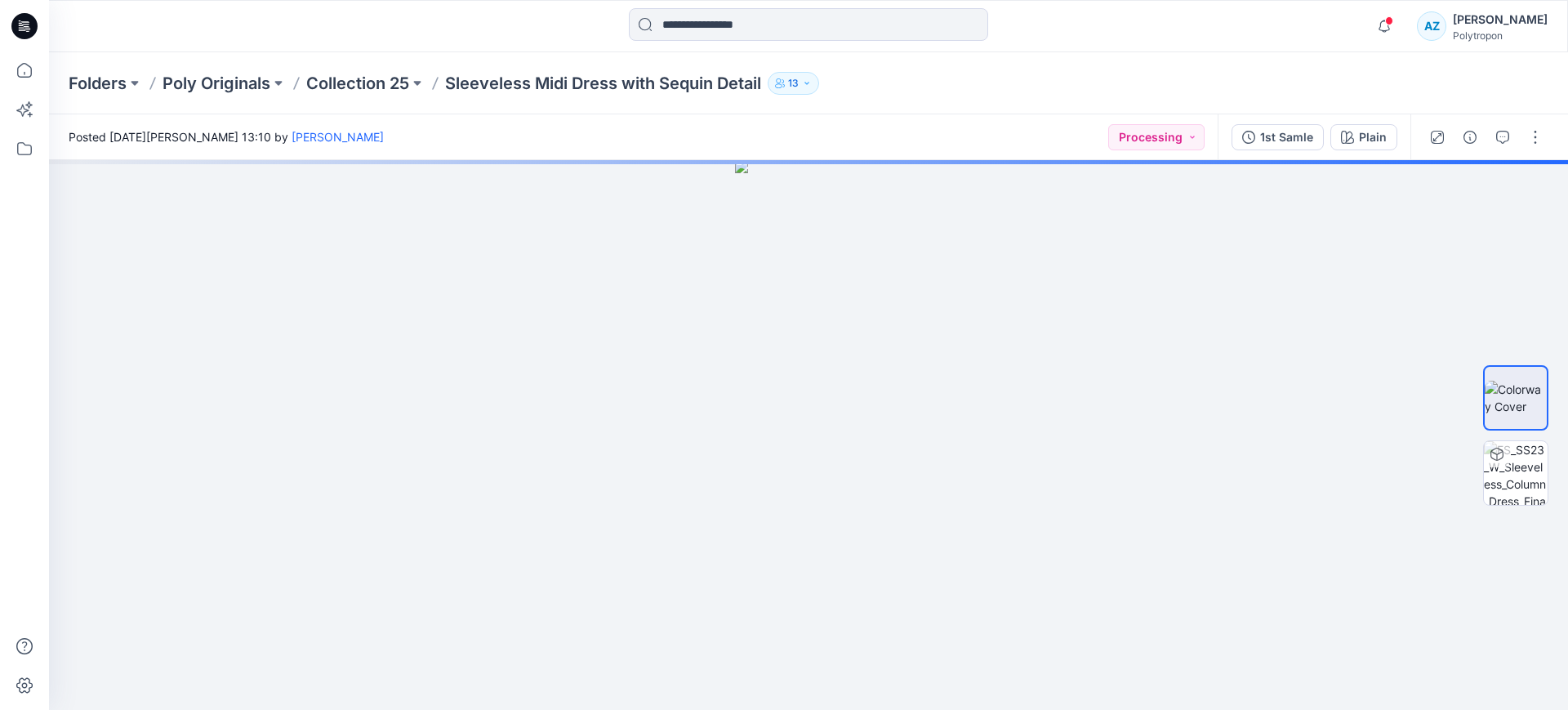
click at [798, 83] on p "13" at bounding box center [794, 83] width 11 height 18
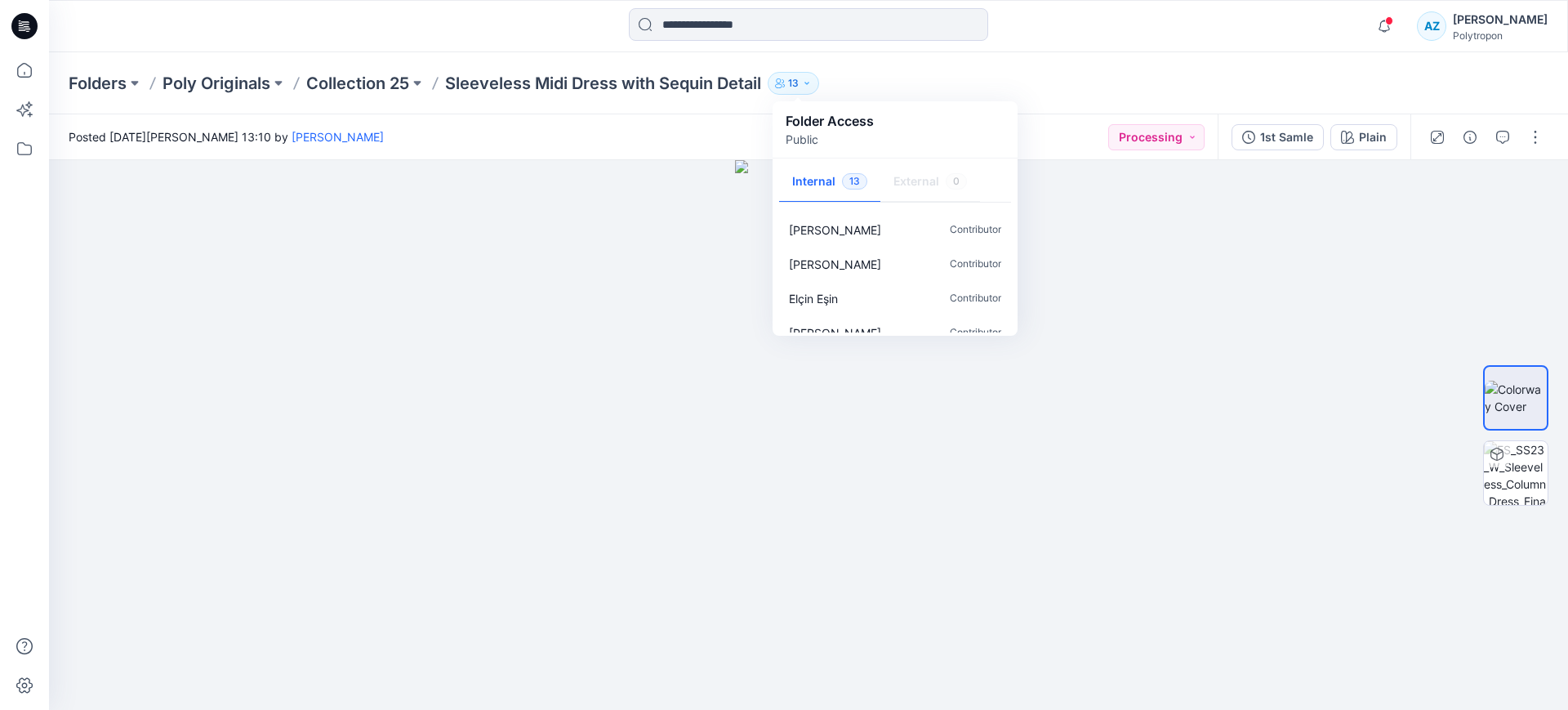
scroll to position [323, 0]
click at [1481, 24] on div "[PERSON_NAME]" at bounding box center [1501, 19] width 95 height 19
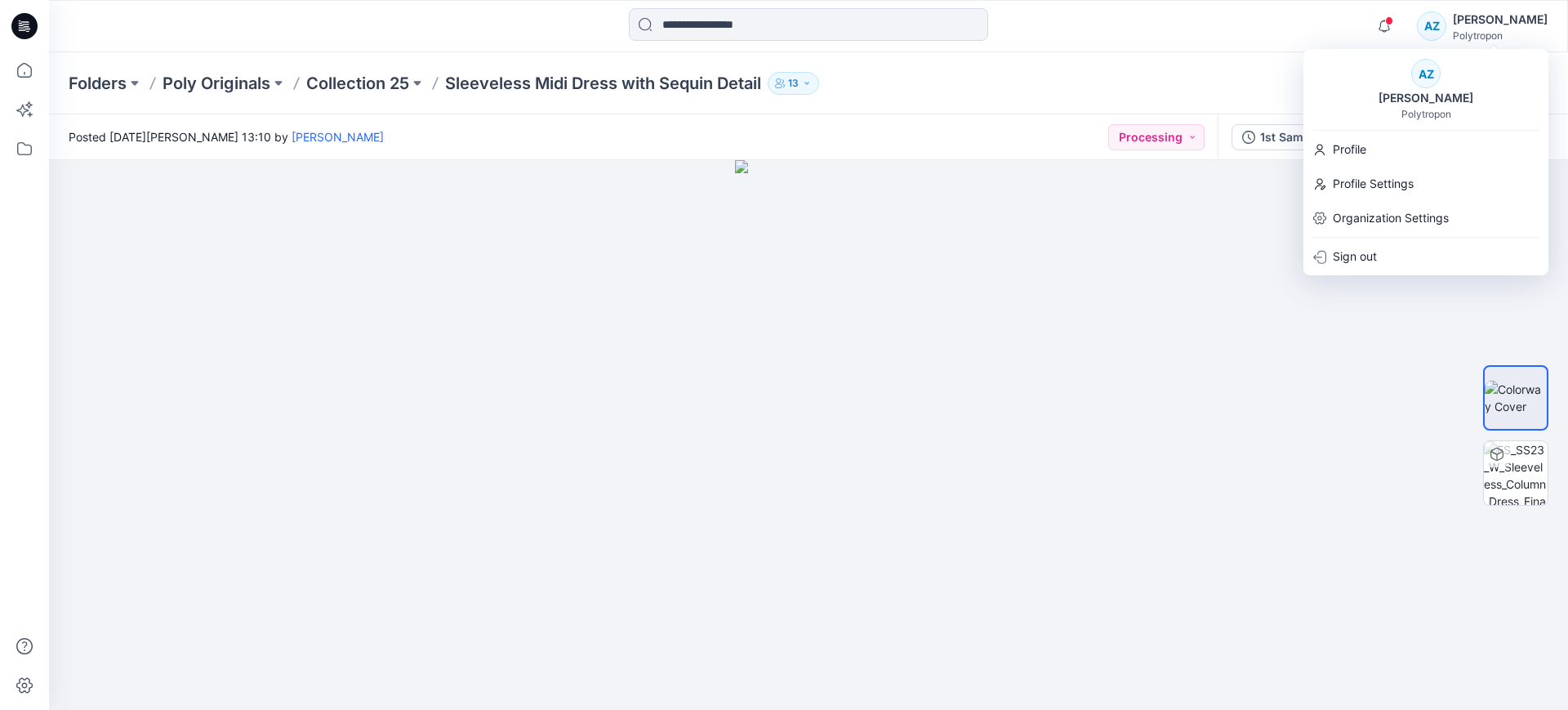
click at [1050, 102] on div "Folders Poly Originals Collection 25 Sleeveless Midi Dress with Sequin Detail 1…" at bounding box center [808, 83] width 1519 height 62
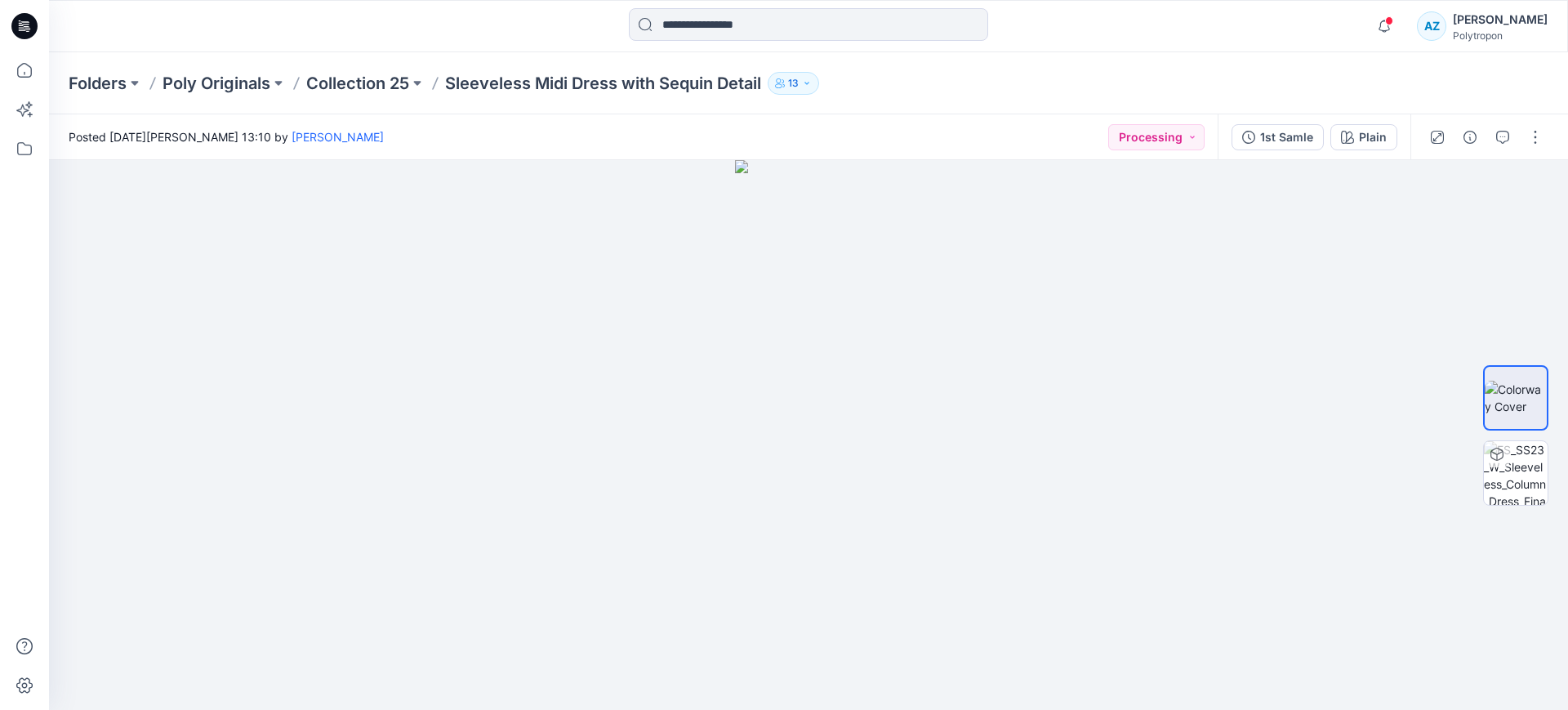
click at [798, 89] on p "13" at bounding box center [794, 83] width 11 height 18
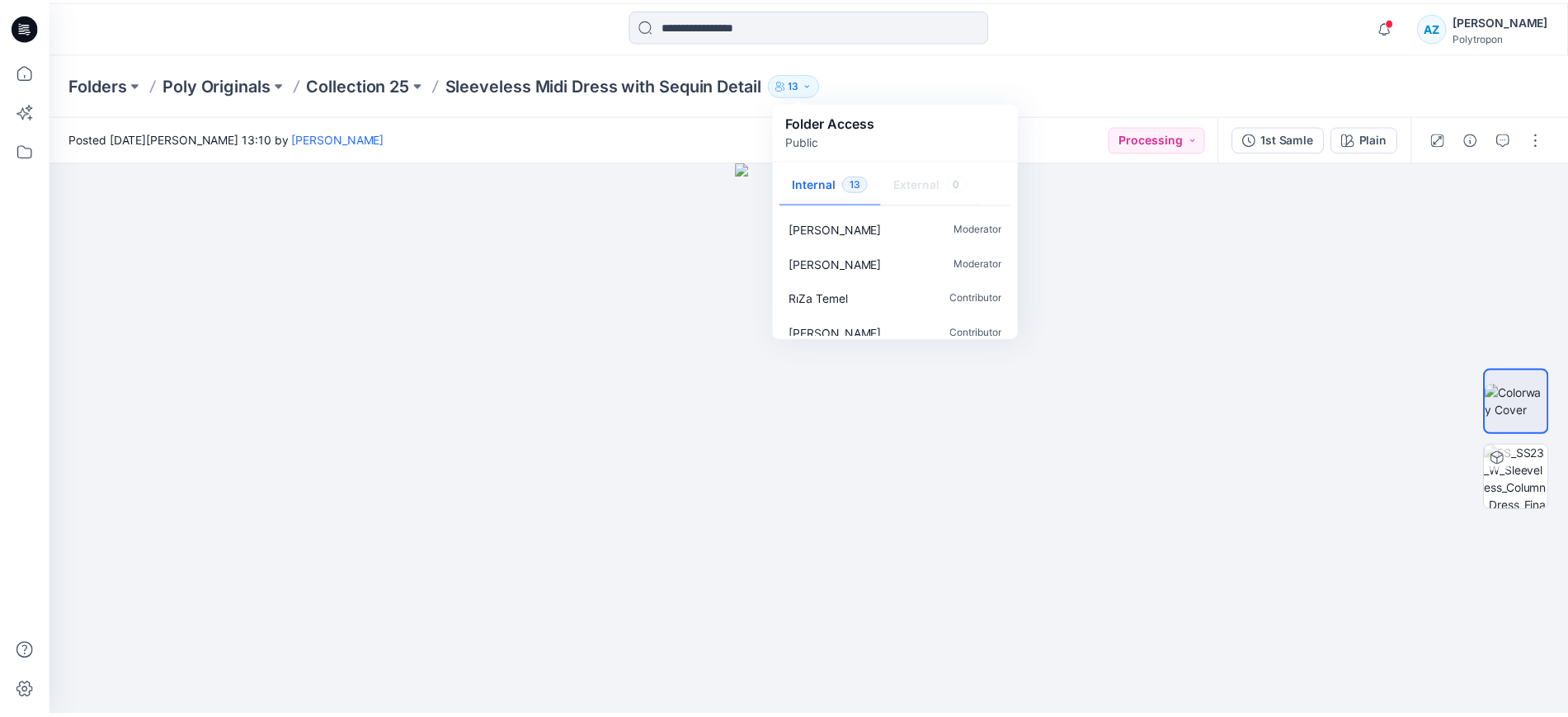
scroll to position [0, 0]
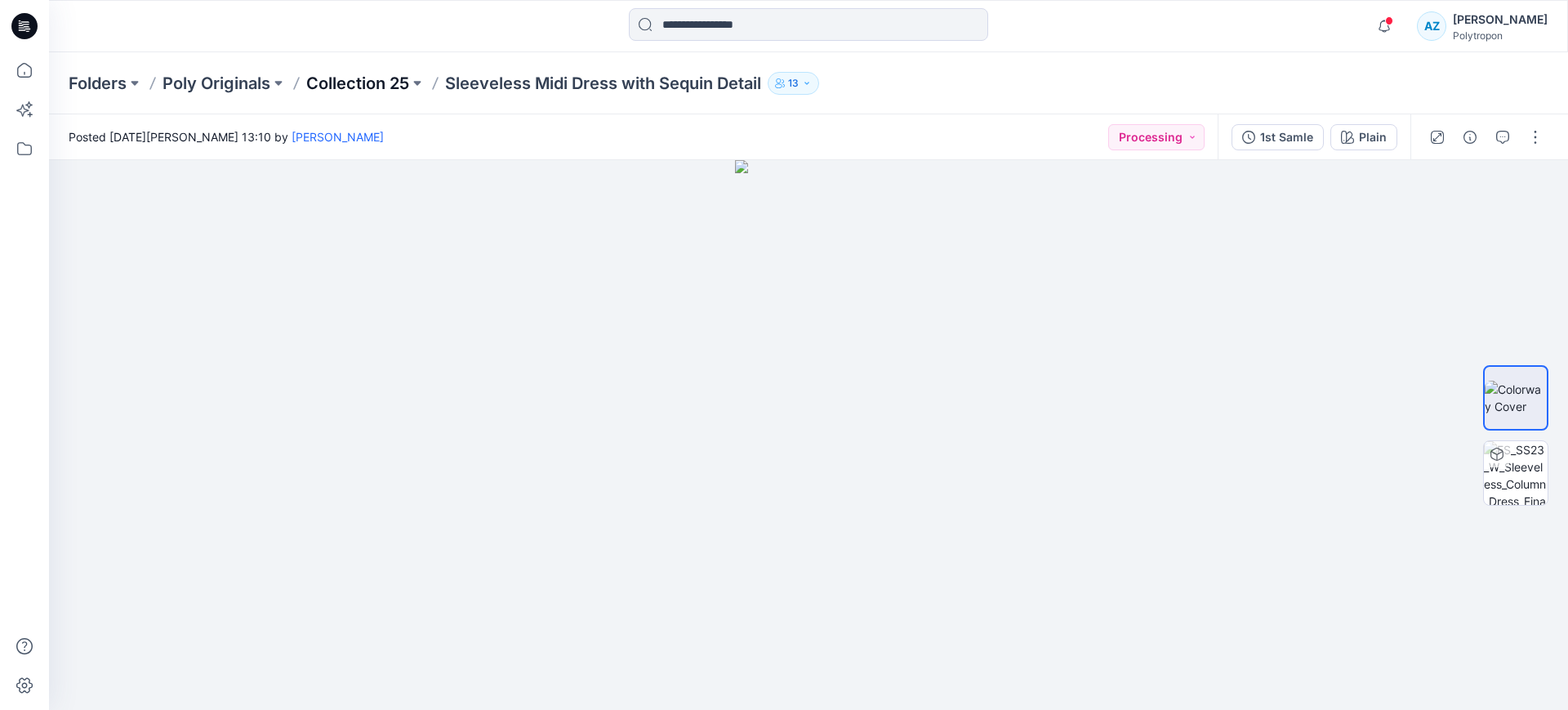
click at [375, 86] on p "Collection 25" at bounding box center [358, 83] width 103 height 23
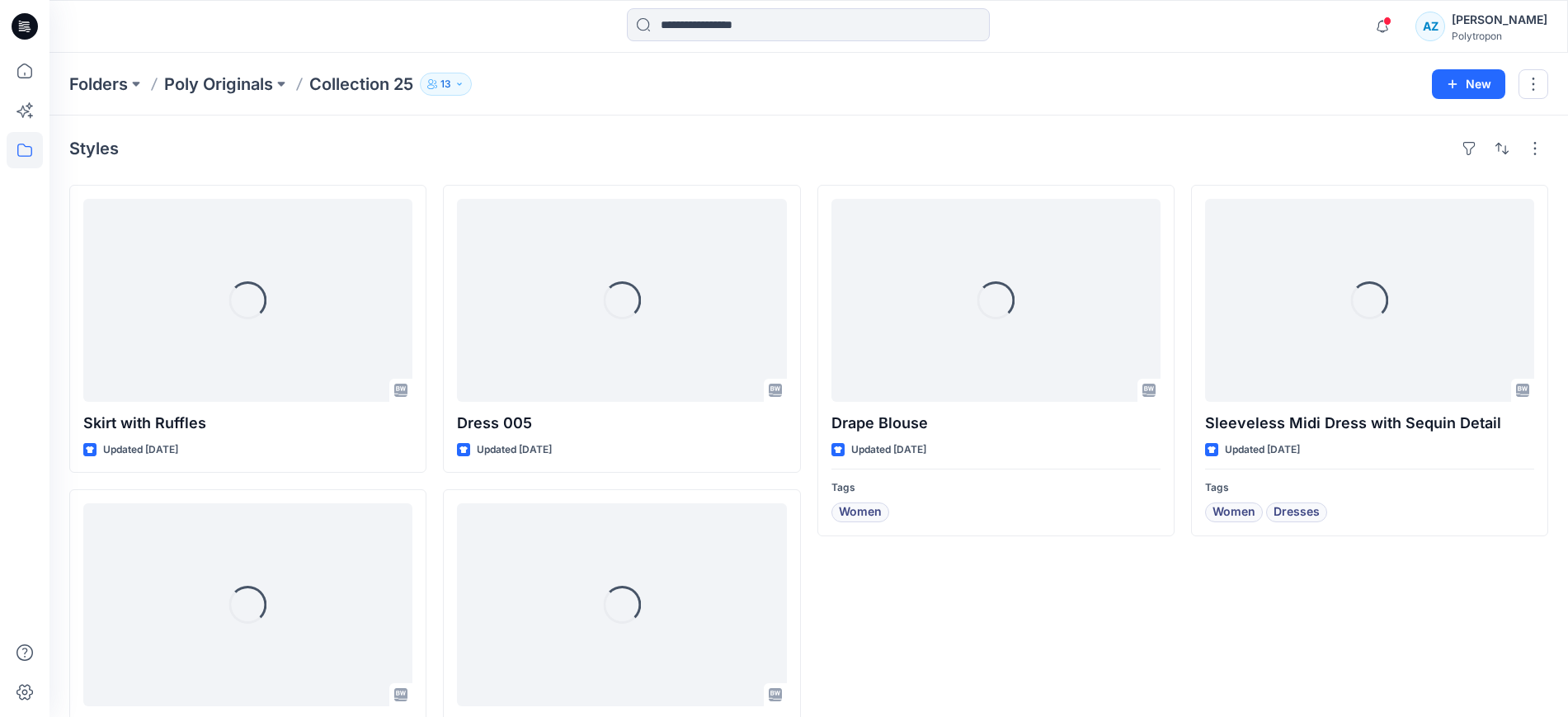
click at [451, 85] on p "13" at bounding box center [446, 84] width 11 height 18
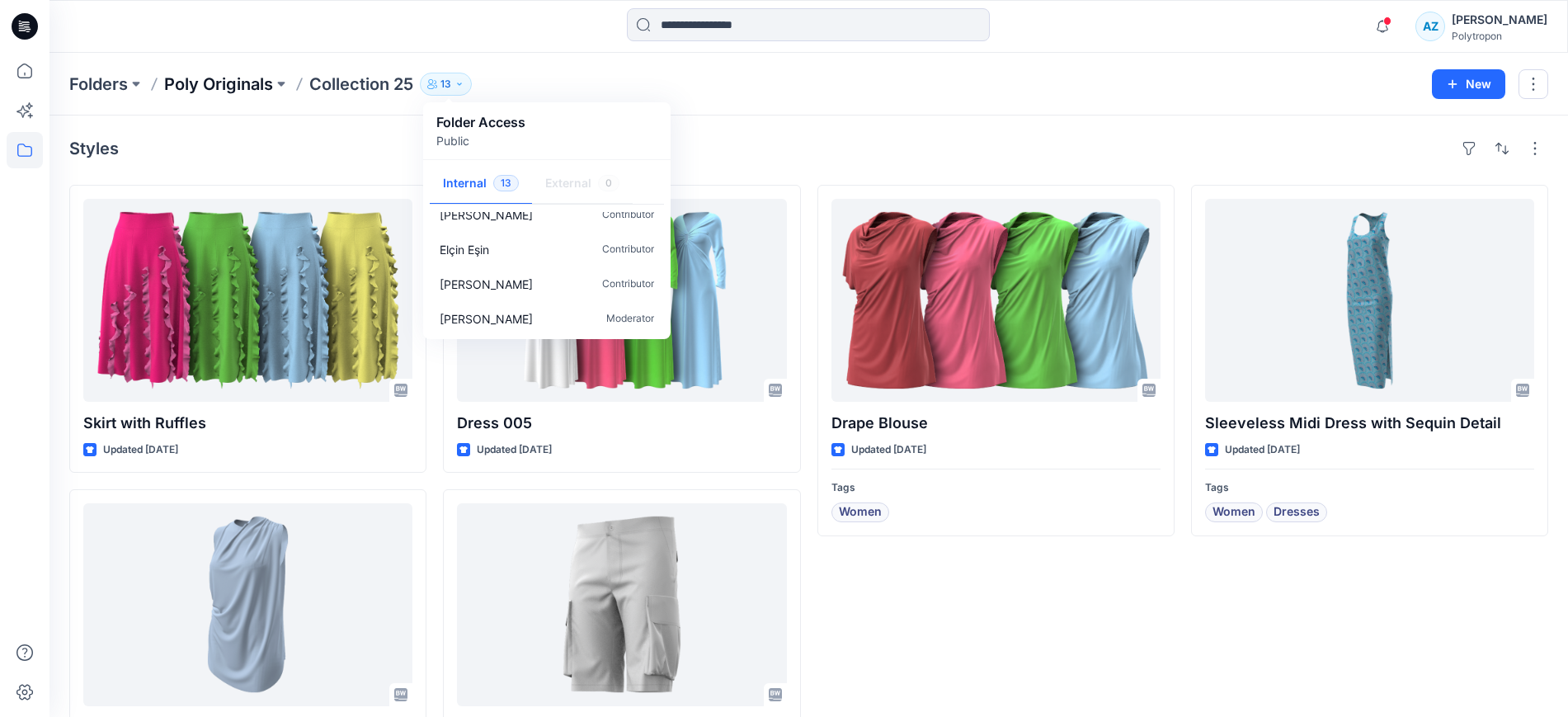
click at [242, 86] on p "Poly Originals" at bounding box center [218, 84] width 109 height 23
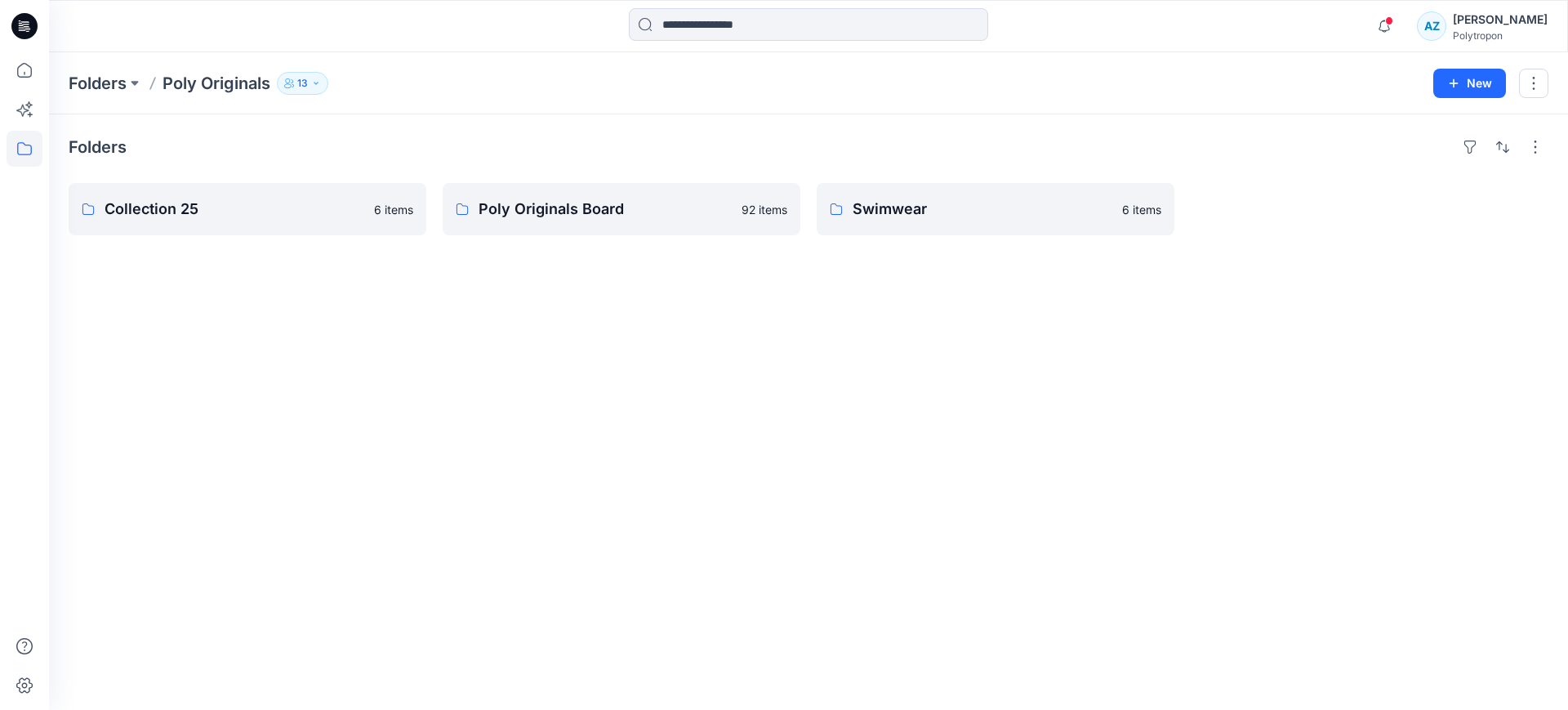
click at [316, 82] on icon "button" at bounding box center [316, 83] width 10 height 10
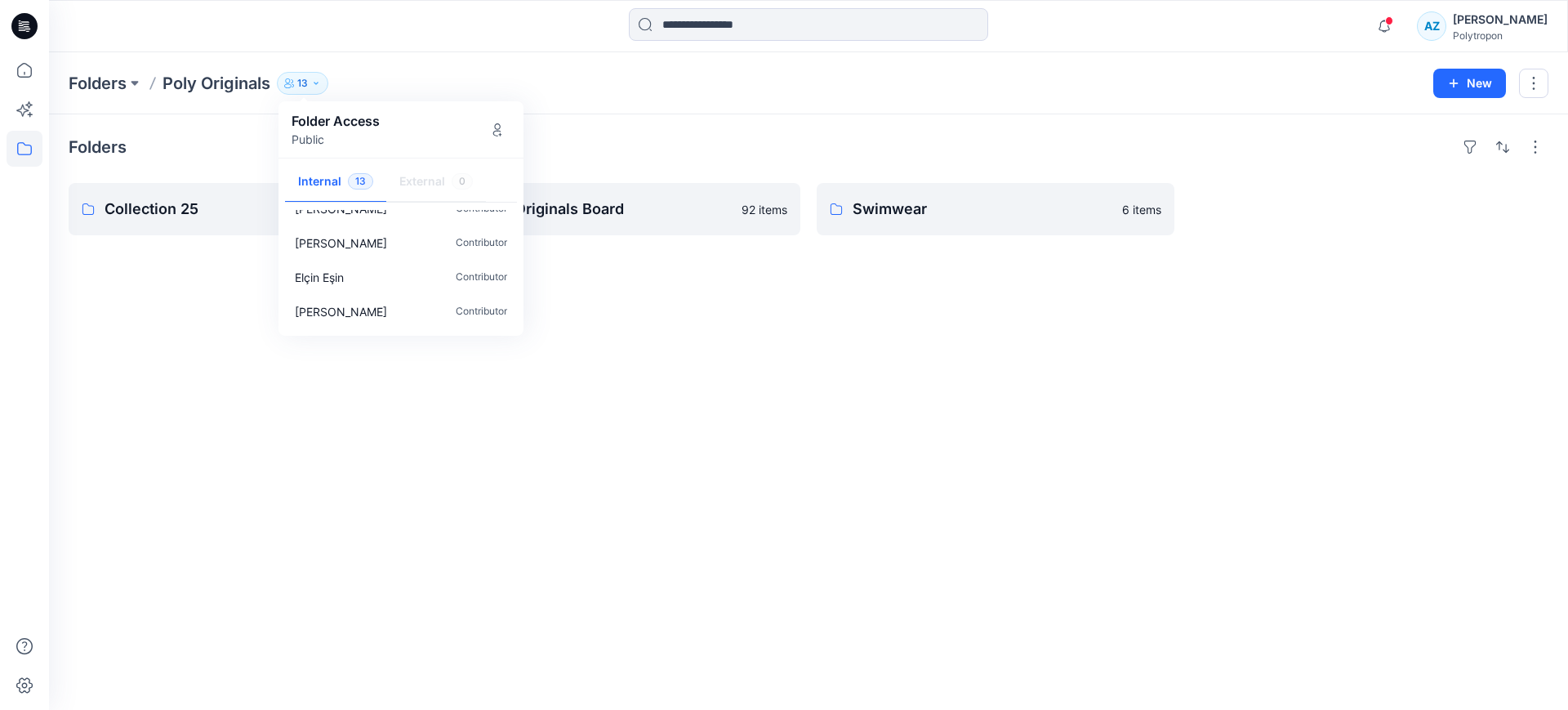
scroll to position [323, 0]
click at [501, 128] on icon "Manage Users" at bounding box center [497, 130] width 13 height 13
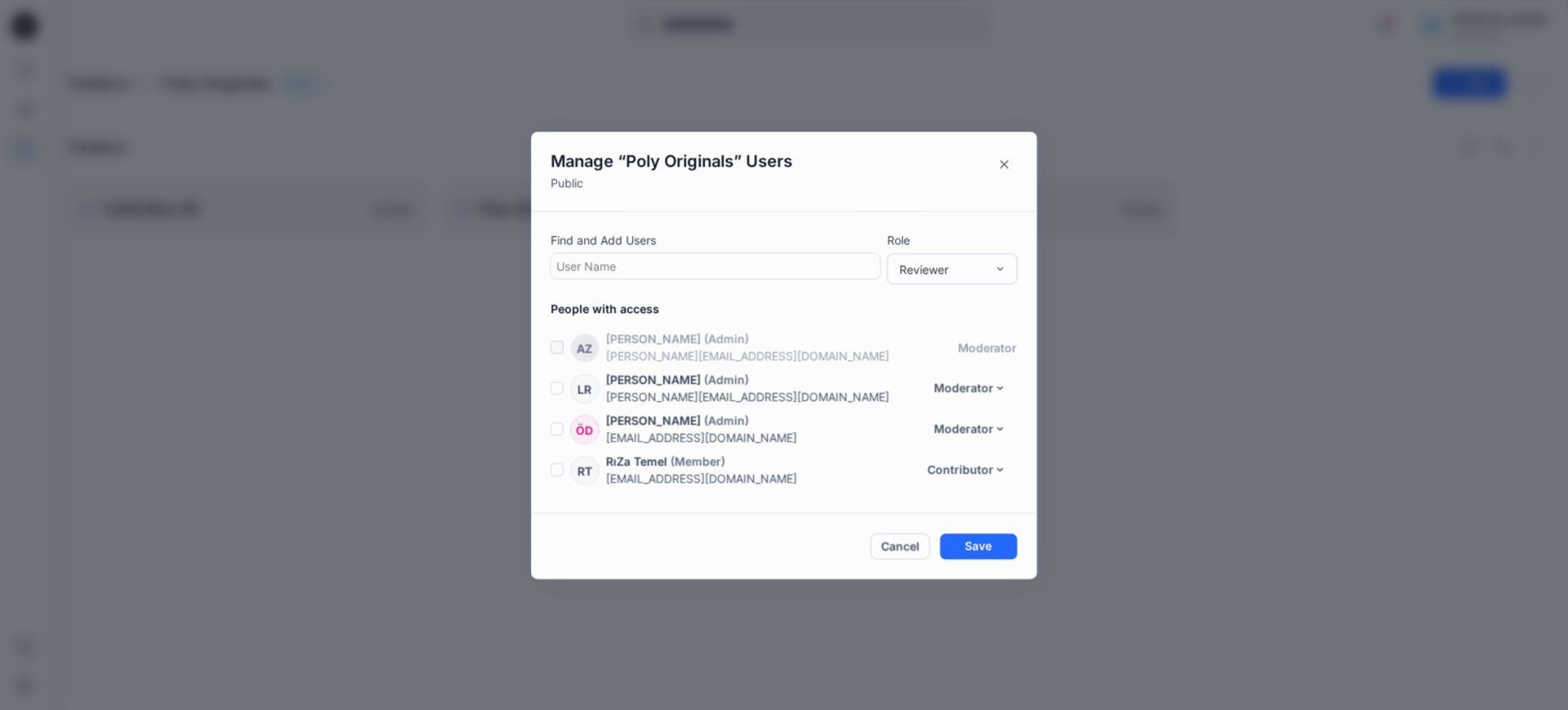
scroll to position [361, 0]
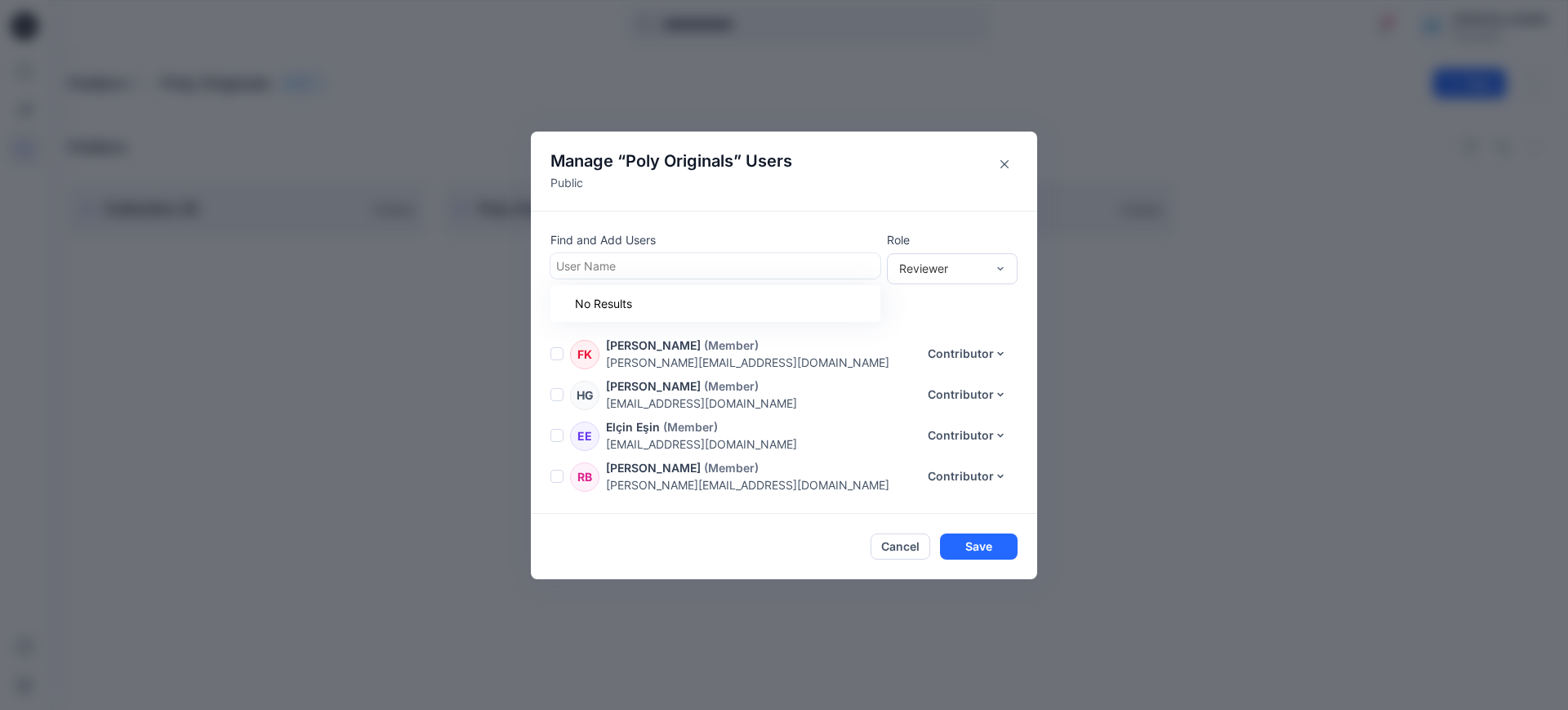
click at [672, 267] on div at bounding box center [715, 266] width 318 height 20
type input "*"
drag, startPoint x: 749, startPoint y: 364, endPoint x: 612, endPoint y: 371, distance: 137.2
click at [612, 371] on div "LR [PERSON_NAME] (Admin) [PERSON_NAME][EMAIL_ADDRESS][DOMAIN_NAME] Moderator Re…" at bounding box center [794, 252] width 487 height 484
click at [999, 166] on button "Close" at bounding box center [1004, 164] width 26 height 26
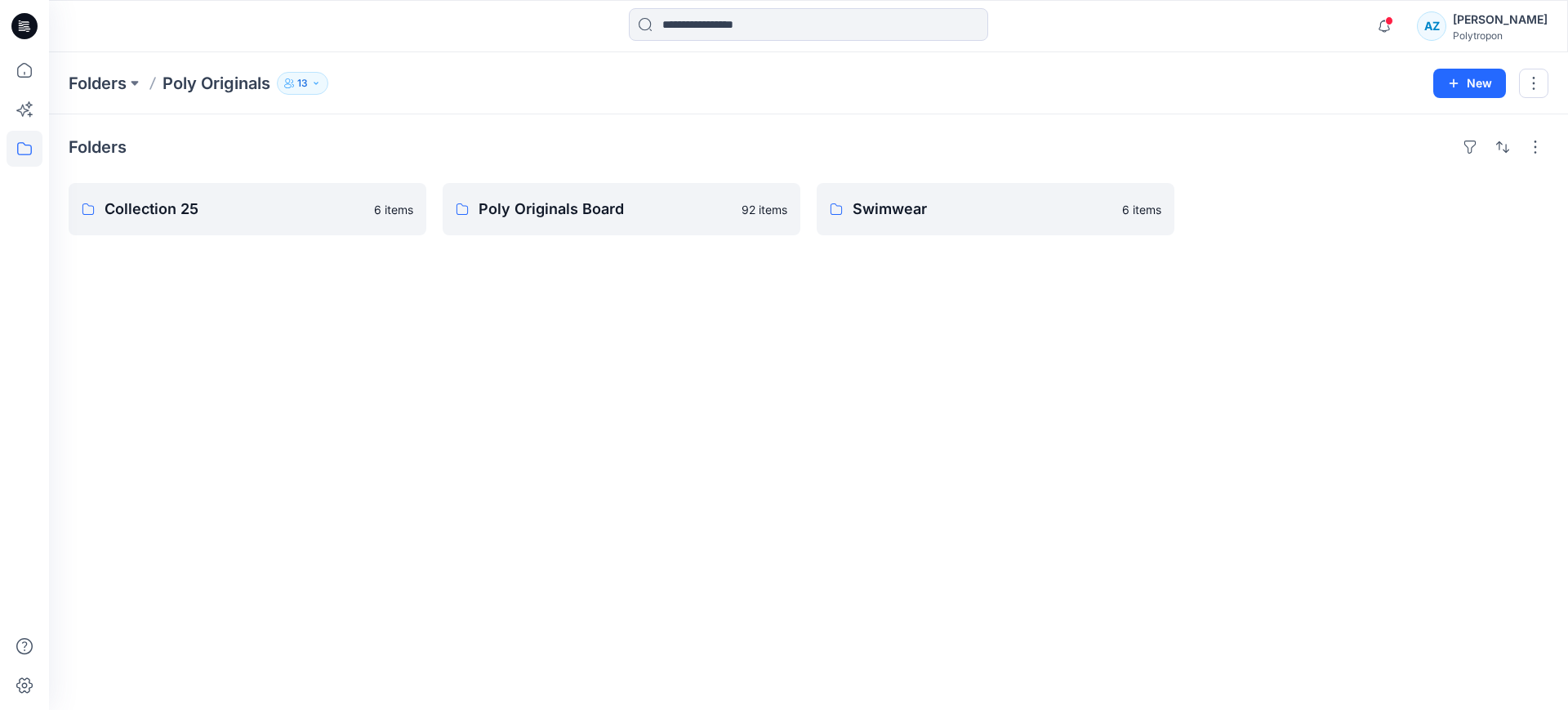
click at [312, 94] on div "Folders Poly Originals 13 Folder Access Public Internal 13 External 0 [PERSON_N…" at bounding box center [808, 83] width 1519 height 62
click at [312, 80] on icon "button" at bounding box center [316, 83] width 10 height 10
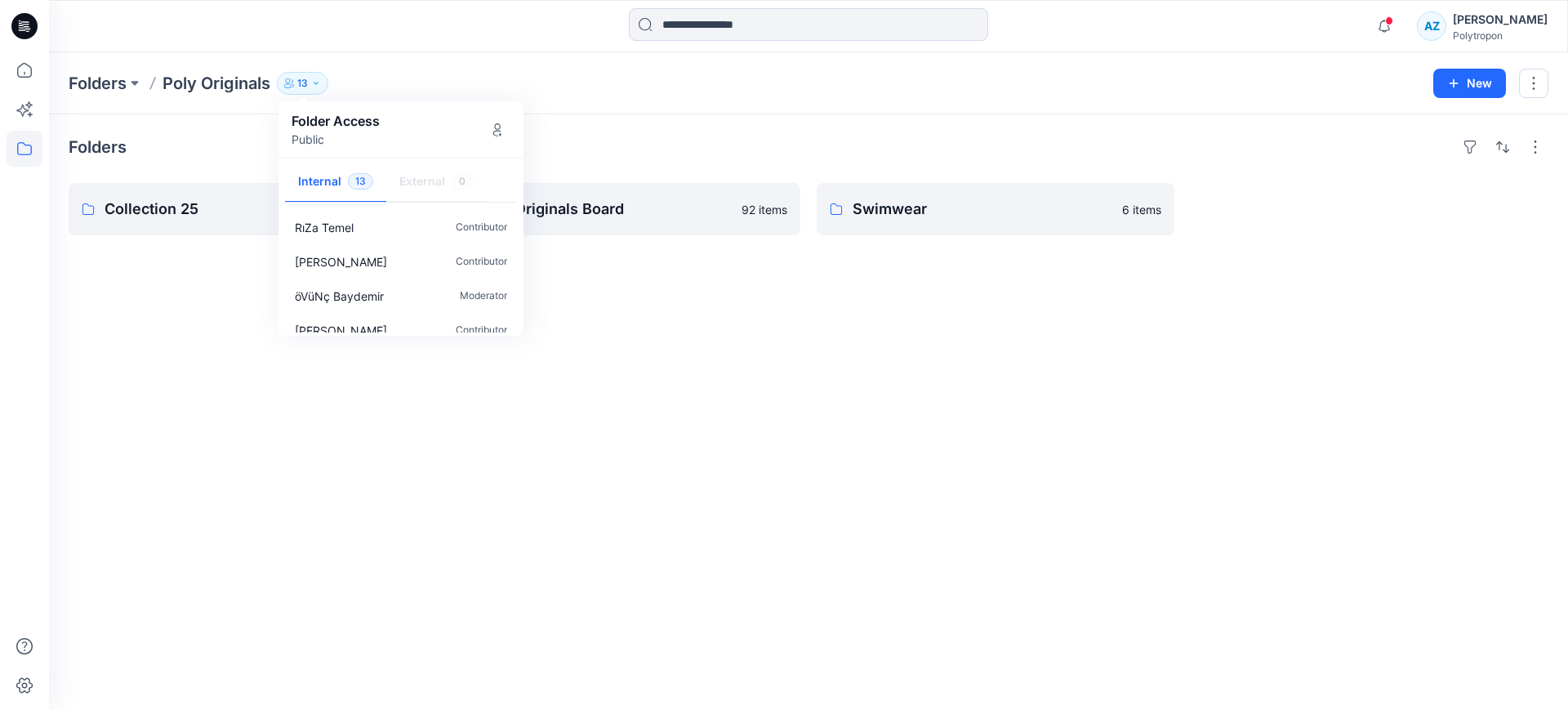
scroll to position [0, 0]
click at [244, 289] on div "Folders Collection 25 6 items Poly Originals Board 92 items Swimwear 6 items" at bounding box center [808, 412] width 1519 height 596
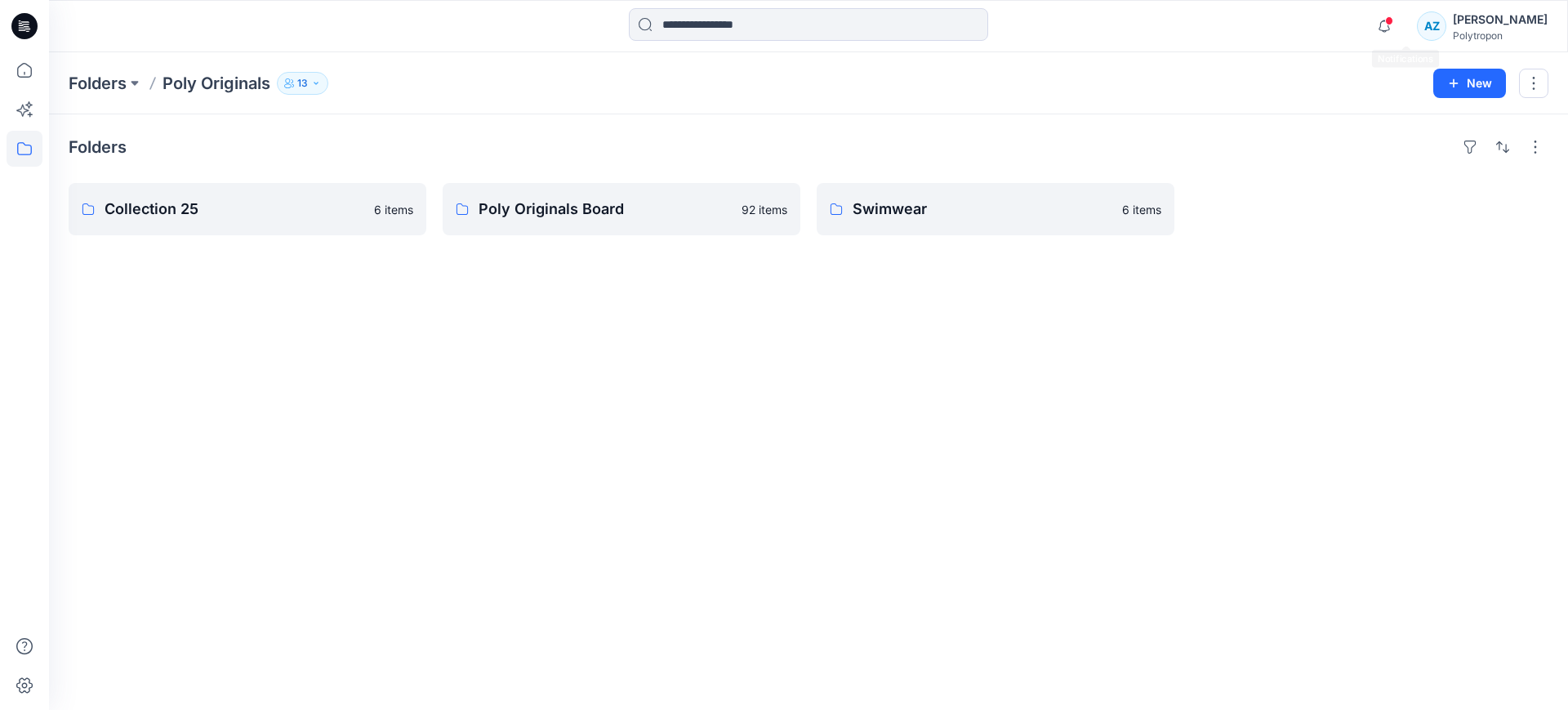
click at [1393, 23] on span at bounding box center [1388, 21] width 8 height 9
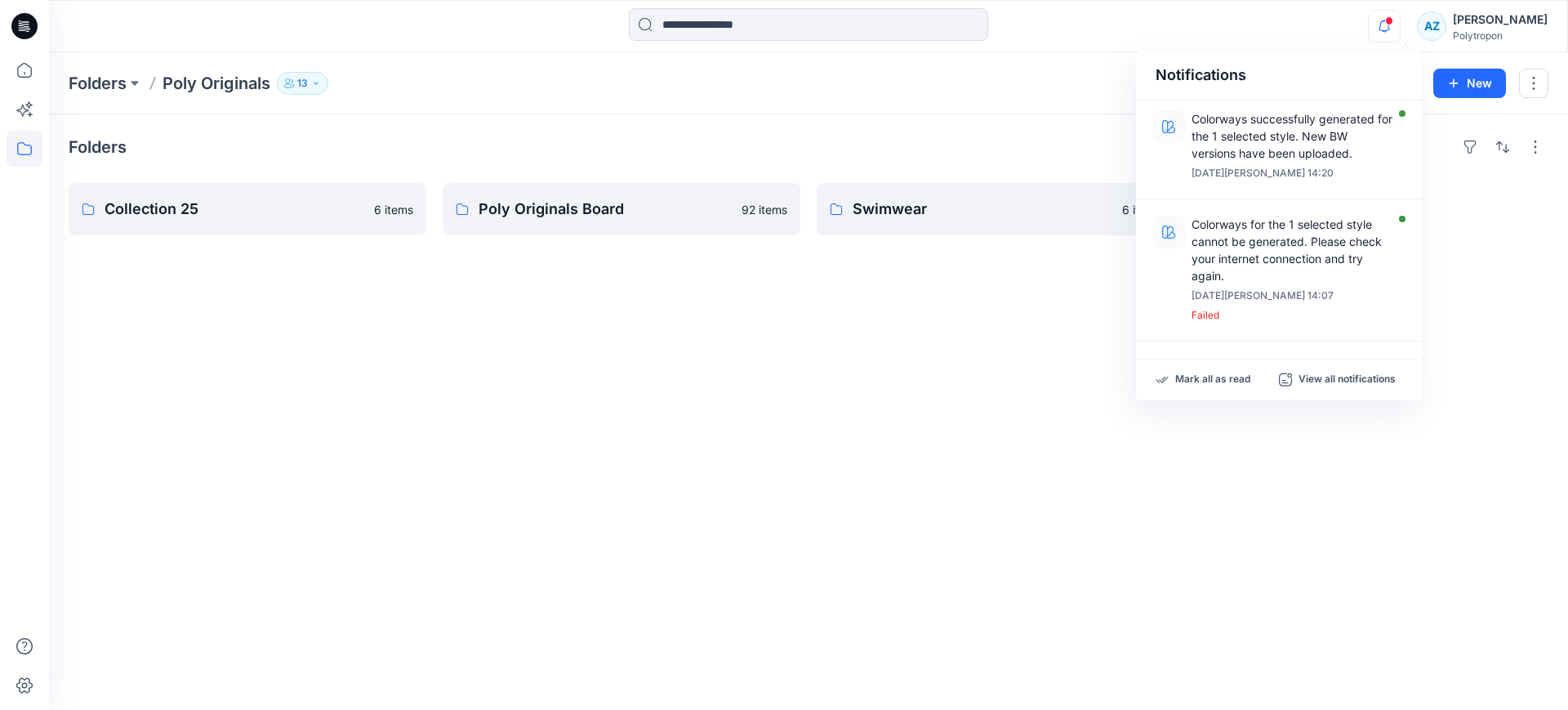
click at [983, 454] on div "Folders Collection 25 6 items Poly Originals Board 92 items Swimwear 6 items" at bounding box center [808, 412] width 1519 height 596
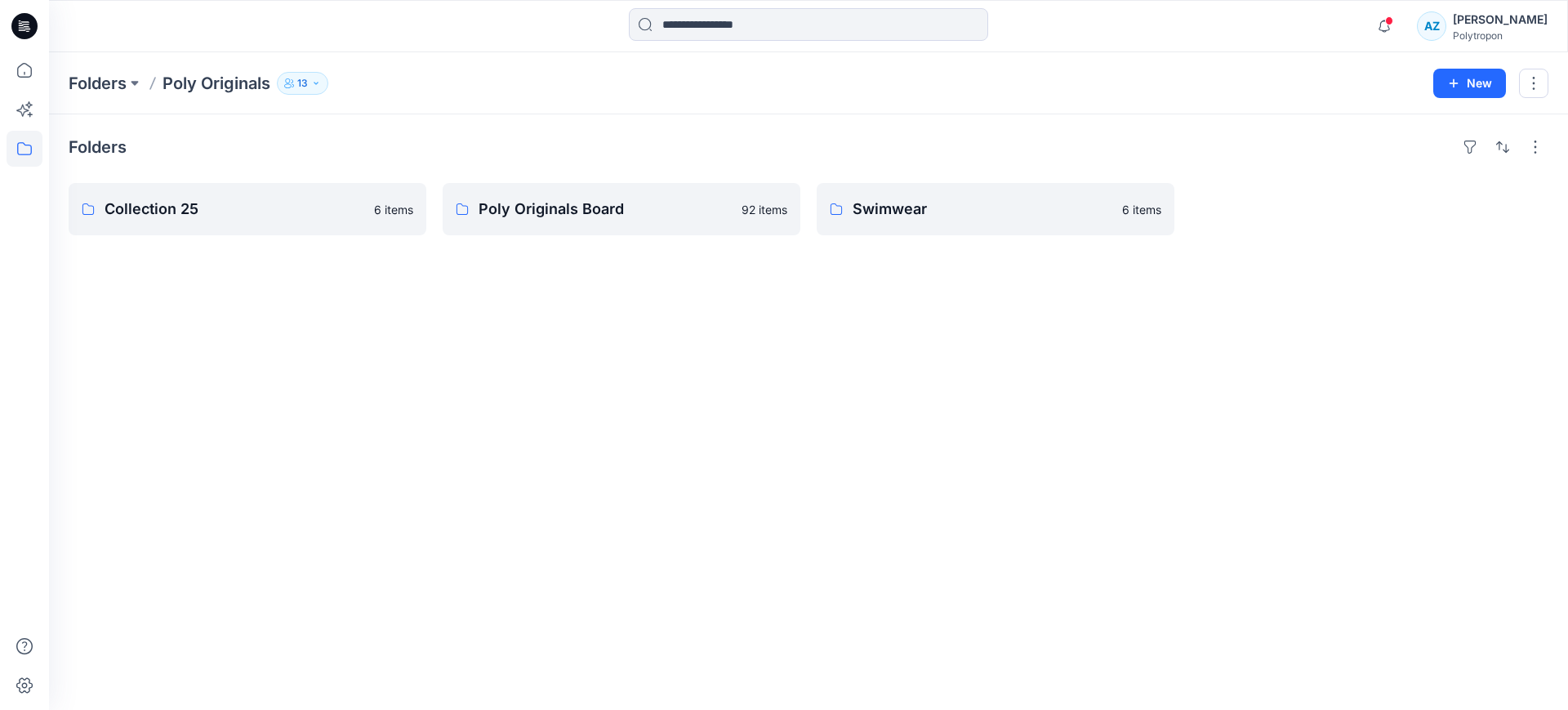
click at [320, 78] on icon "button" at bounding box center [316, 83] width 10 height 10
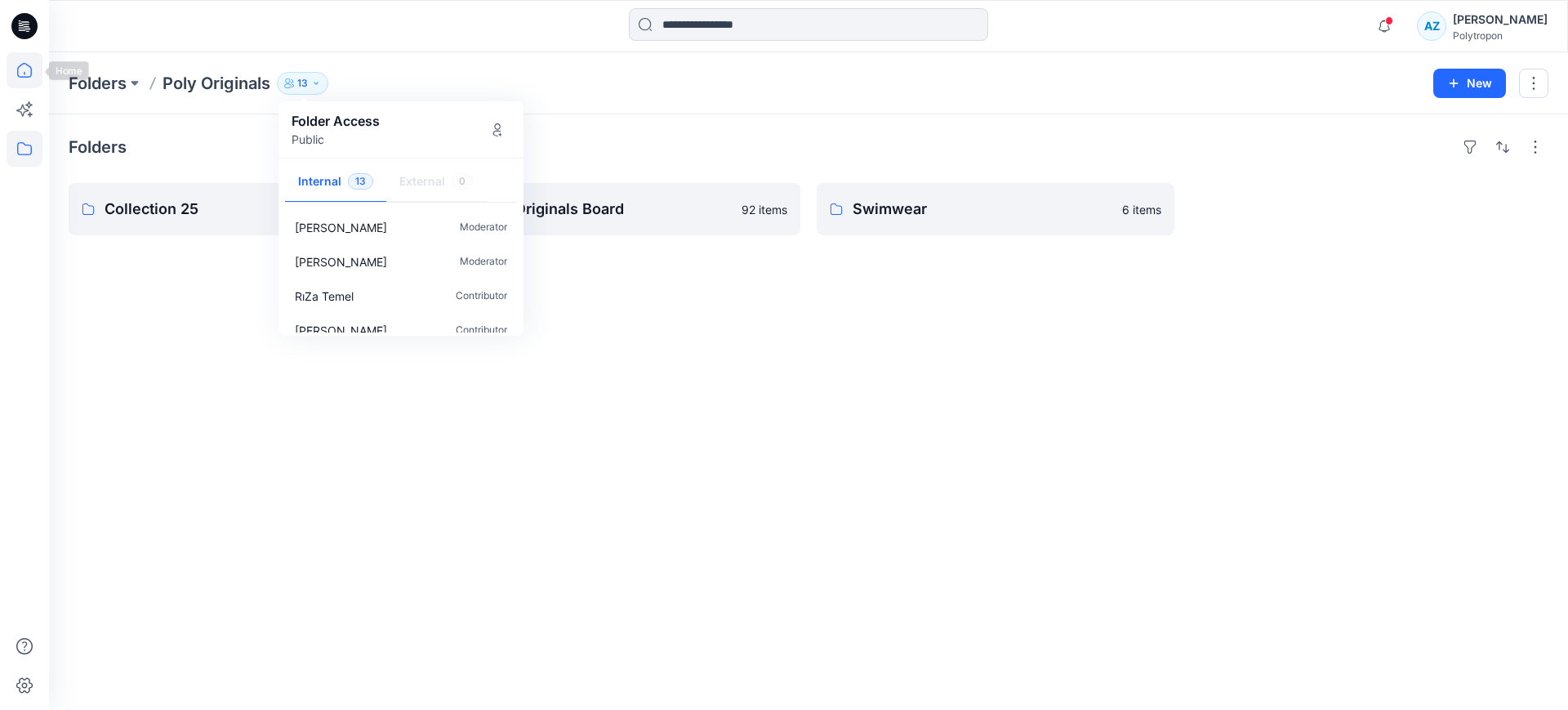
click at [28, 67] on icon at bounding box center [24, 69] width 36 height 36
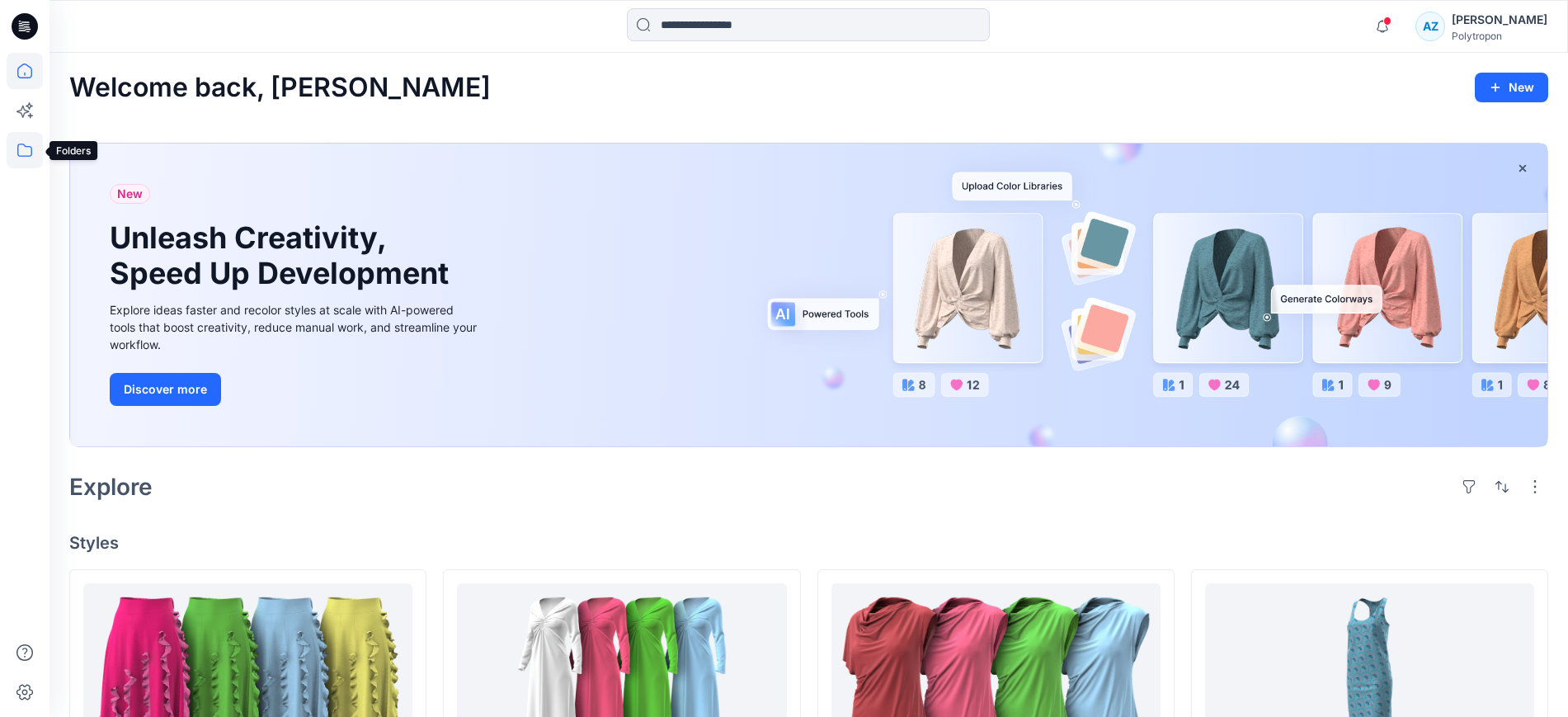
click at [29, 159] on icon at bounding box center [24, 149] width 36 height 36
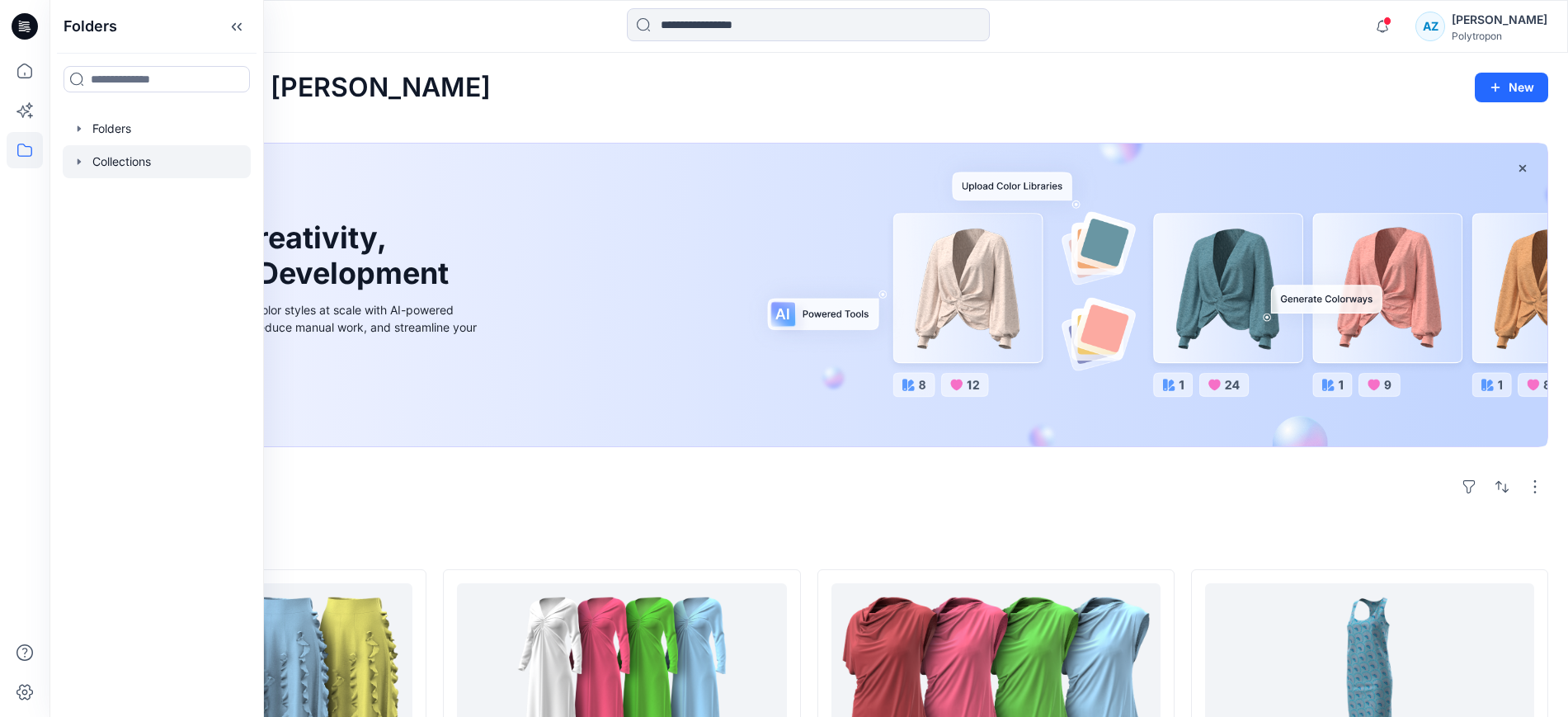
click at [128, 170] on div at bounding box center [157, 162] width 188 height 33
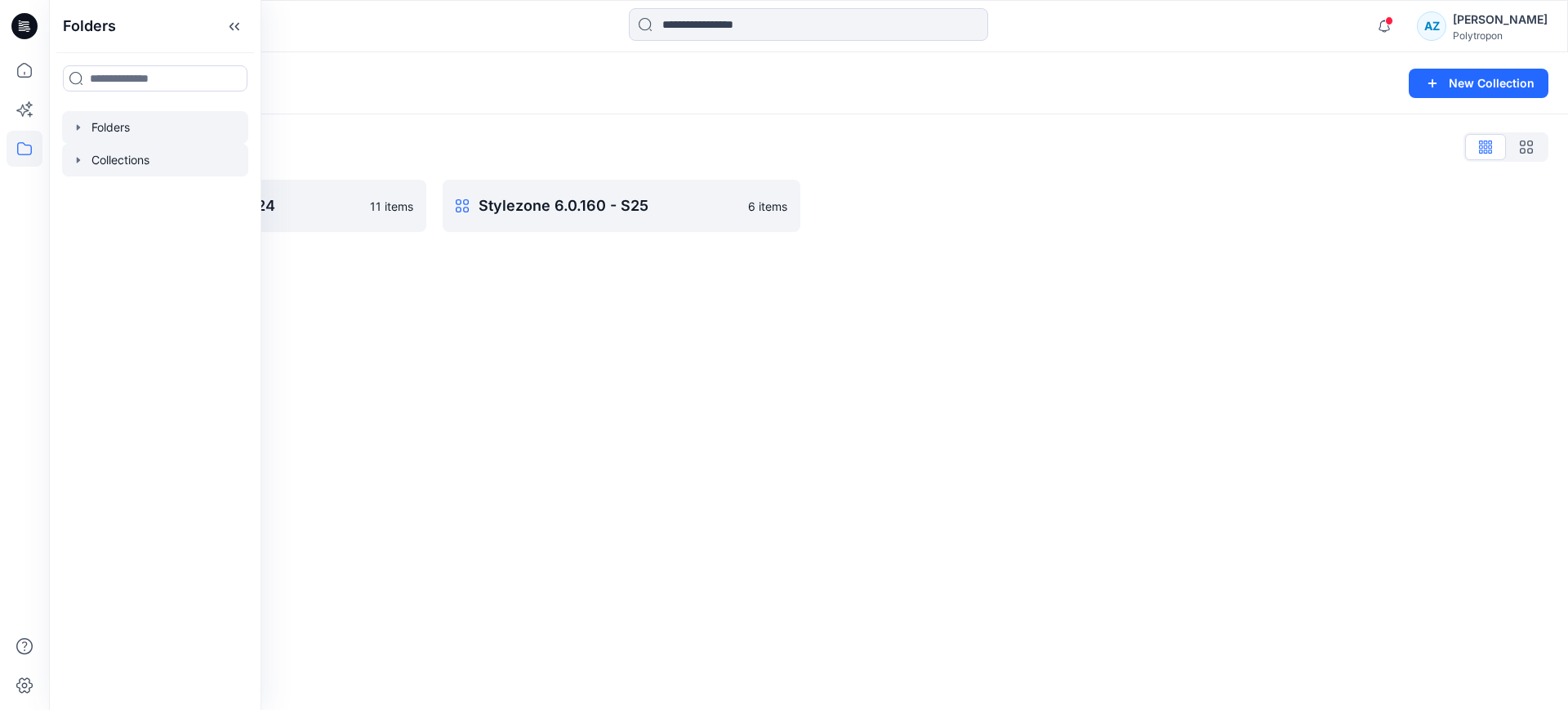
click at [126, 128] on div at bounding box center [155, 128] width 186 height 33
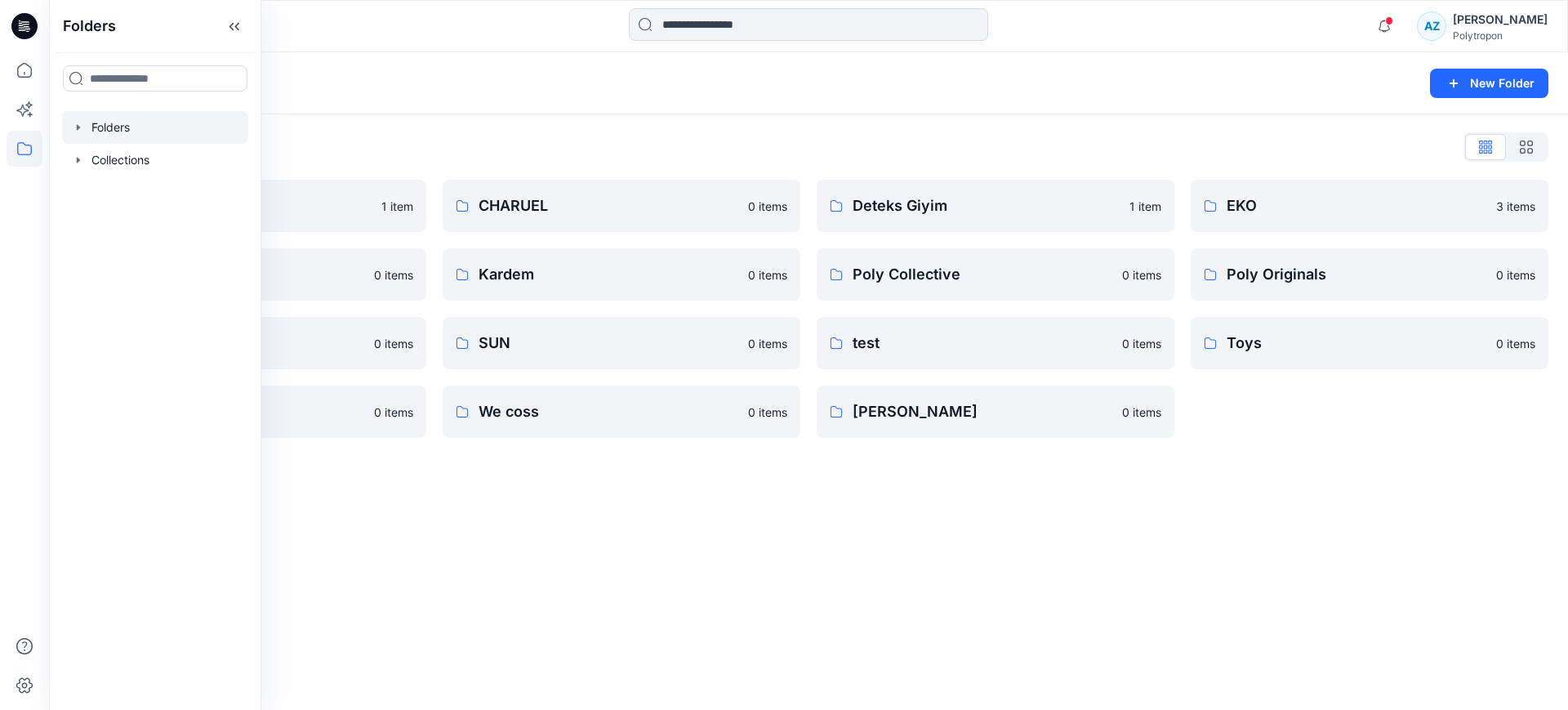
click at [652, 499] on div "Folders New Folder Folders List Allday 1 item Eroğlu Giyim 0 items Summer 0 ite…" at bounding box center [808, 381] width 1519 height 658
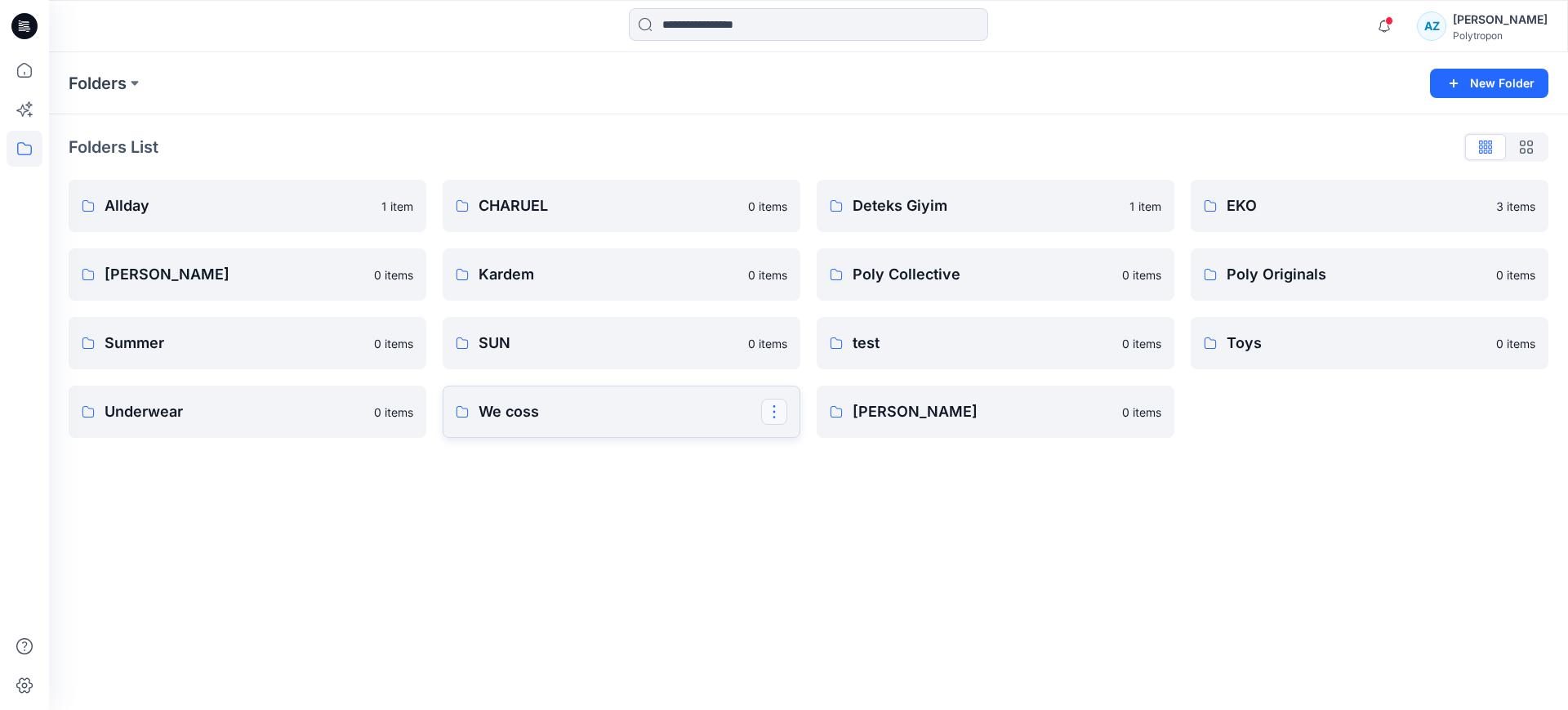
click at [775, 414] on button "button" at bounding box center [774, 412] width 26 height 26
click at [573, 503] on div "Folders New Folder Folders List Allday 1 item Eroğlu Giyim 0 items Summer 0 ite…" at bounding box center [808, 381] width 1519 height 658
click at [585, 414] on p "We coss" at bounding box center [620, 412] width 283 height 23
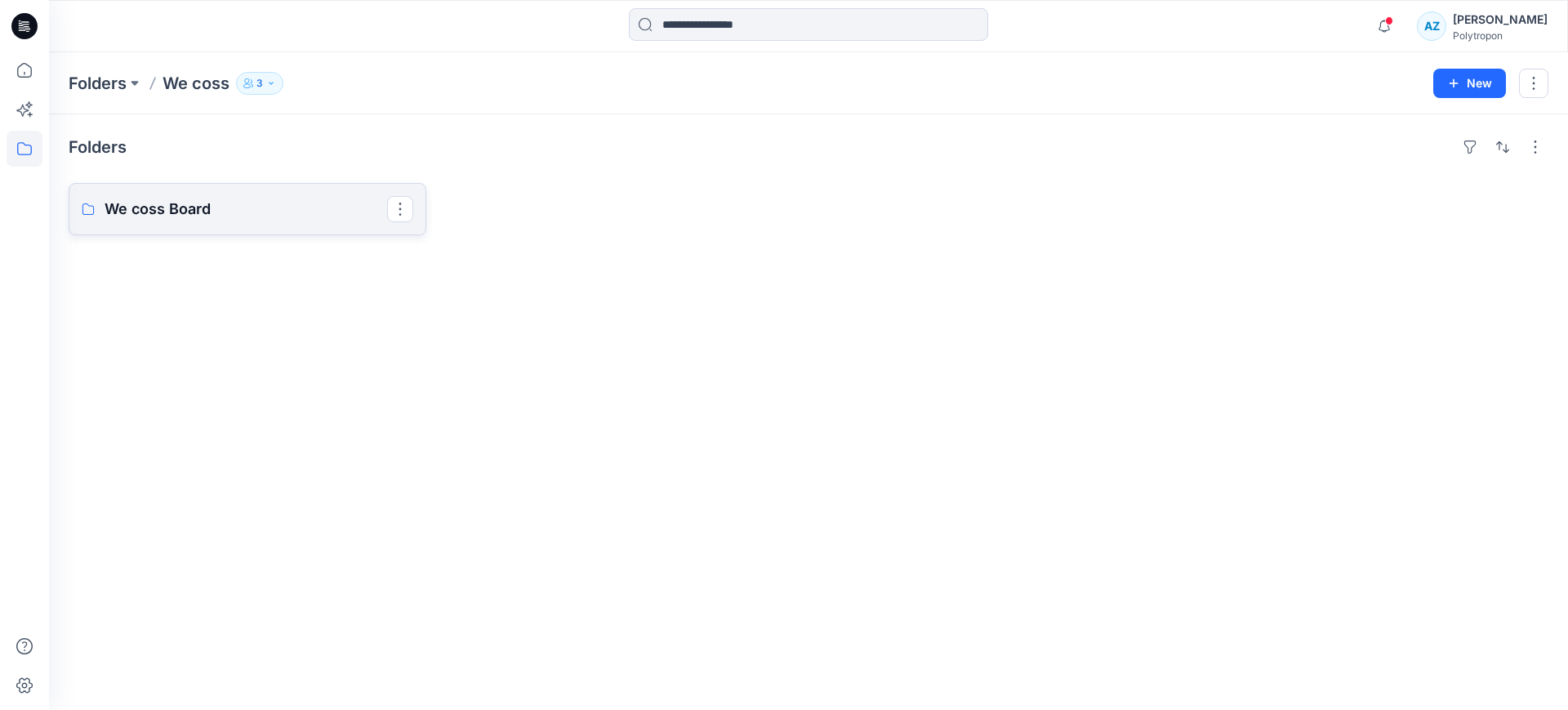
click at [195, 204] on p "We coss Board" at bounding box center [246, 209] width 283 height 23
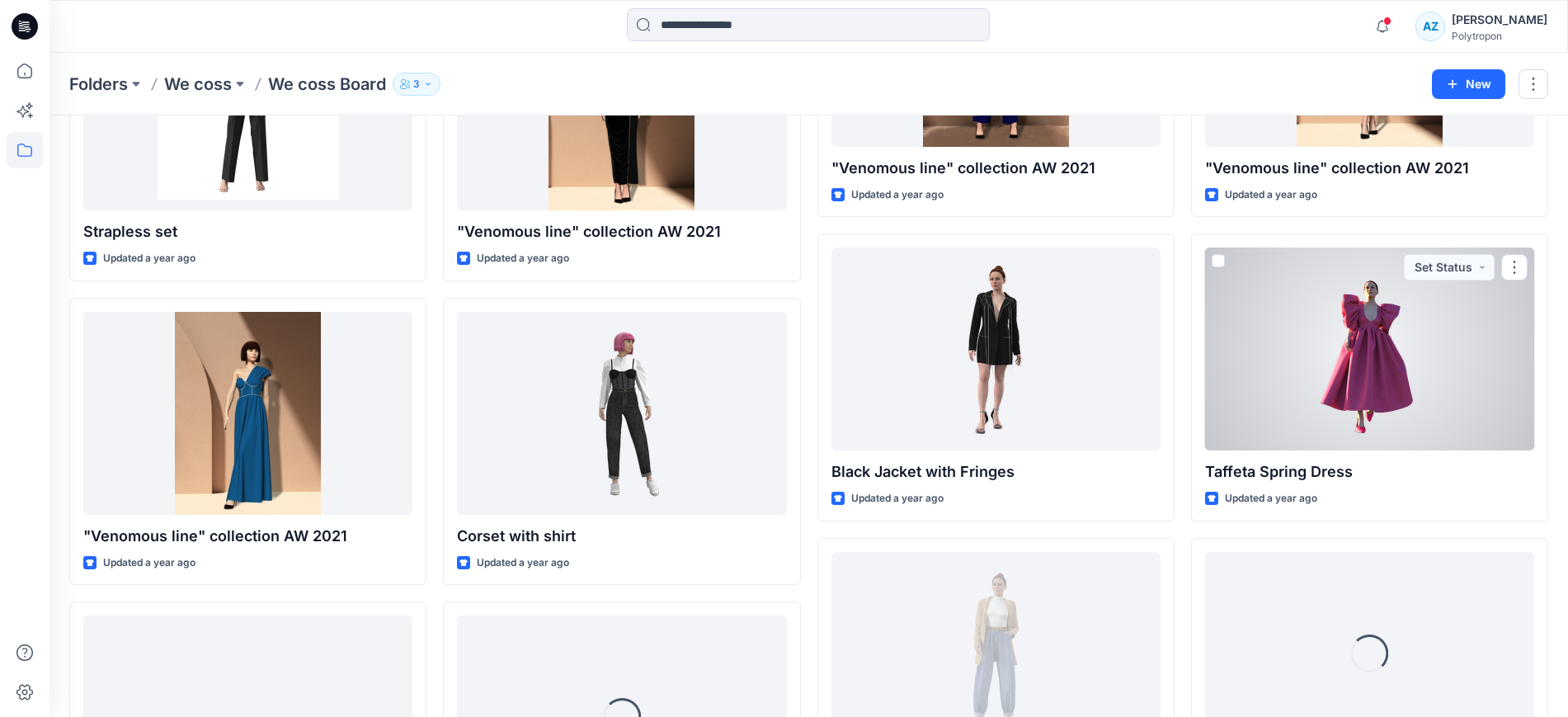
scroll to position [1055, 0]
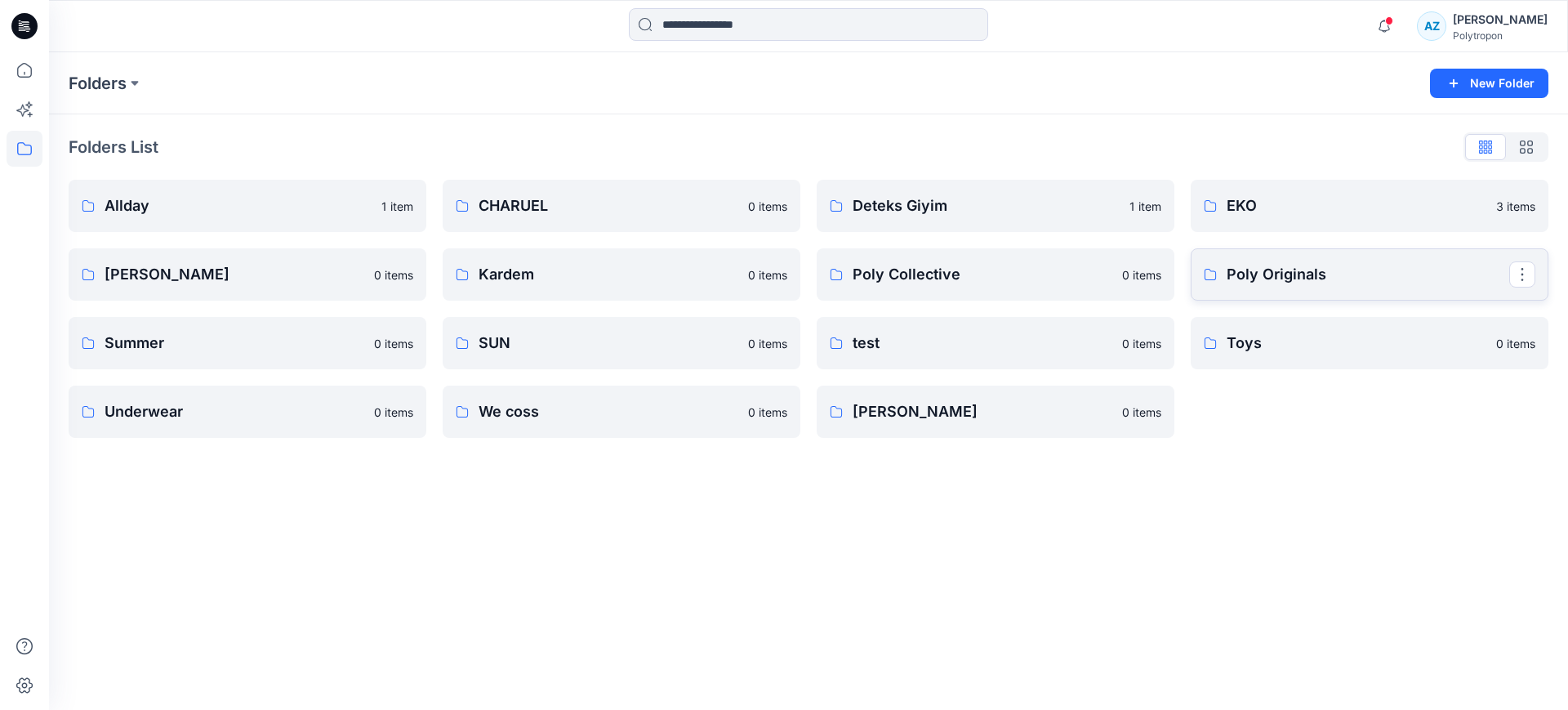
click at [1317, 284] on p "Poly Originals" at bounding box center [1368, 274] width 283 height 23
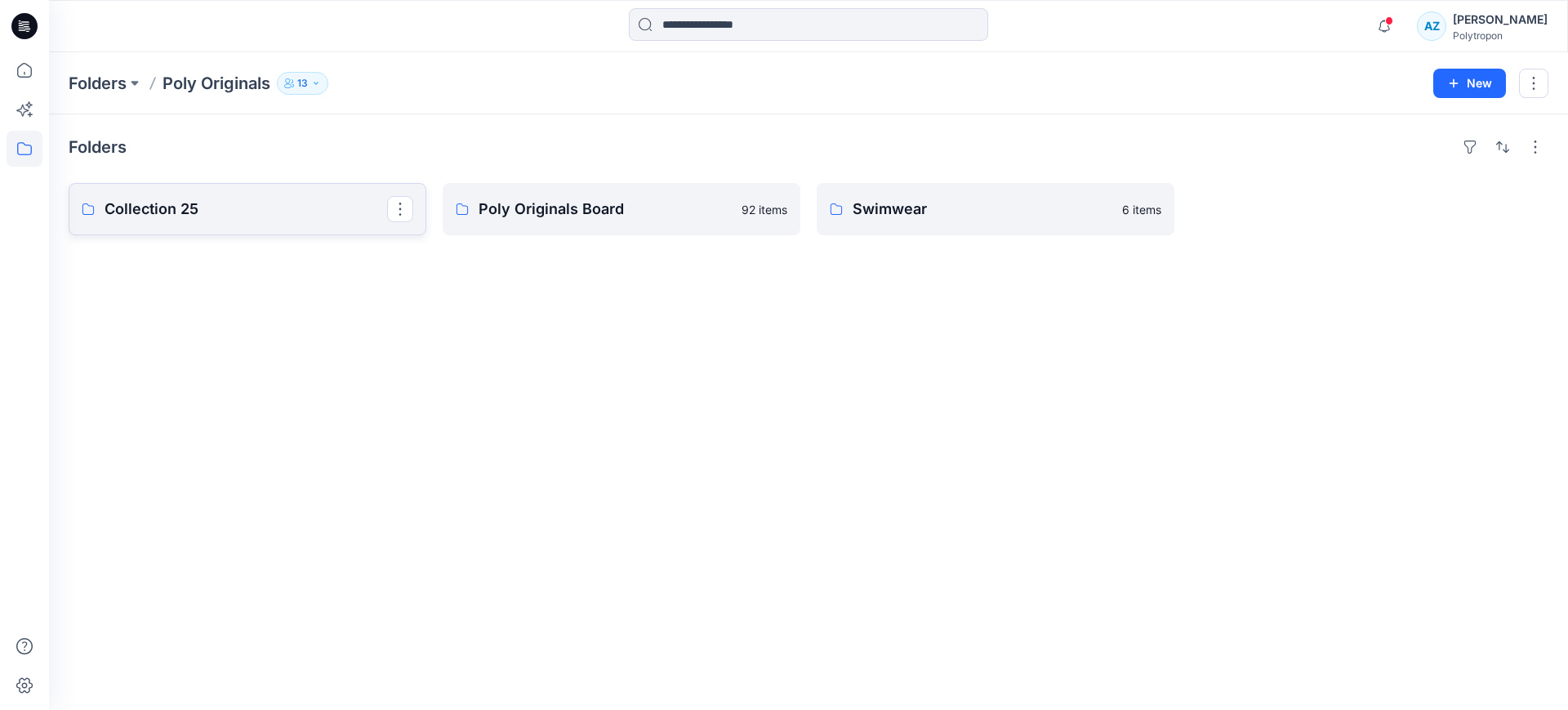
click at [296, 207] on p "Collection 25" at bounding box center [246, 209] width 283 height 23
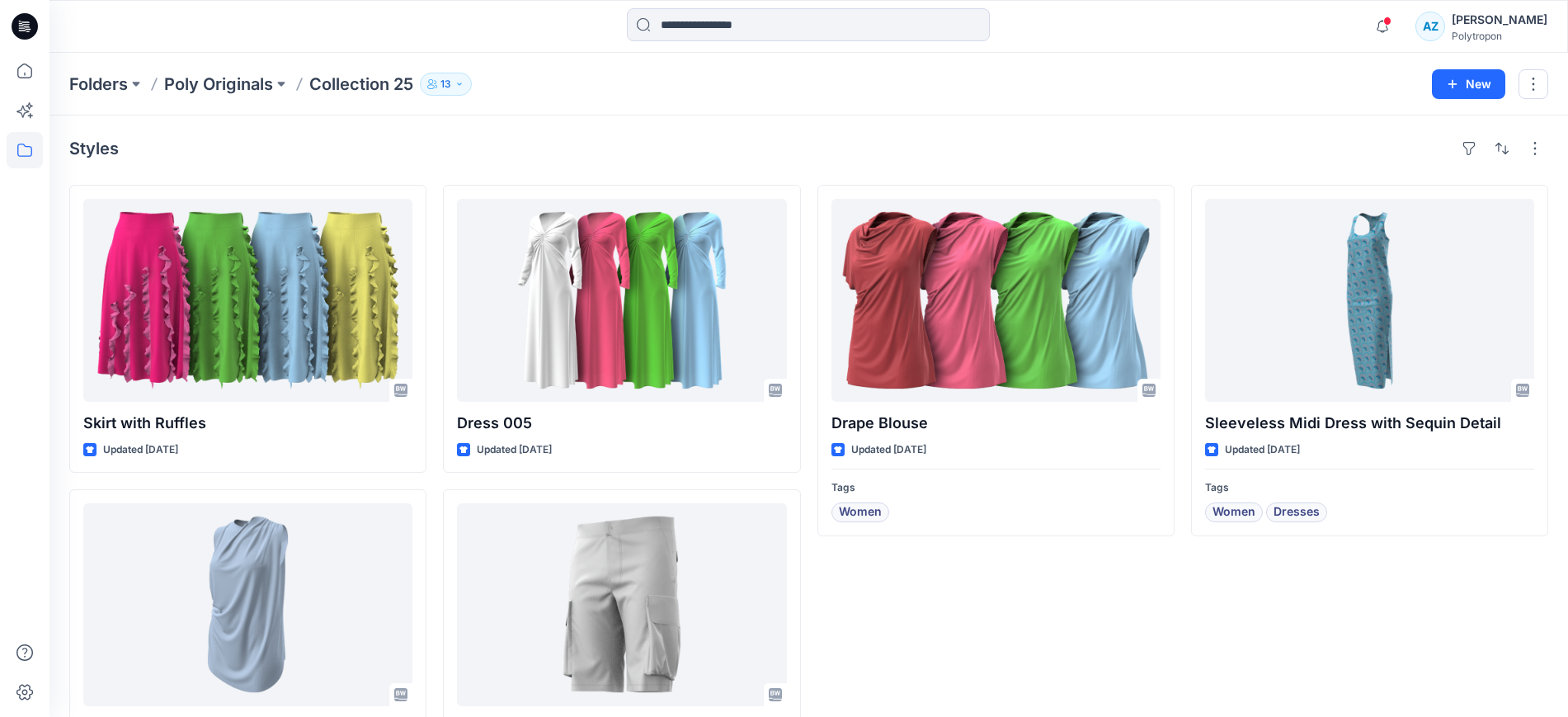
click at [439, 95] on div "Folders Poly Originals Collection 25 13 New" at bounding box center [809, 84] width 1518 height 63
click at [447, 88] on p "13" at bounding box center [446, 84] width 11 height 18
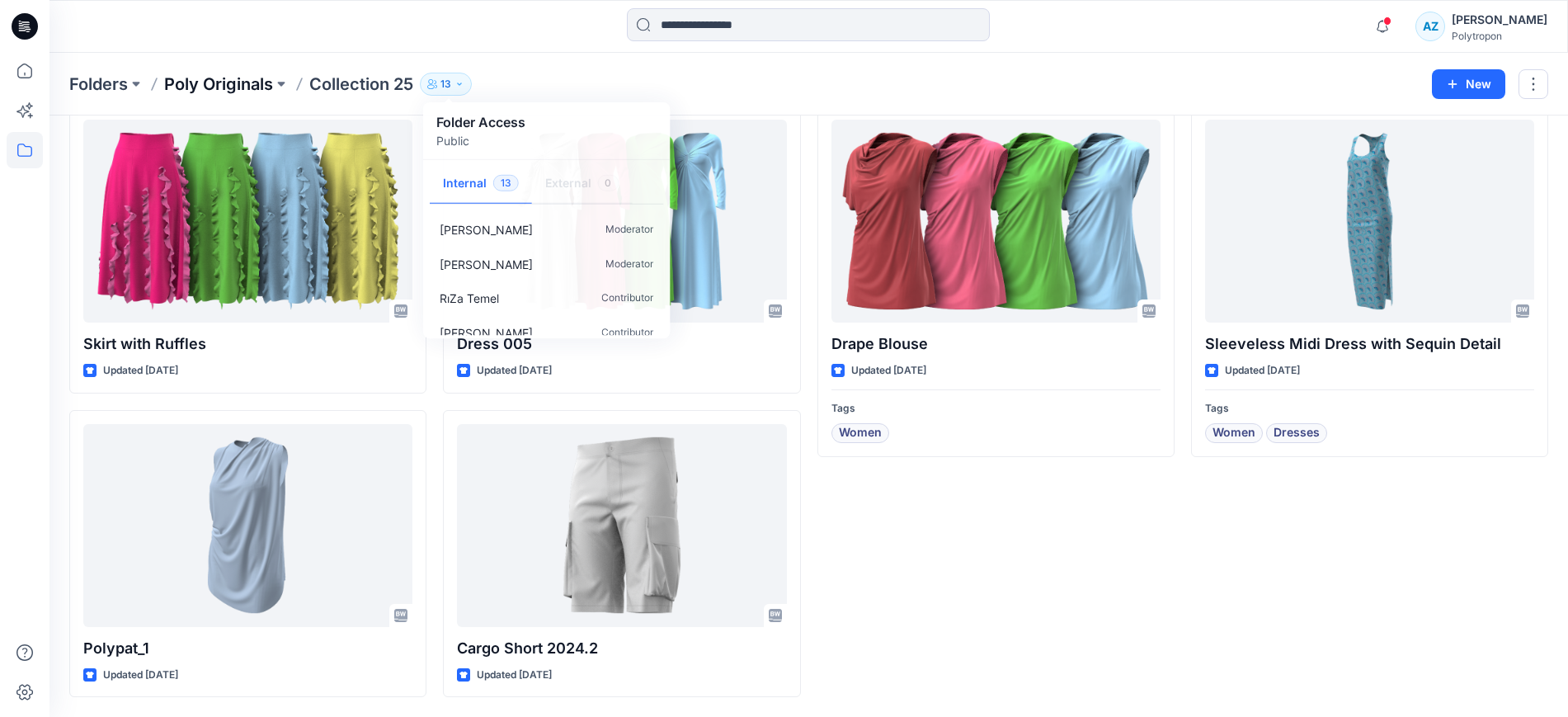
click at [241, 83] on p "Poly Originals" at bounding box center [218, 84] width 109 height 23
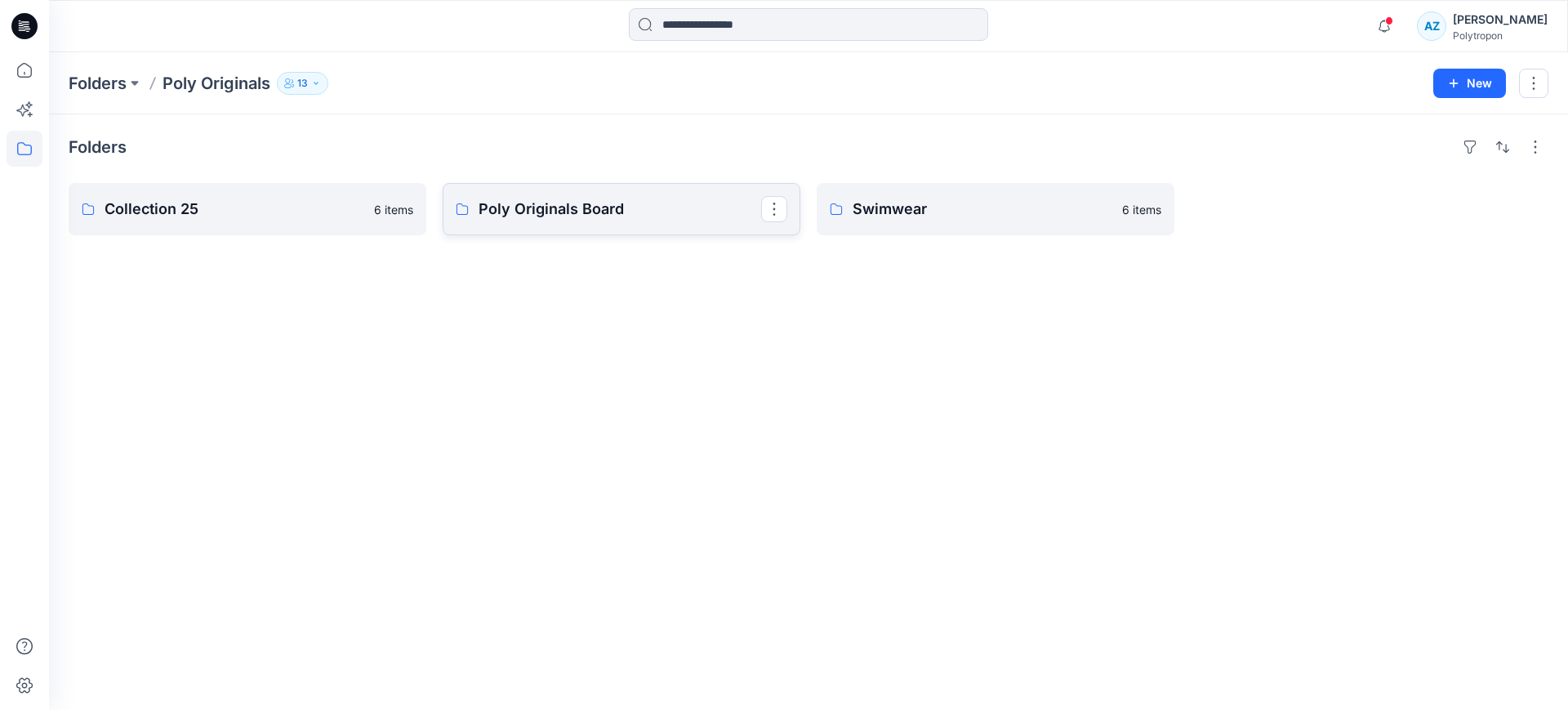
click at [636, 203] on p "Poly Originals Board" at bounding box center [620, 209] width 283 height 23
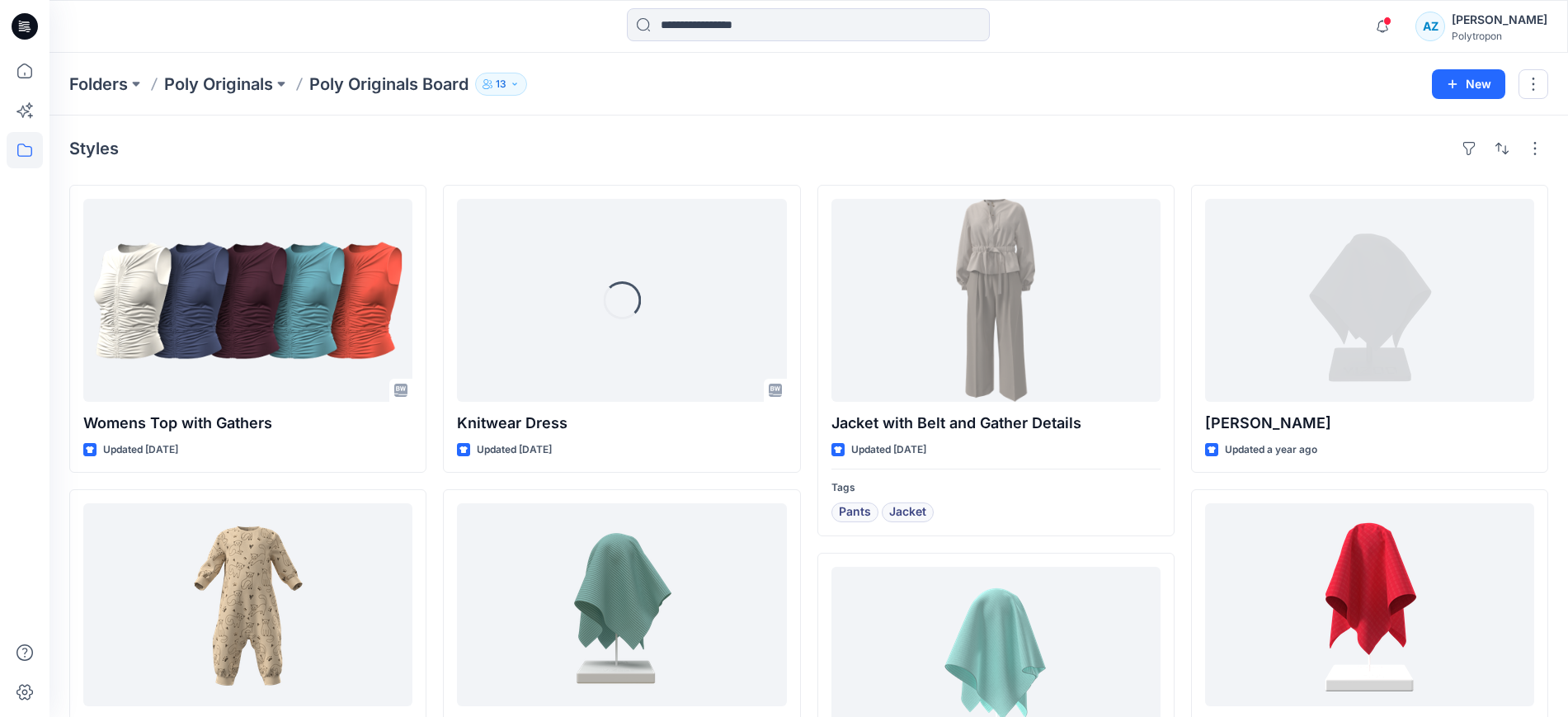
click at [527, 84] on button "13" at bounding box center [501, 84] width 52 height 23
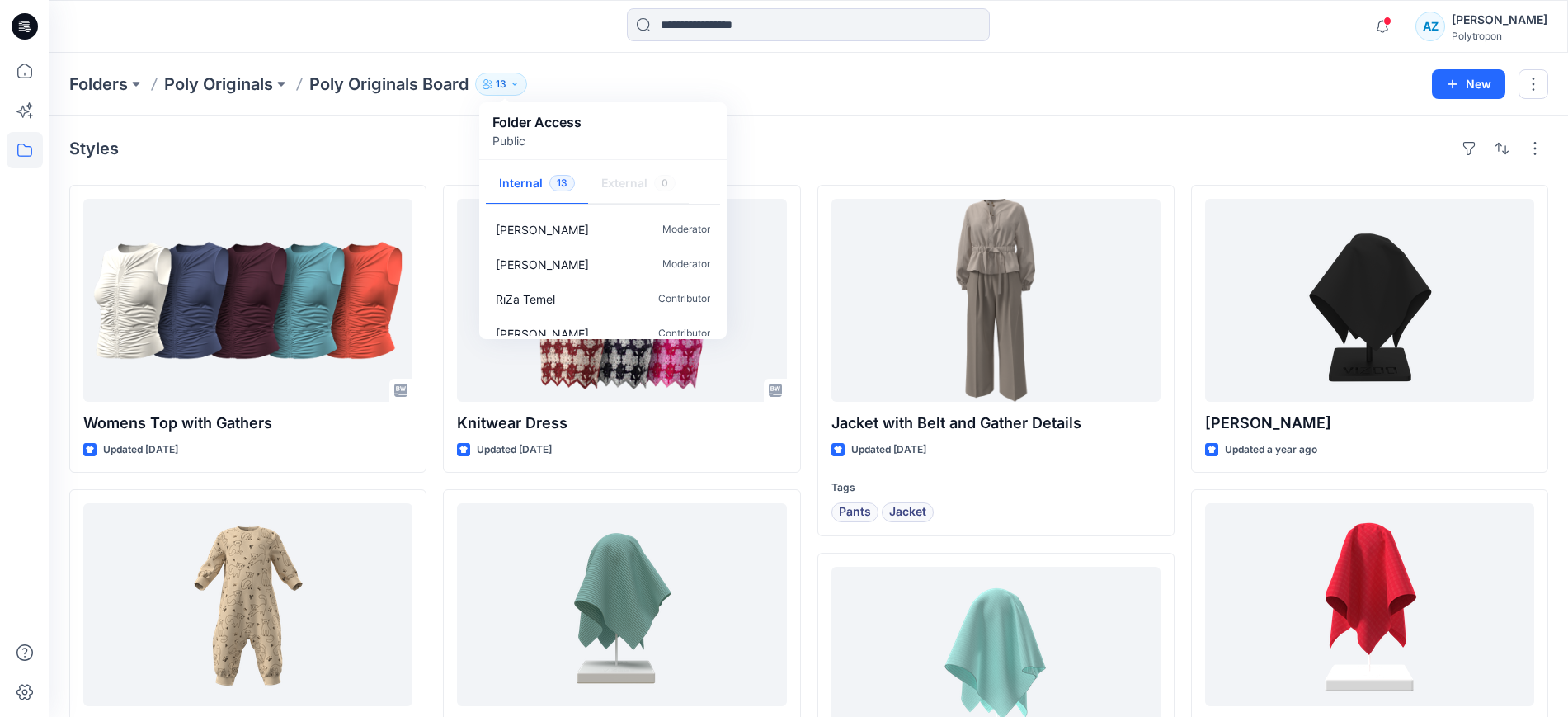
click at [163, 86] on div "Folders Poly Originals Poly Originals Board 13 Folder Access Public Internal 13…" at bounding box center [743, 84] width 1350 height 23
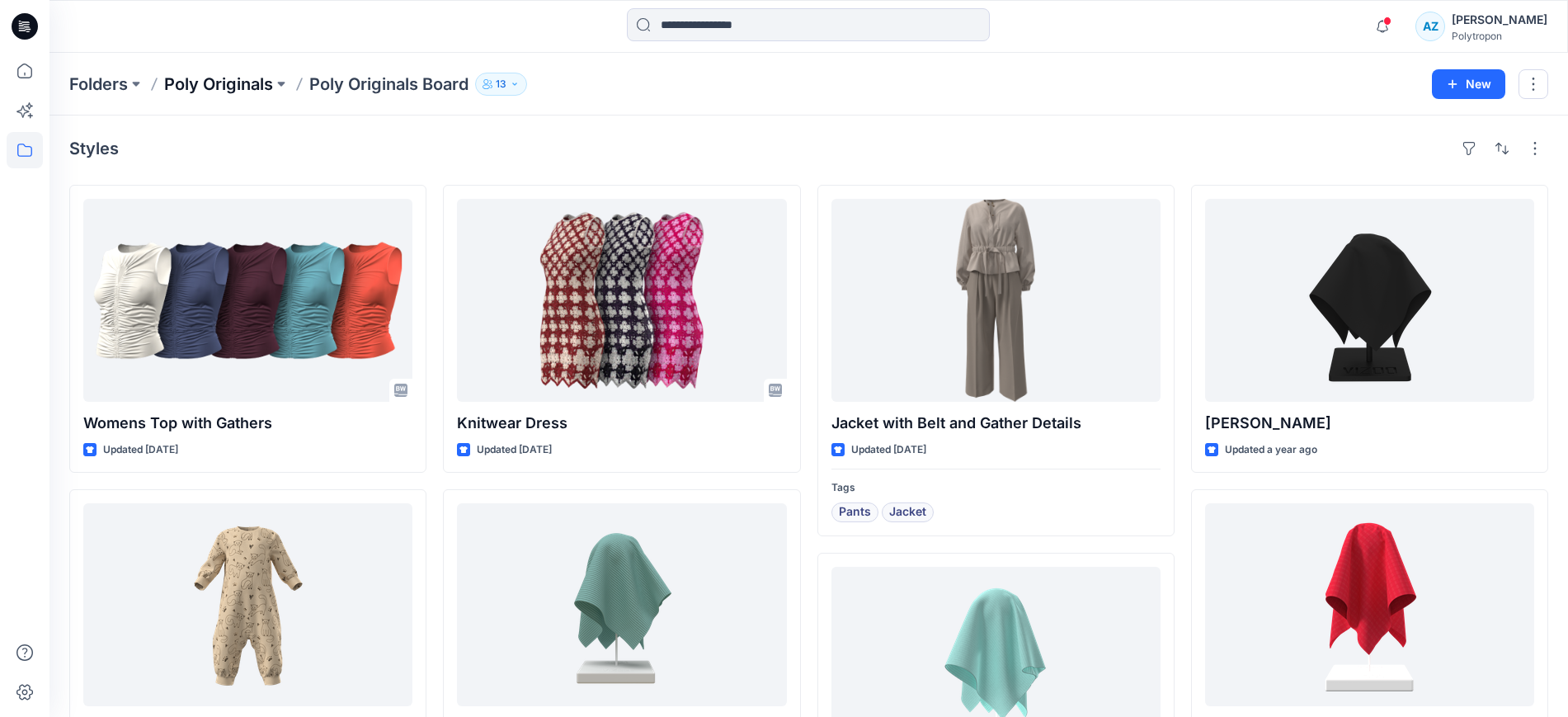
click at [197, 86] on p "Poly Originals" at bounding box center [218, 84] width 109 height 23
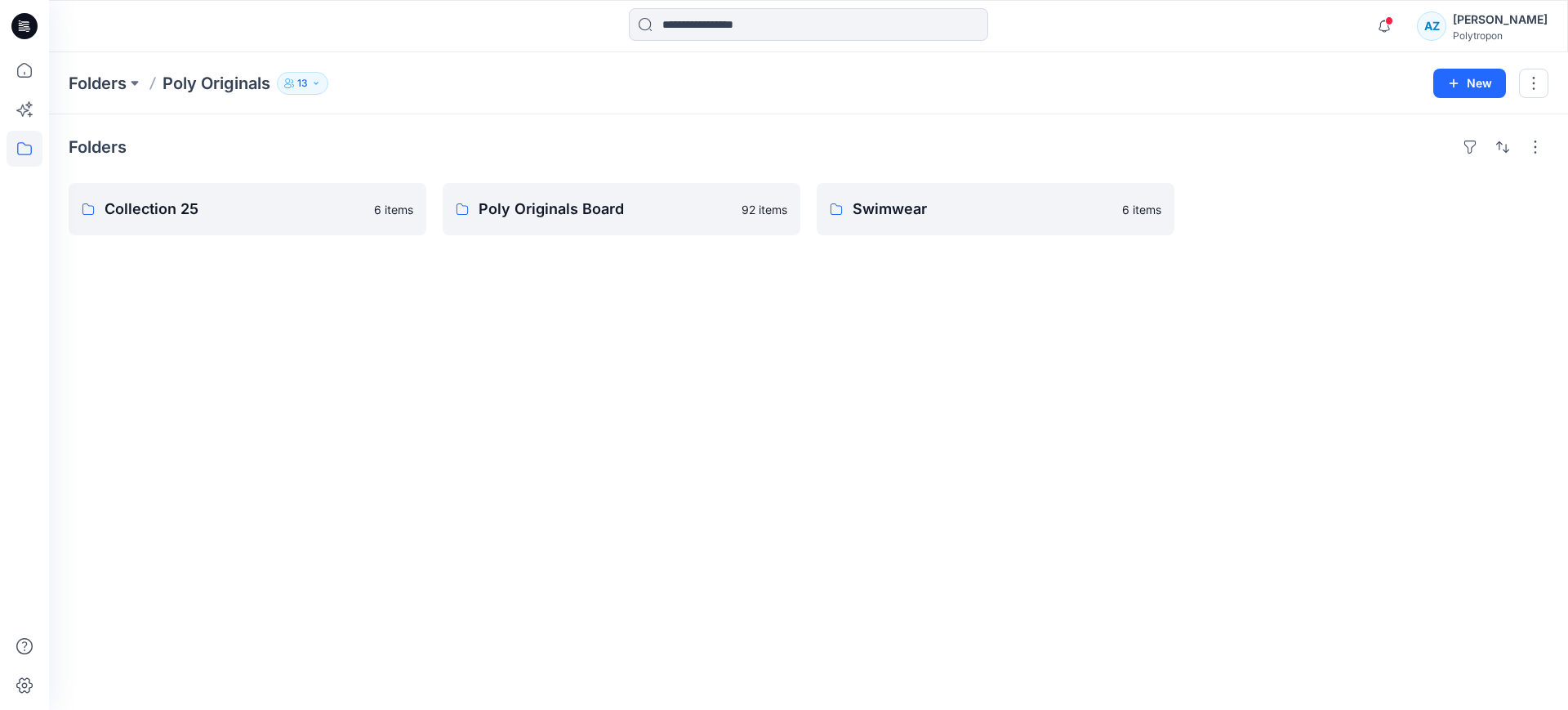
click at [321, 86] on icon "button" at bounding box center [316, 83] width 10 height 10
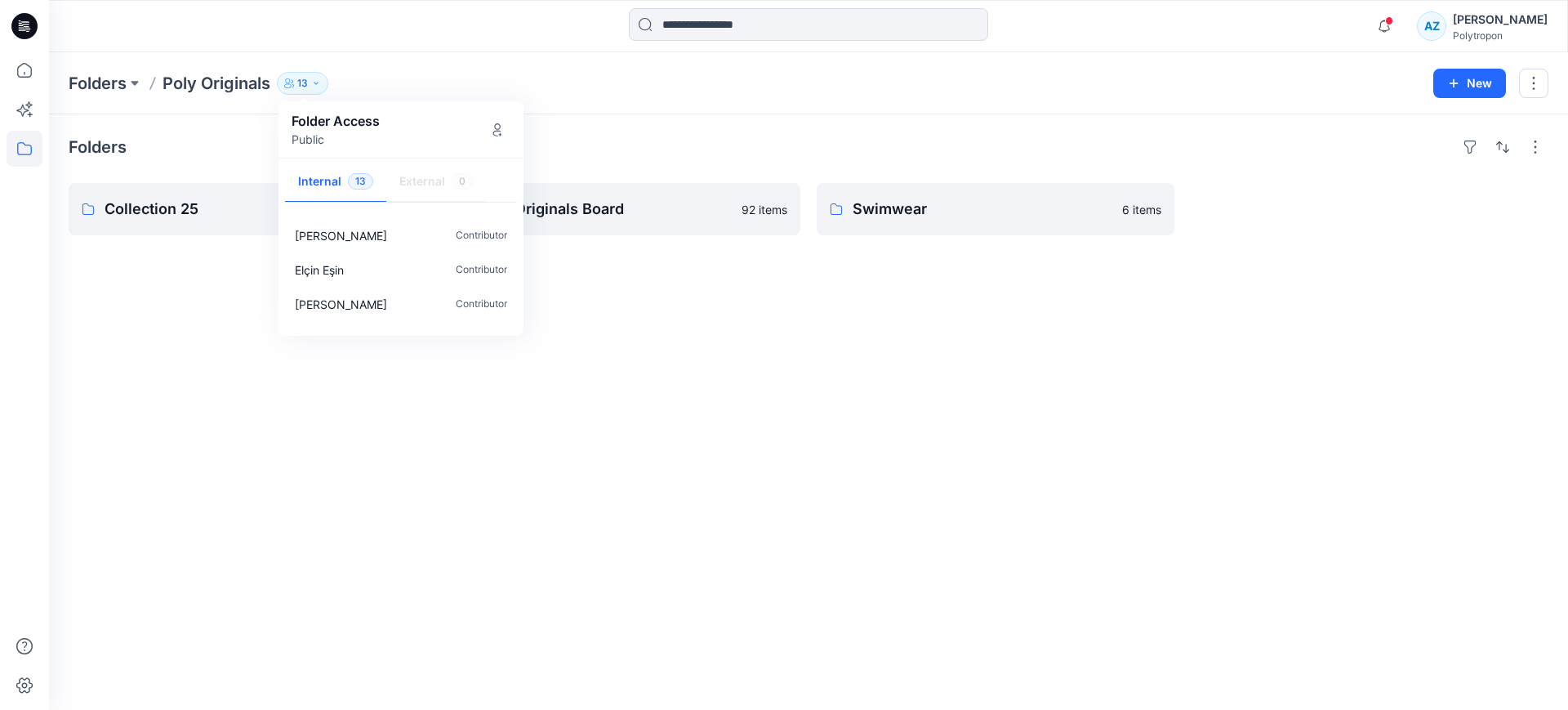
scroll to position [323, 0]
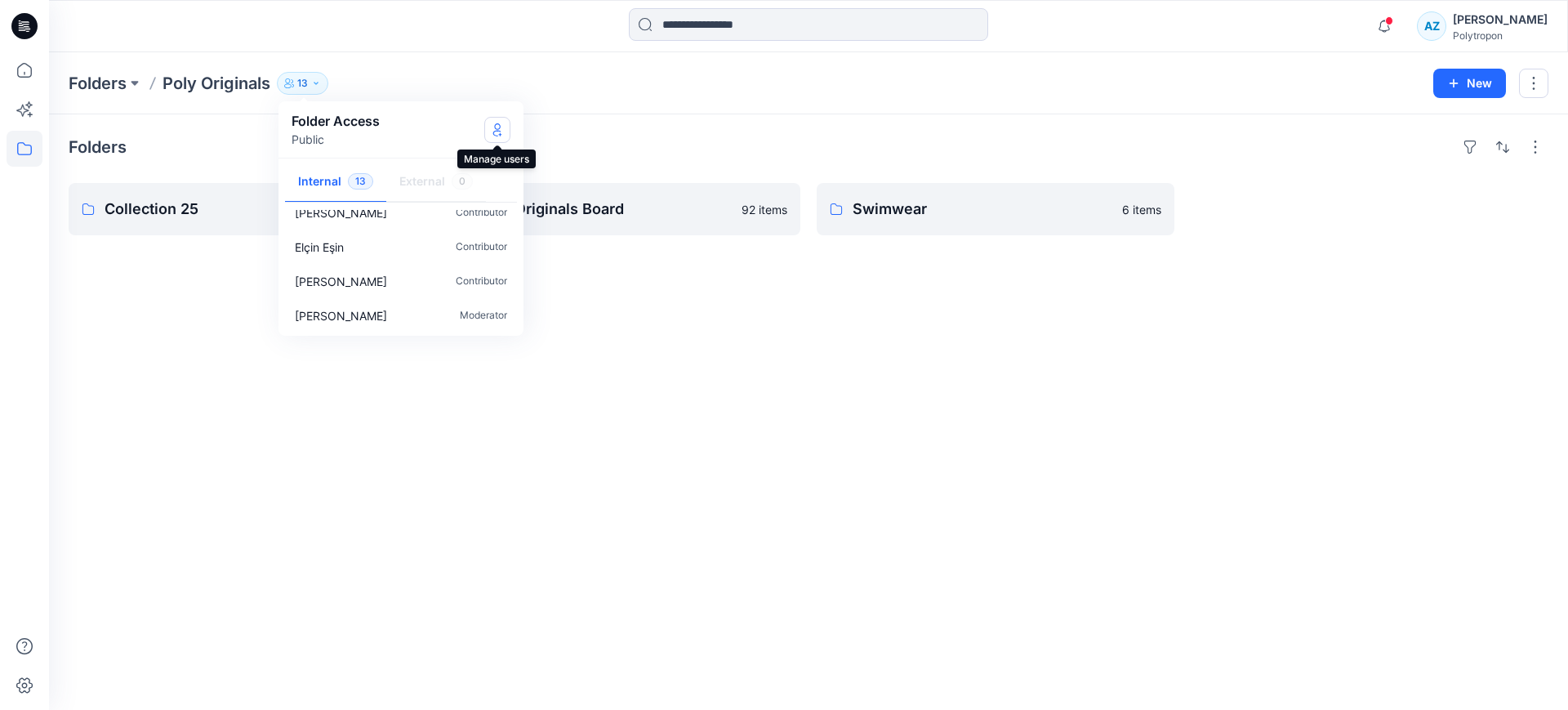
click at [500, 123] on icon "Manage Users" at bounding box center [497, 130] width 13 height 13
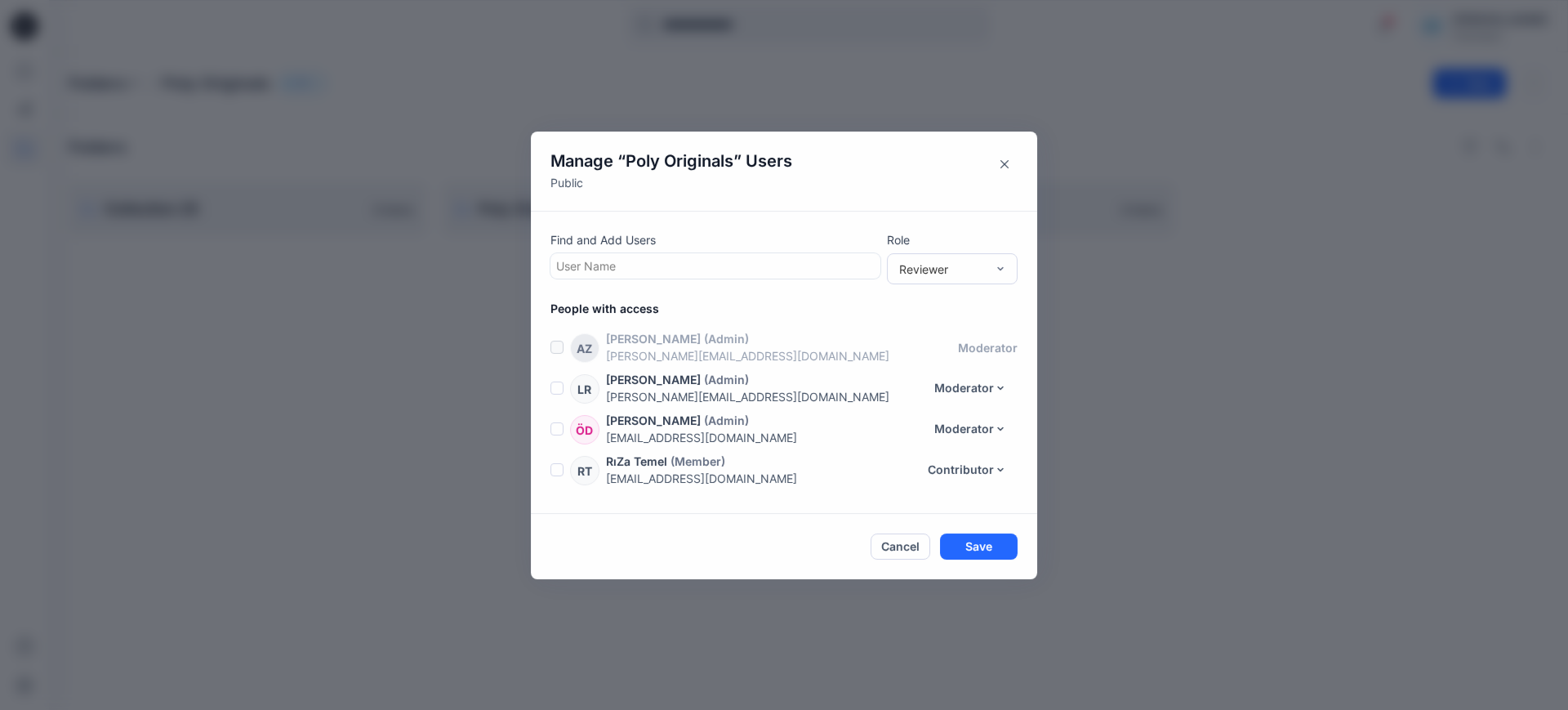
scroll to position [361, 0]
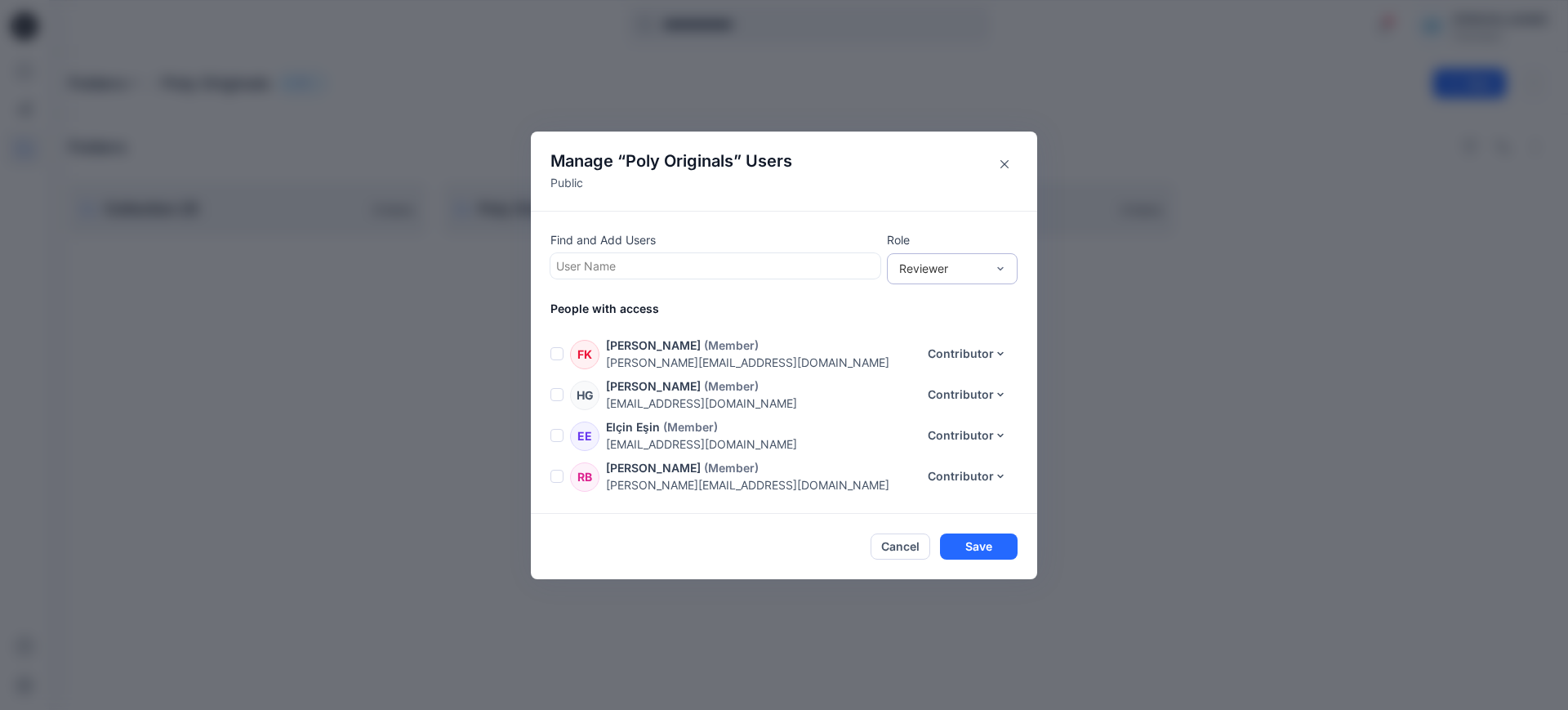
click at [952, 261] on div "Reviewer" at bounding box center [942, 268] width 87 height 17
click at [809, 269] on div at bounding box center [715, 266] width 318 height 20
type input "*"
drag, startPoint x: 625, startPoint y: 265, endPoint x: 580, endPoint y: 266, distance: 45.0
click at [580, 266] on div at bounding box center [715, 266] width 318 height 20
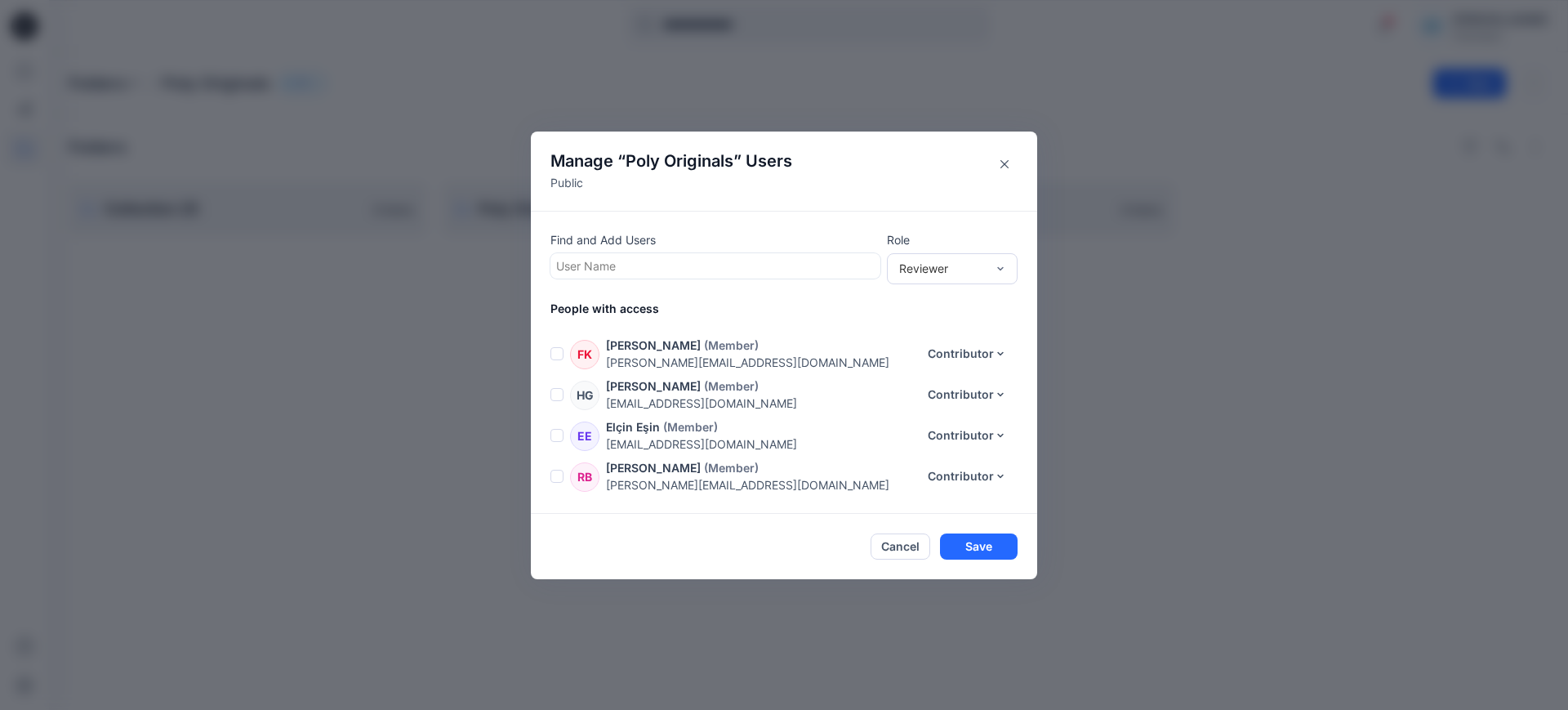
paste input "**********"
type input "**********"
click at [1009, 160] on button "Close" at bounding box center [1004, 164] width 26 height 26
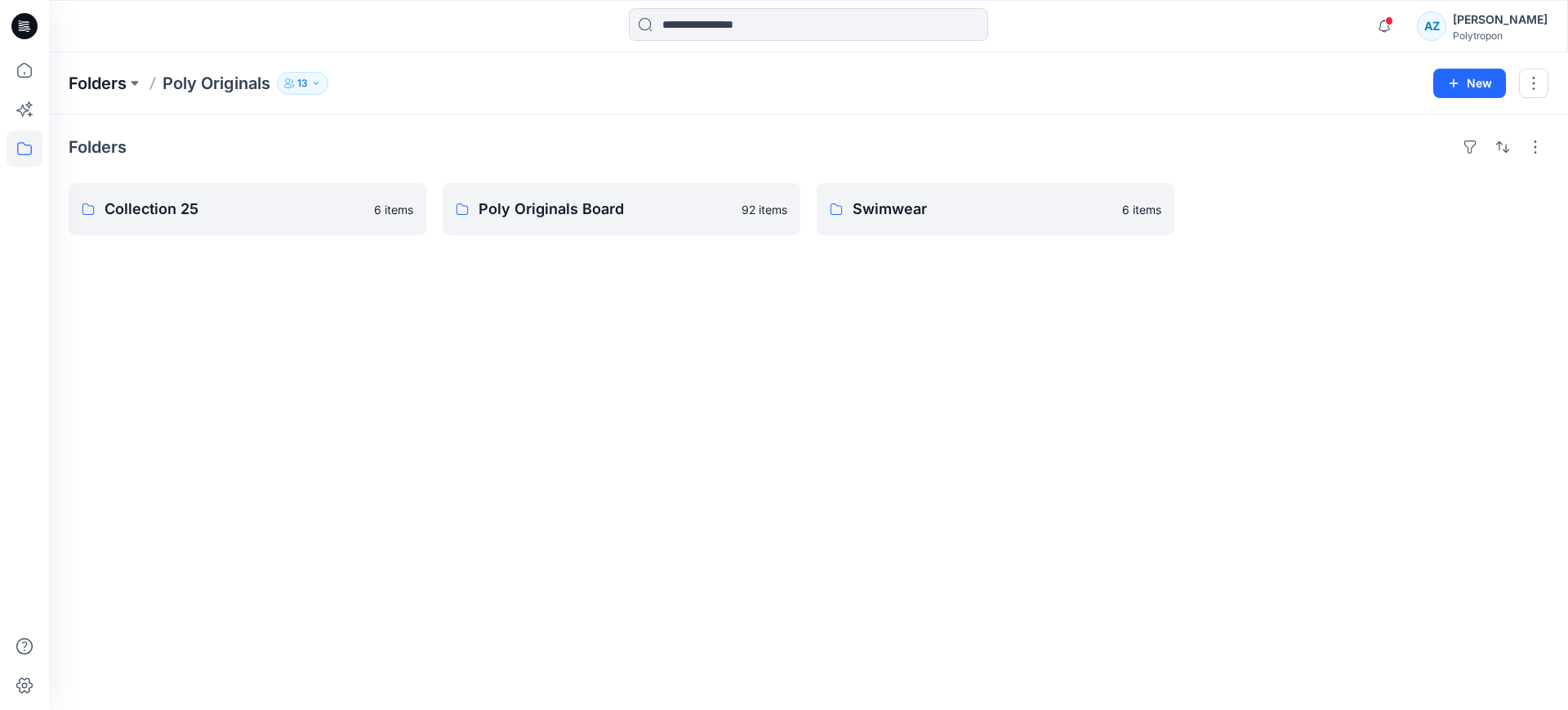
click at [104, 86] on p "Folders" at bounding box center [98, 83] width 58 height 23
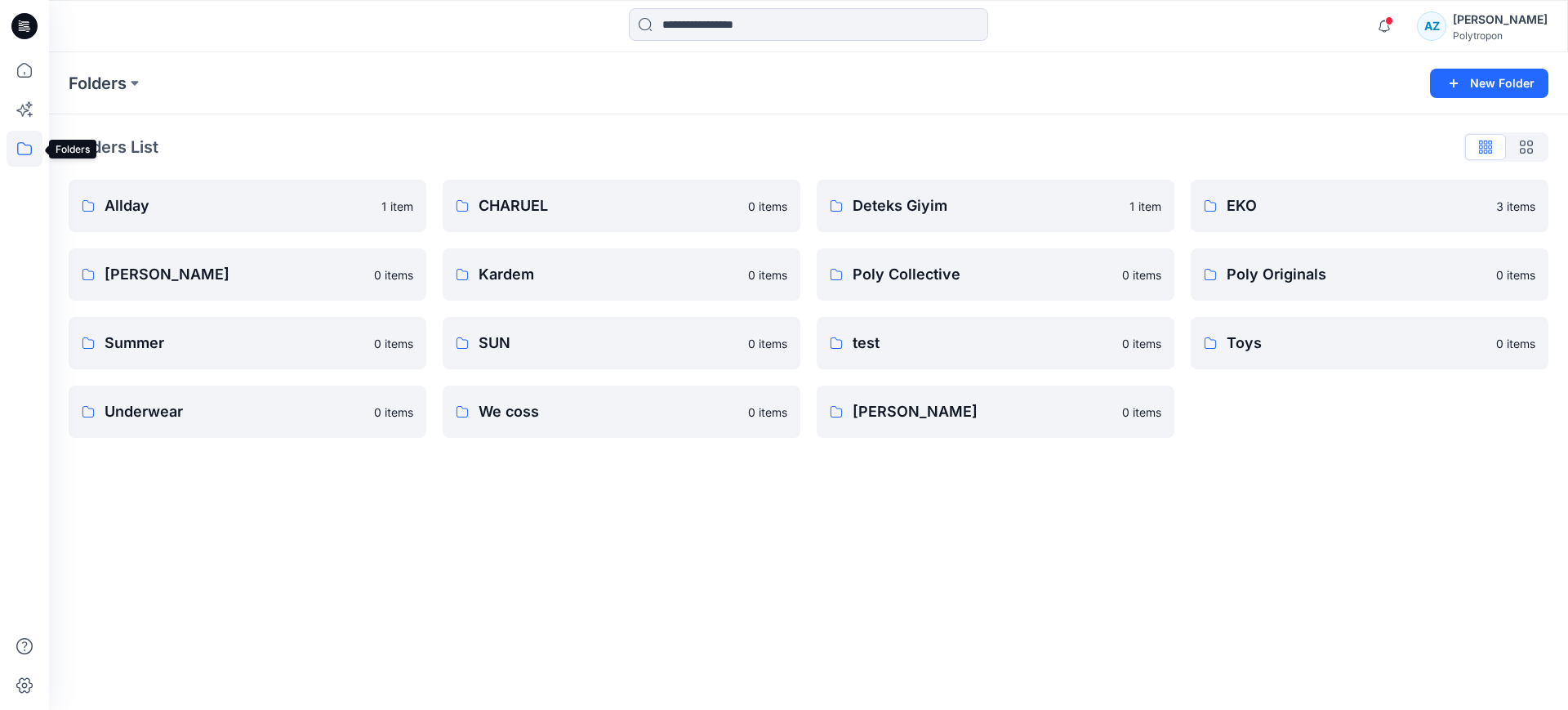
click at [15, 150] on icon at bounding box center [24, 148] width 36 height 36
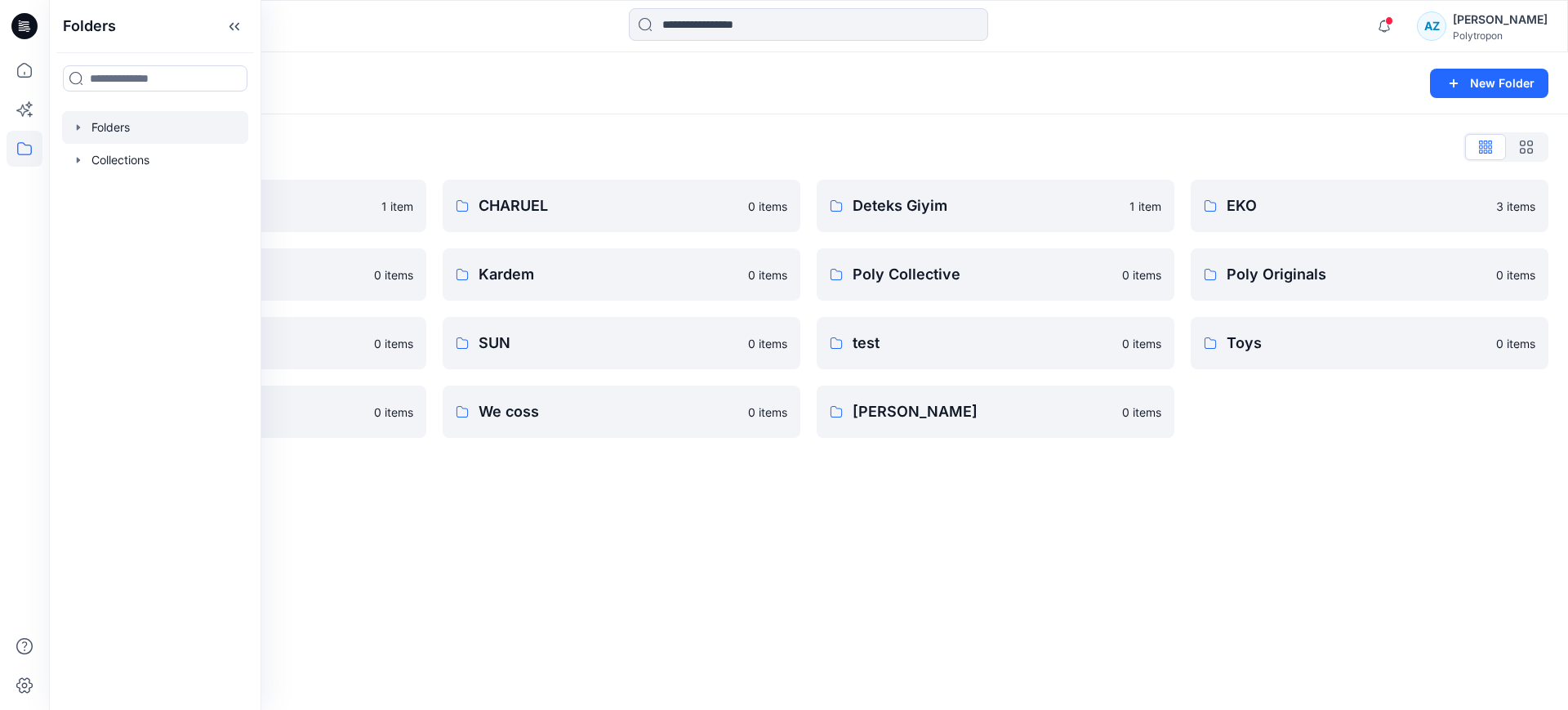
click at [993, 507] on div "Folders New Folder Folders List Allday 1 item Eroğlu Giyim 0 items Summer 0 ite…" at bounding box center [808, 381] width 1519 height 658
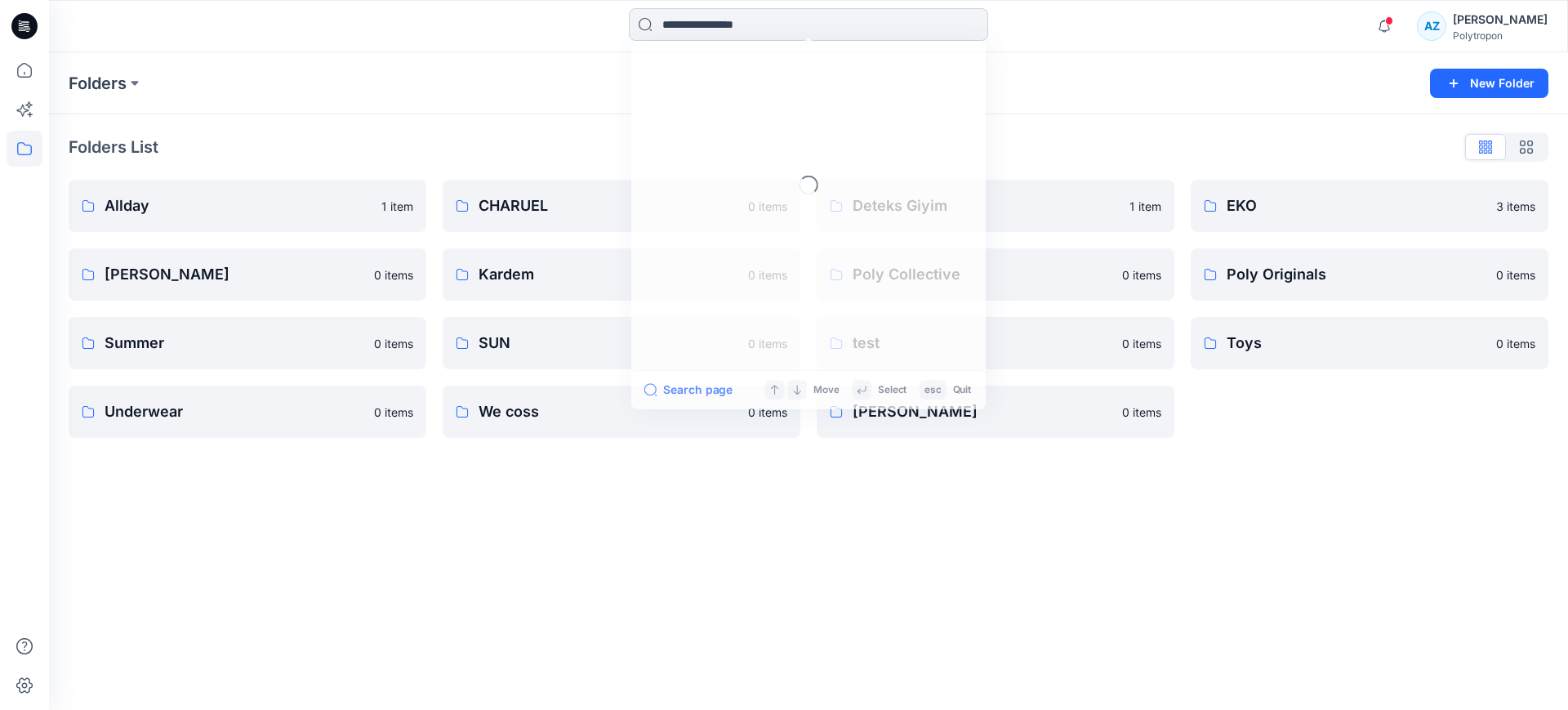
click at [674, 30] on input at bounding box center [808, 25] width 359 height 33
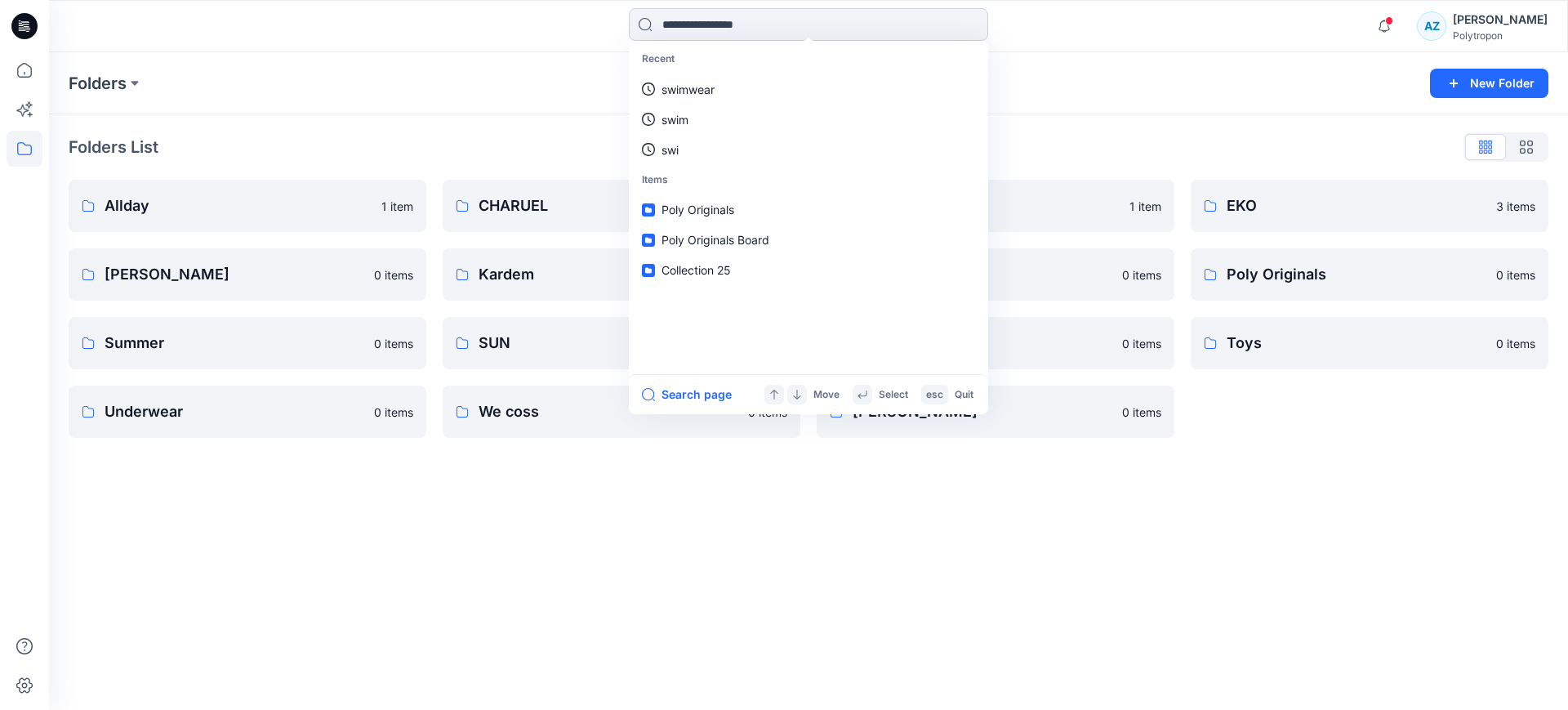
paste input "**********"
type input "*"
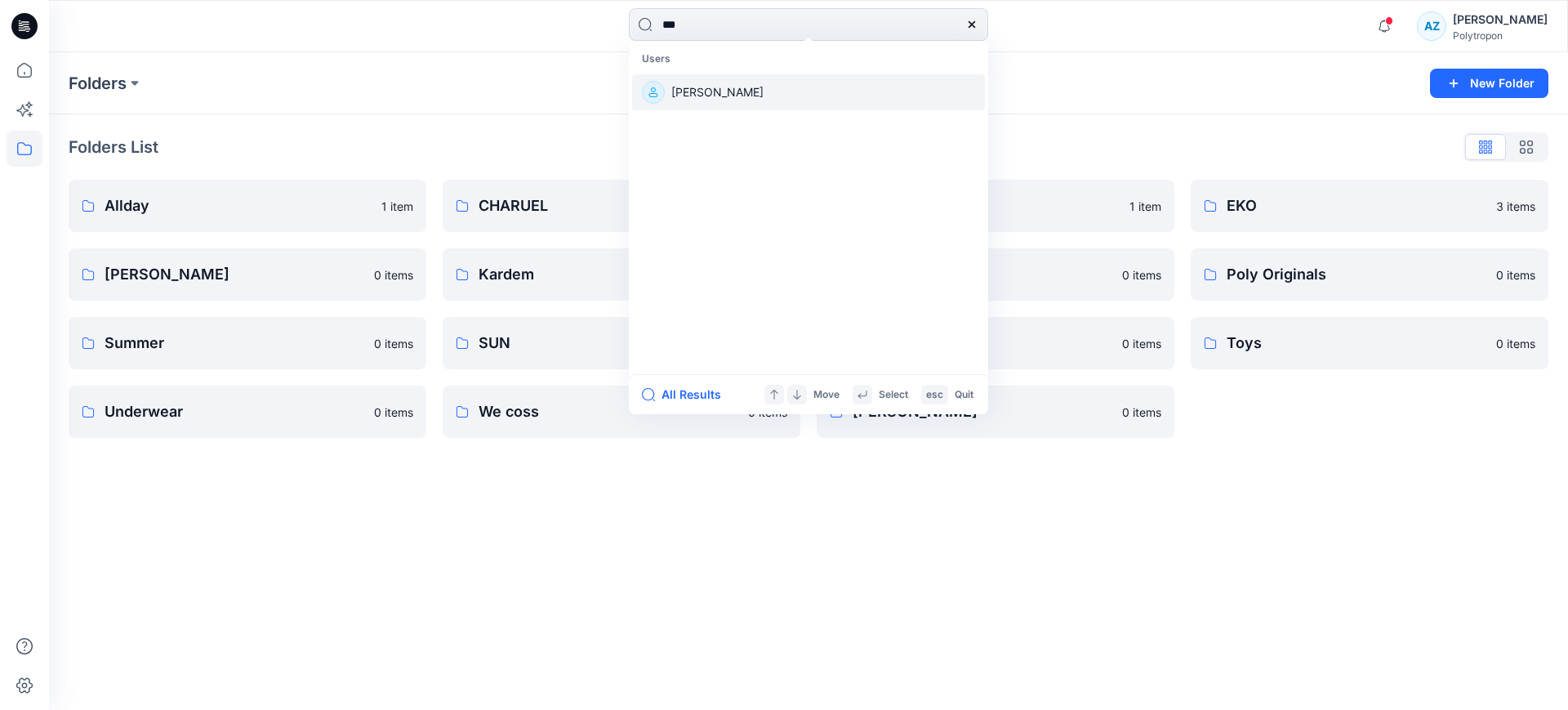
type input "**"
click at [735, 100] on link "[PERSON_NAME]" at bounding box center [808, 91] width 353 height 36
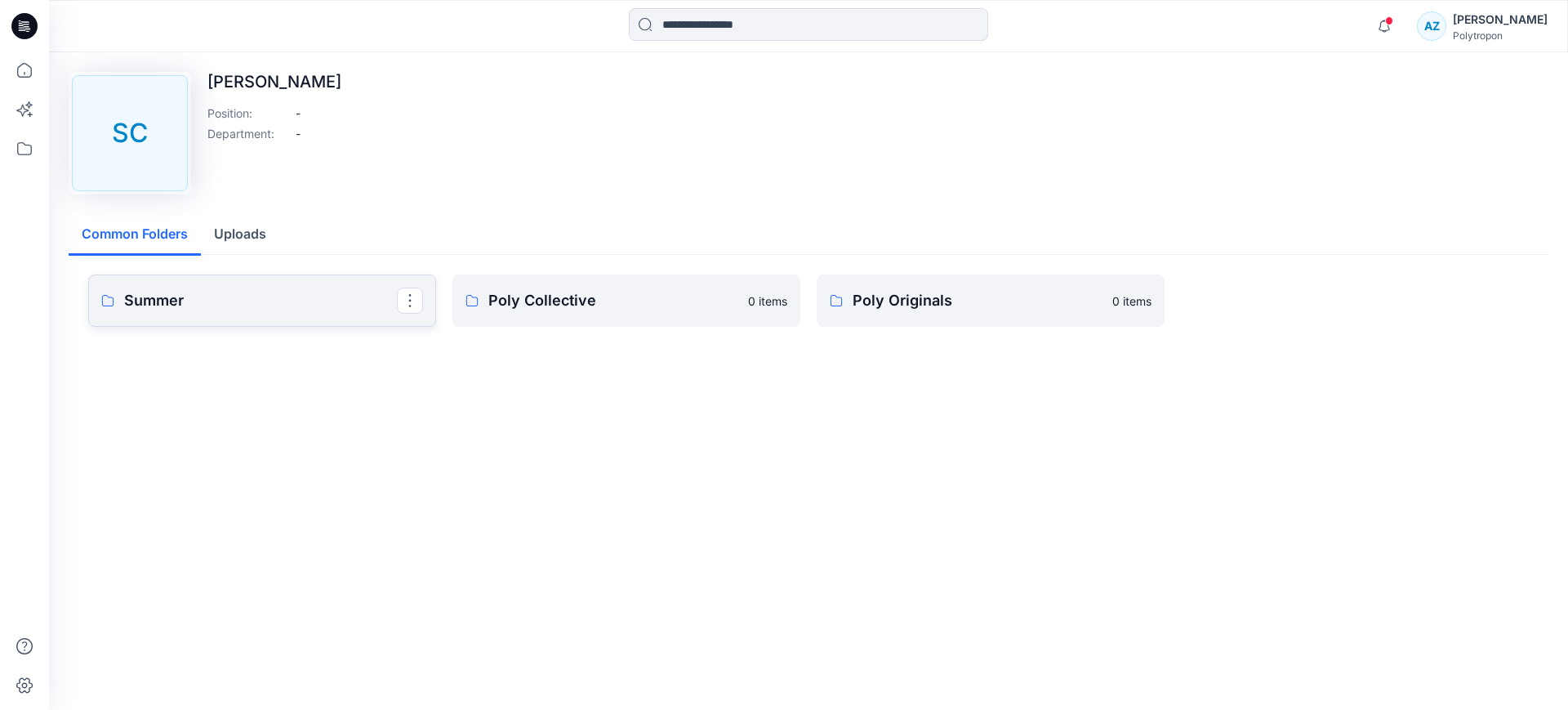
click at [322, 313] on link "Summer" at bounding box center [262, 300] width 348 height 52
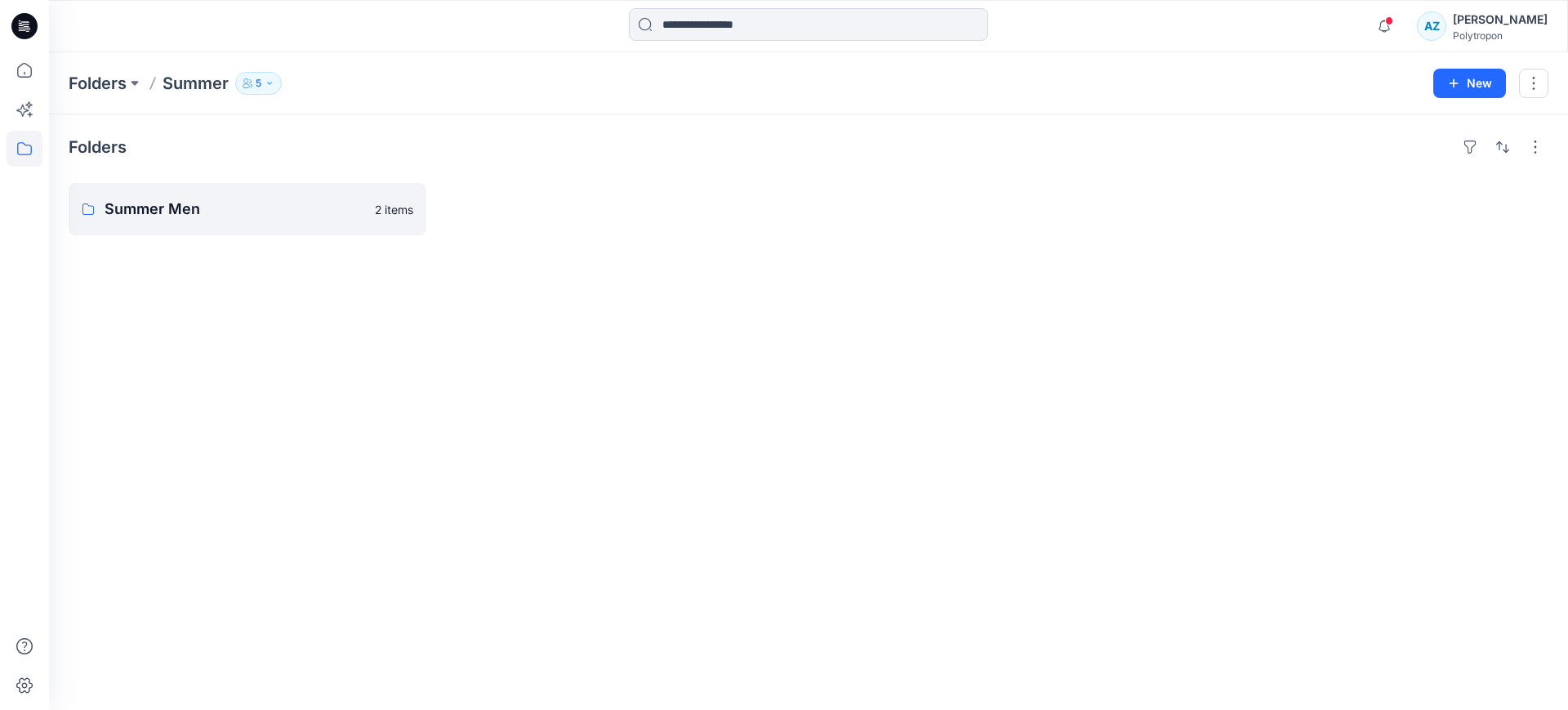
click at [265, 74] on button "5" at bounding box center [258, 83] width 47 height 23
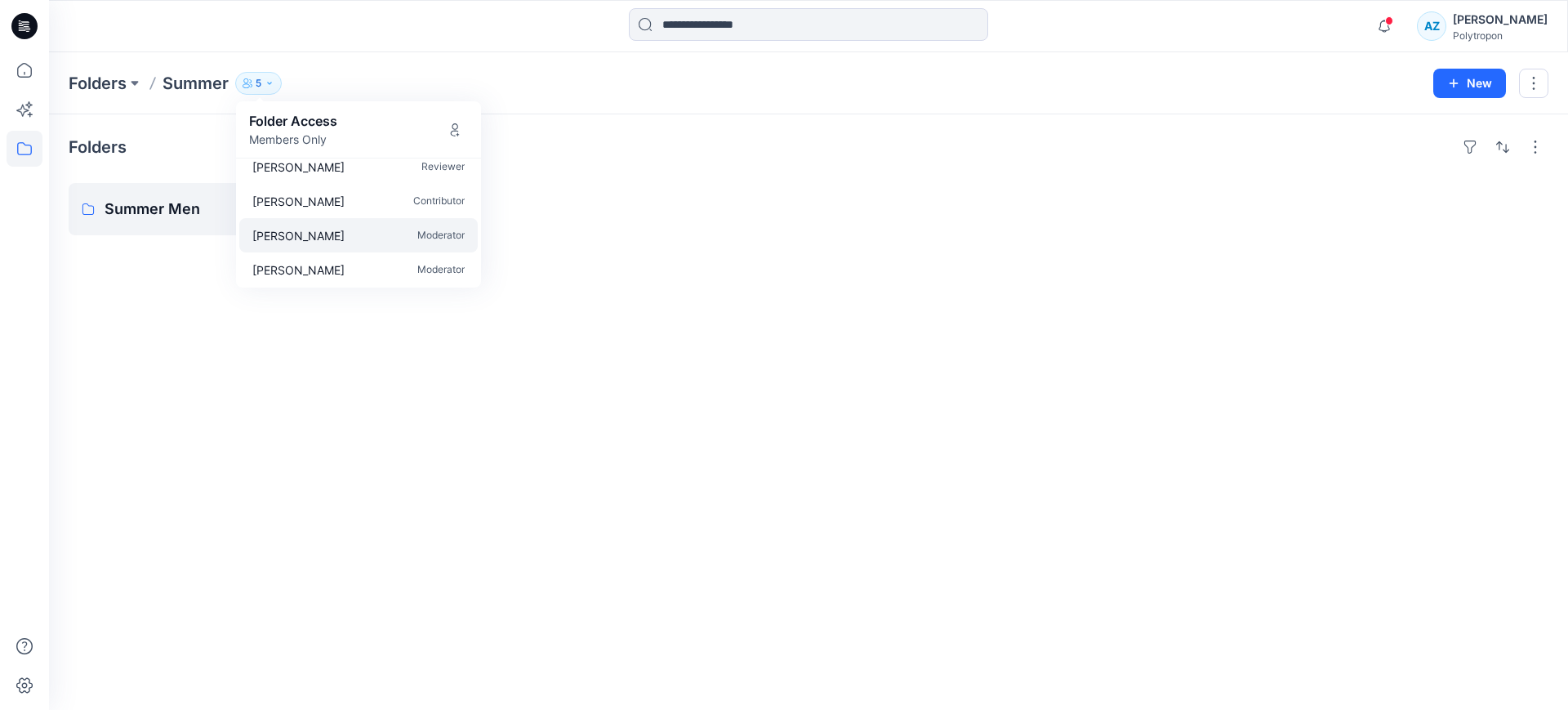
scroll to position [49, 0]
click at [478, 220] on div "[PERSON_NAME] Moderator [PERSON_NAME] Reviewer [PERSON_NAME] Contributor [PERSO…" at bounding box center [358, 223] width 245 height 129
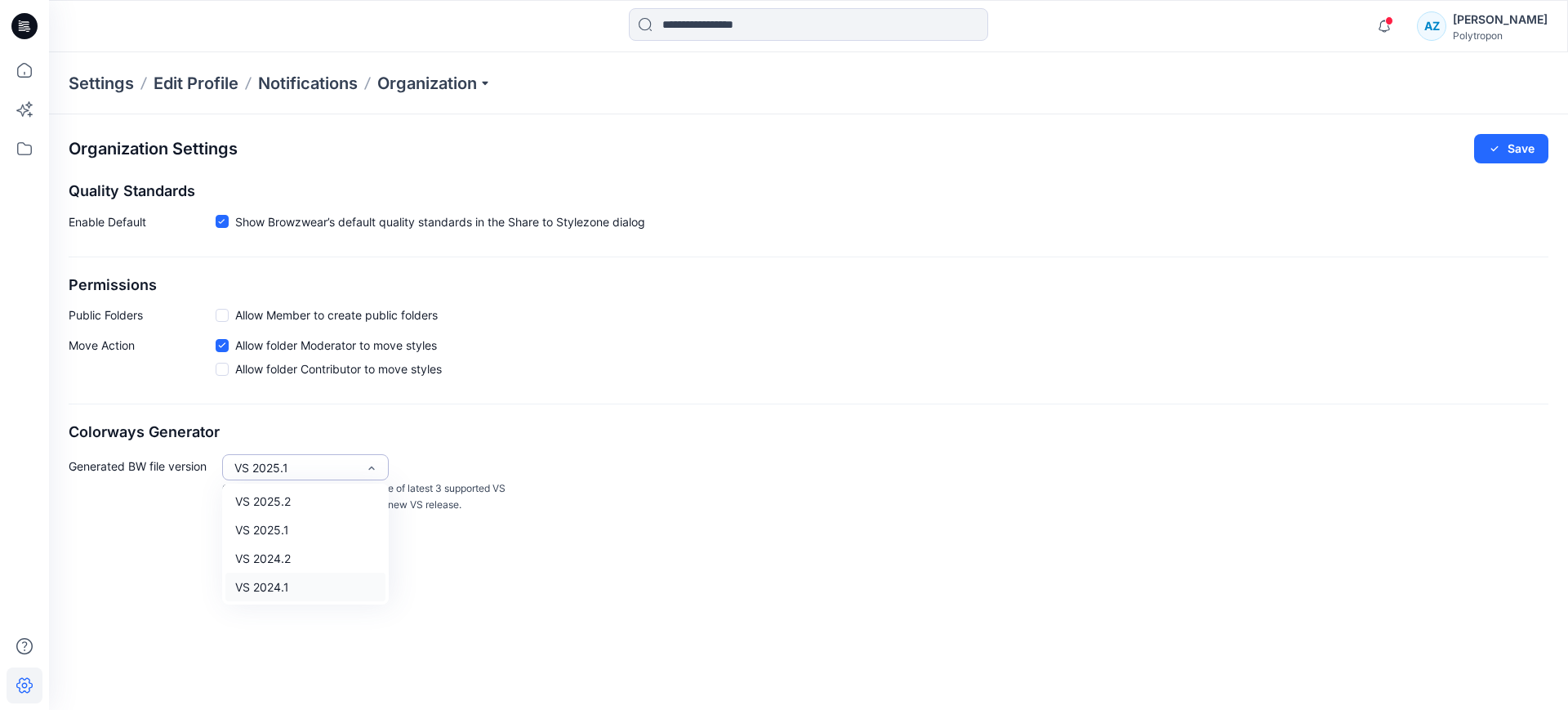
click at [541, 581] on div "Organization Settings Save Quality Standards Enable Default Show Browzwear’s de…" at bounding box center [808, 412] width 1519 height 596
click at [460, 90] on p "Organization" at bounding box center [434, 83] width 114 height 23
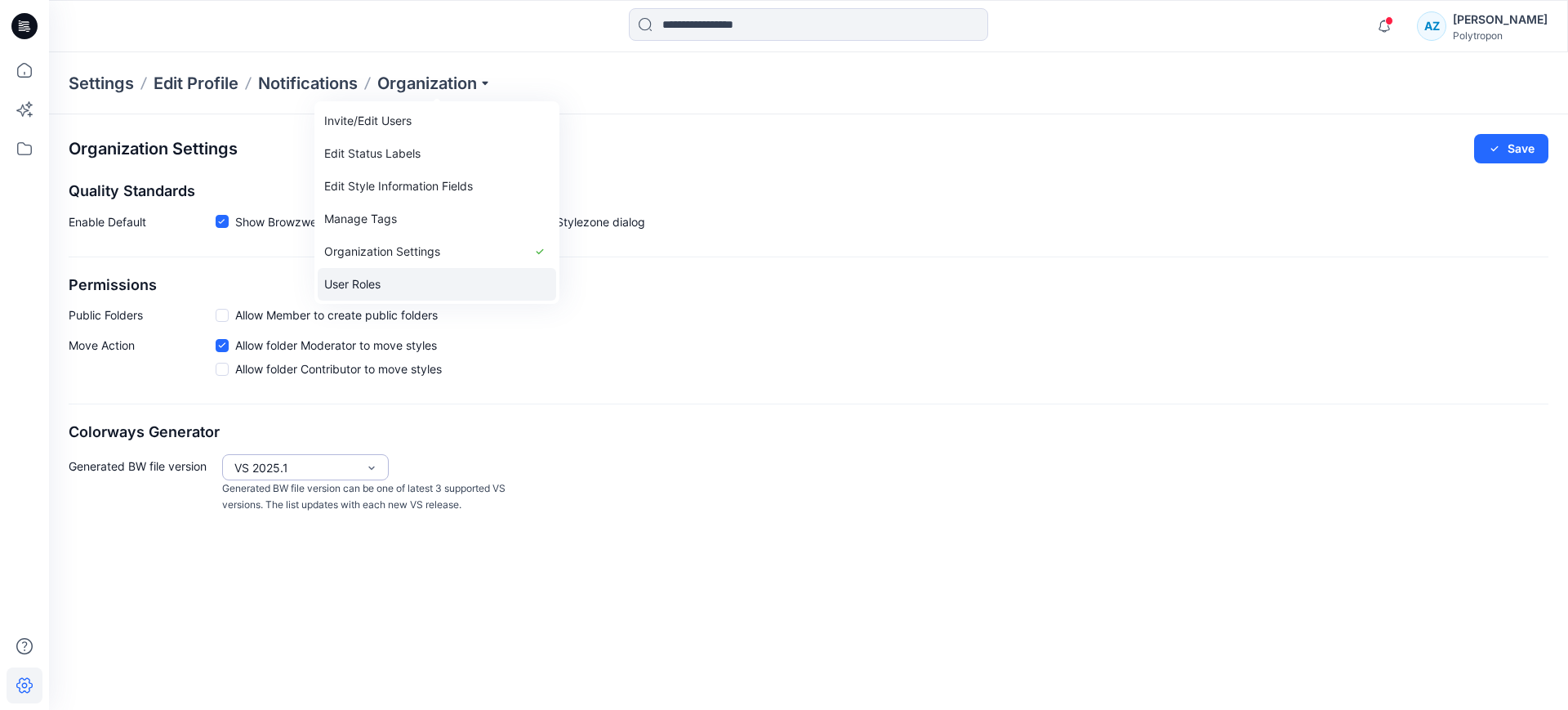
click at [424, 277] on link "User Roles" at bounding box center [436, 285] width 238 height 33
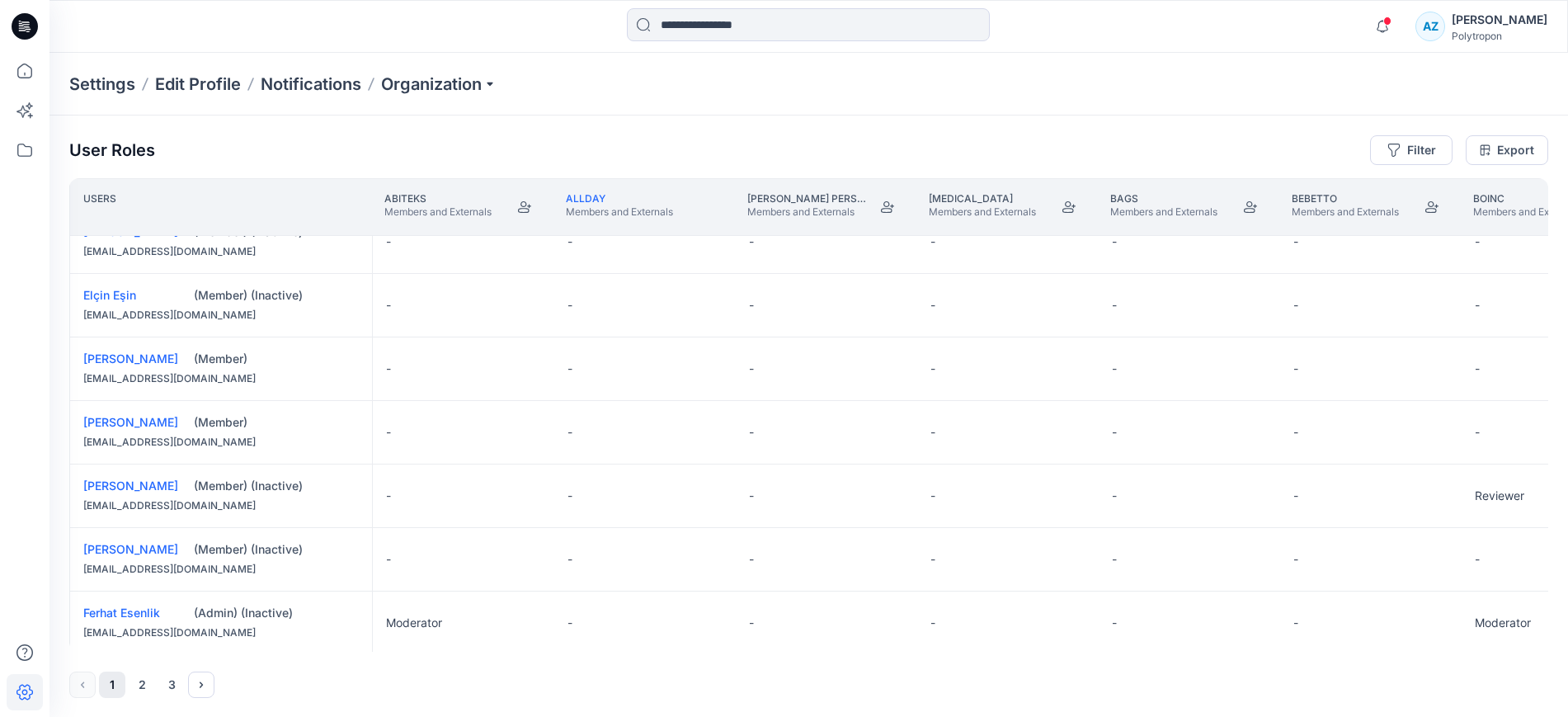
scroll to position [618, 0]
